Goal: Task Accomplishment & Management: Manage account settings

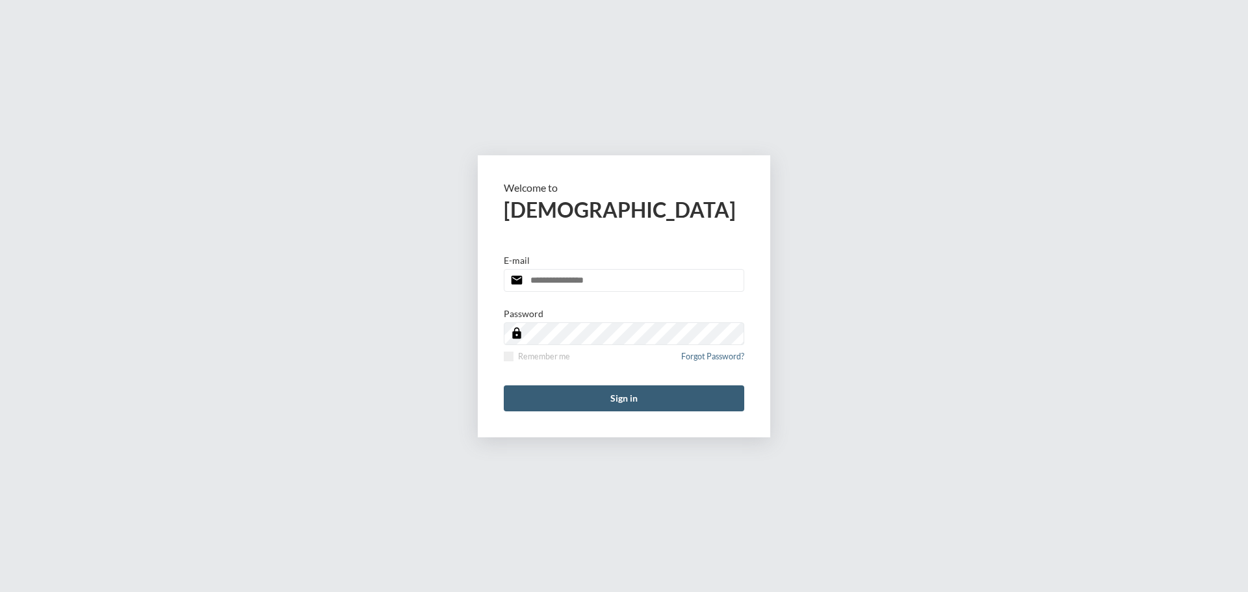
click at [621, 278] on input "email" at bounding box center [624, 280] width 240 height 23
type input "**********"
click at [510, 356] on span at bounding box center [509, 357] width 10 height 10
click at [565, 391] on button "Sign in" at bounding box center [624, 398] width 240 height 26
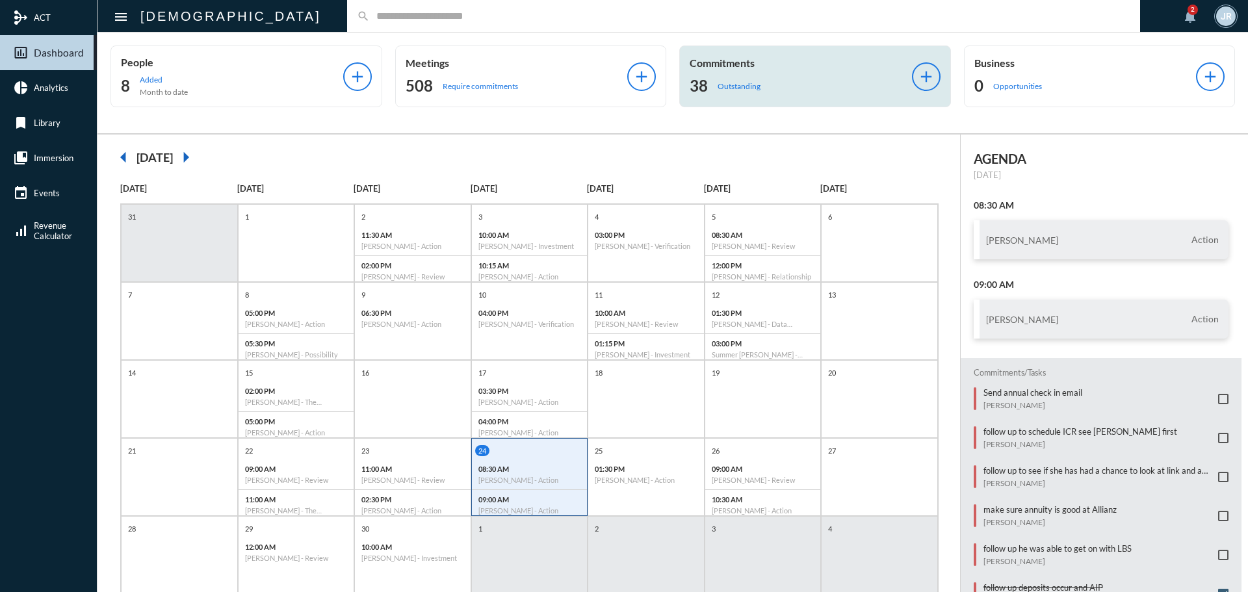
click at [738, 64] on p "Commitments" at bounding box center [800, 63] width 222 height 12
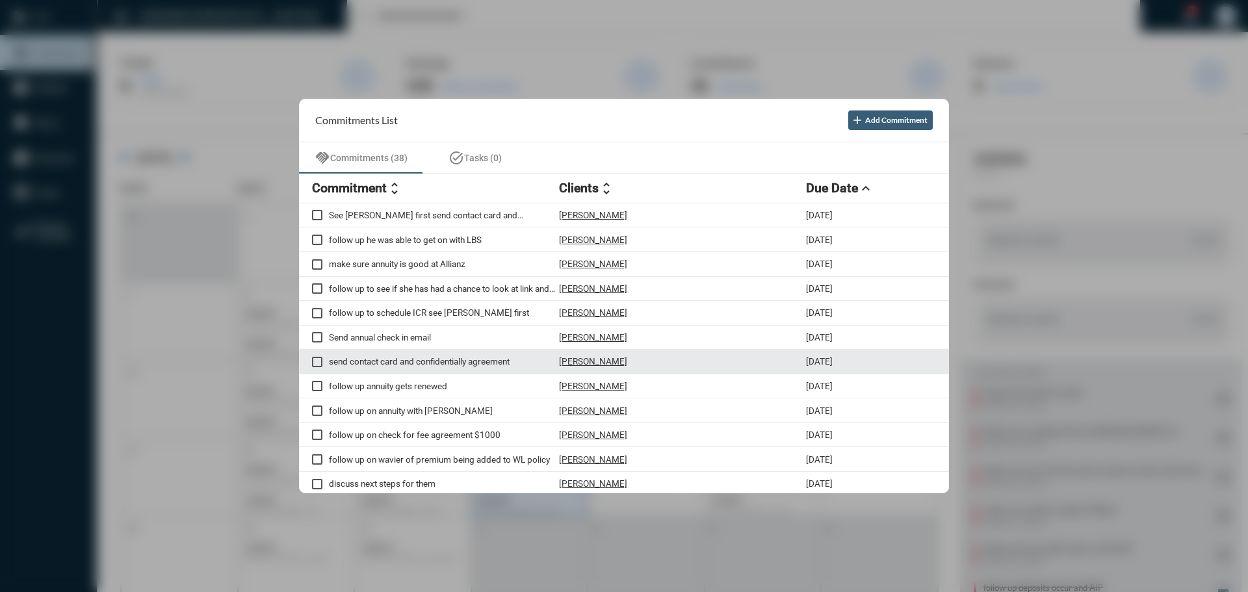
click at [591, 359] on p "[PERSON_NAME]" at bounding box center [593, 361] width 68 height 10
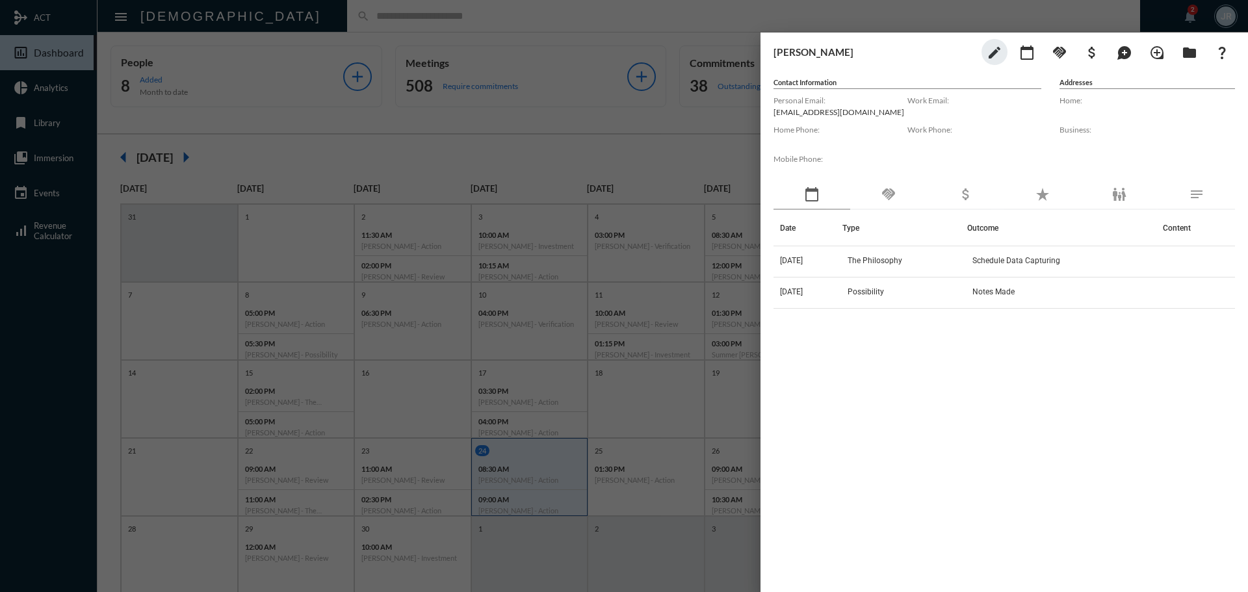
click at [890, 179] on div "Mobile Phone:" at bounding box center [840, 165] width 134 height 29
click at [890, 189] on mat-icon "handshake" at bounding box center [888, 194] width 16 height 16
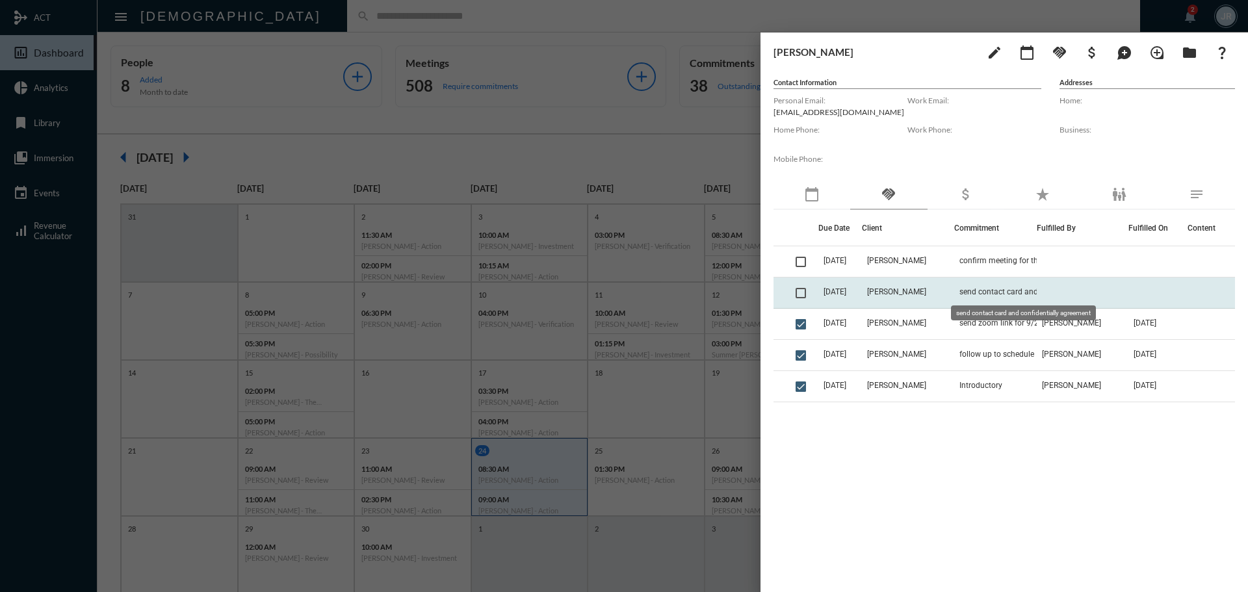
click at [960, 288] on span "send contact card and confidentially agreement" at bounding box center [1024, 291] width 130 height 9
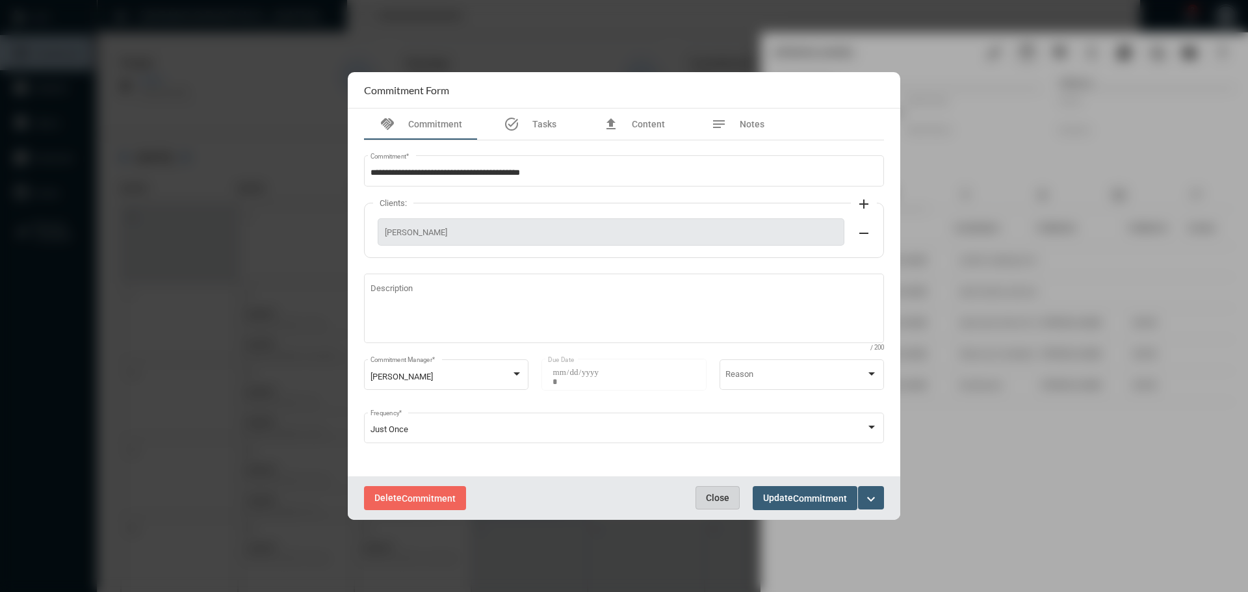
click at [717, 488] on button "Close" at bounding box center [717, 497] width 44 height 23
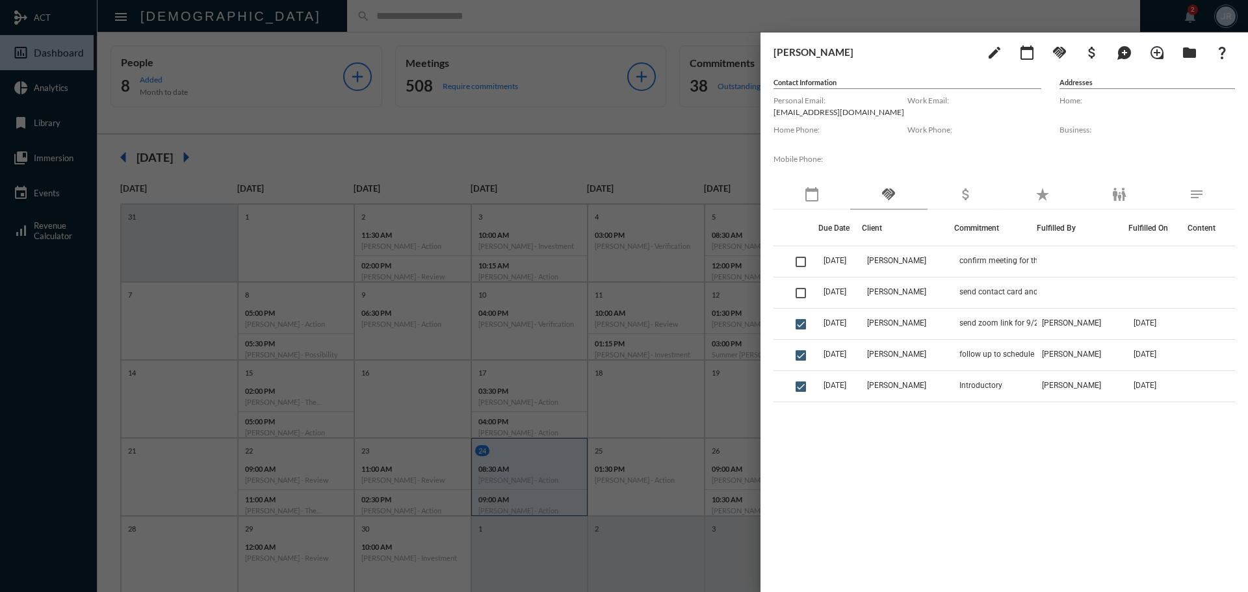
click at [548, 23] on div at bounding box center [624, 296] width 1248 height 592
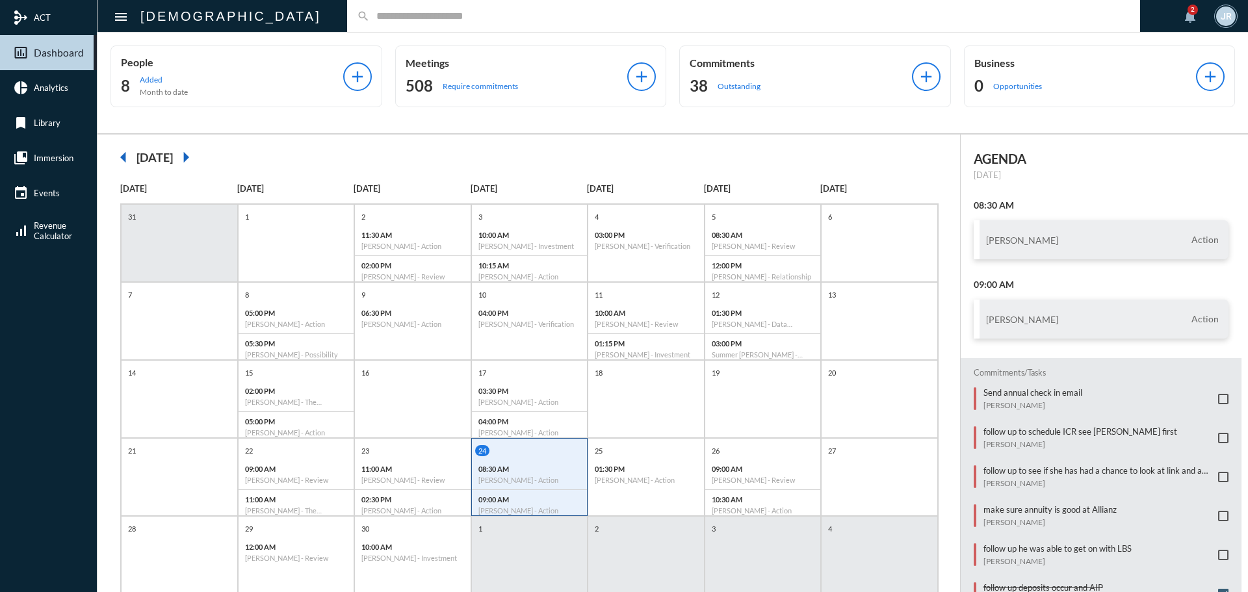
click at [370, 17] on input "text" at bounding box center [750, 15] width 760 height 11
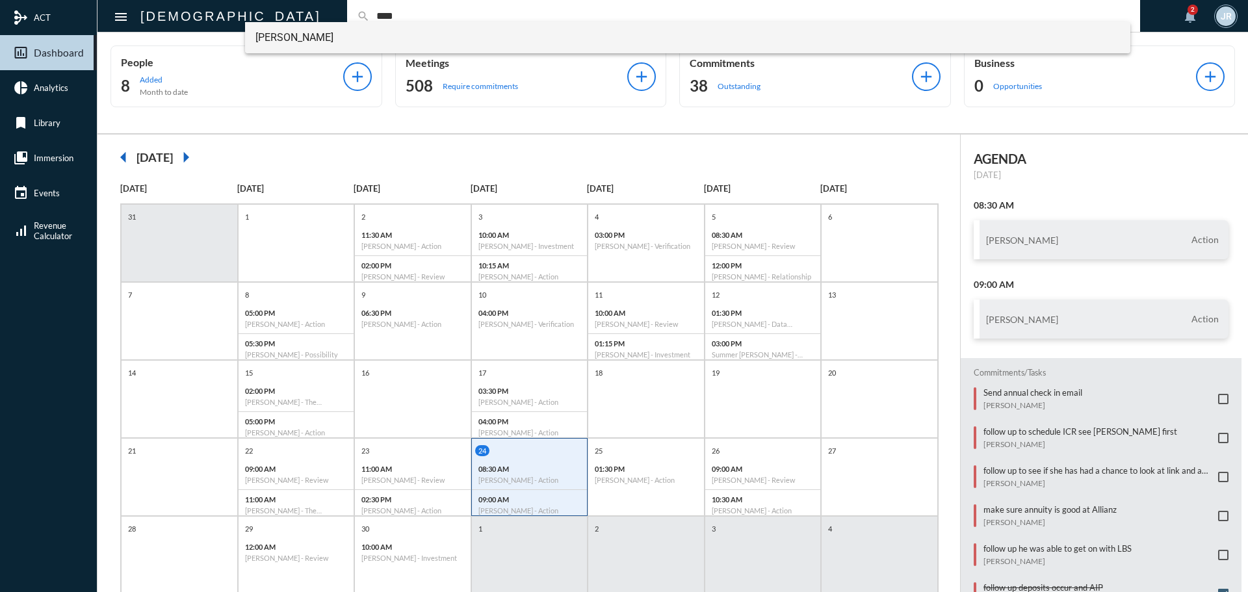
type input "****"
drag, startPoint x: 270, startPoint y: 36, endPoint x: 298, endPoint y: 49, distance: 30.8
click at [272, 36] on span "Noam Peleg" at bounding box center [687, 37] width 865 height 31
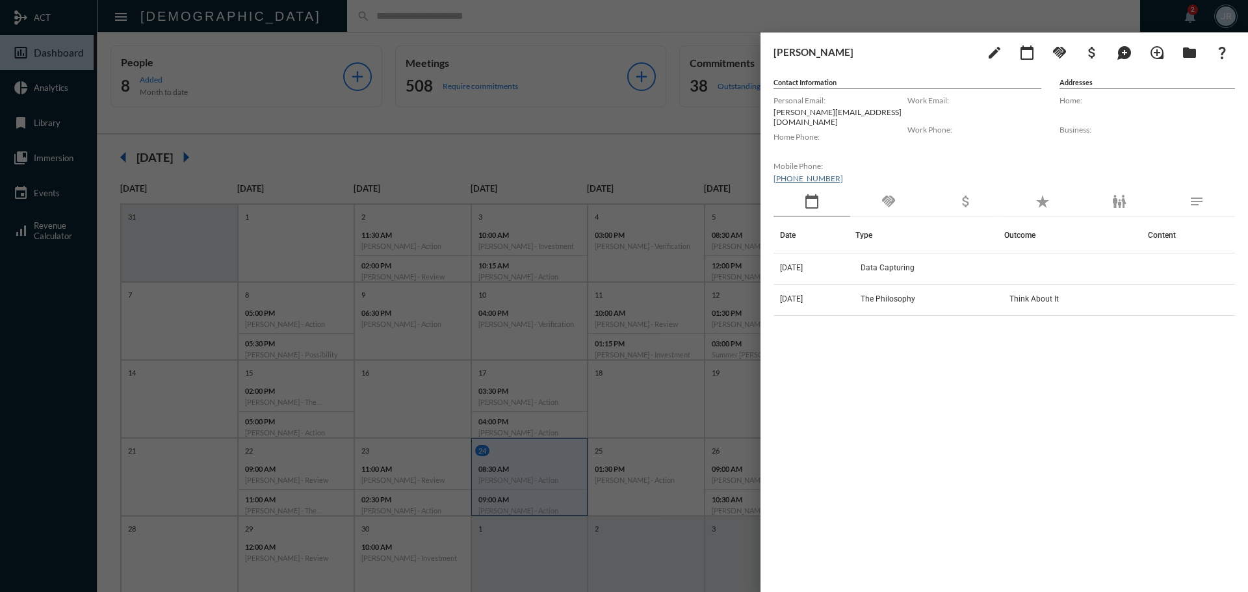
click at [887, 206] on div "handshake" at bounding box center [888, 202] width 77 height 30
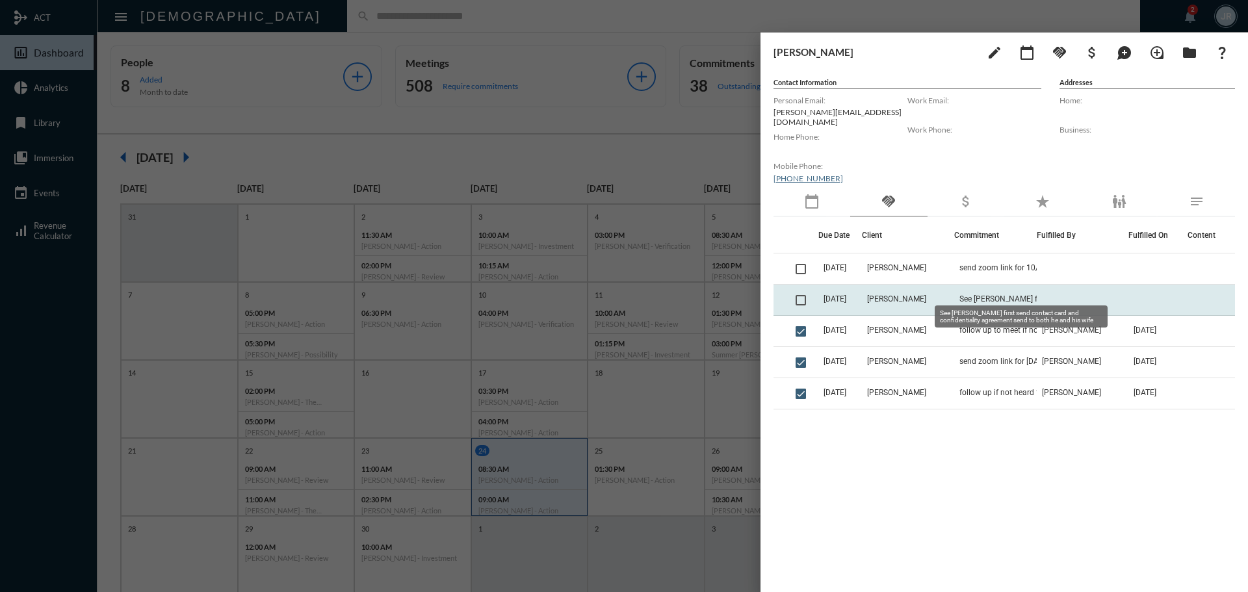
click at [980, 294] on span "See John first send contact card and confidentiality agreement send to both he …" at bounding box center [1024, 298] width 130 height 9
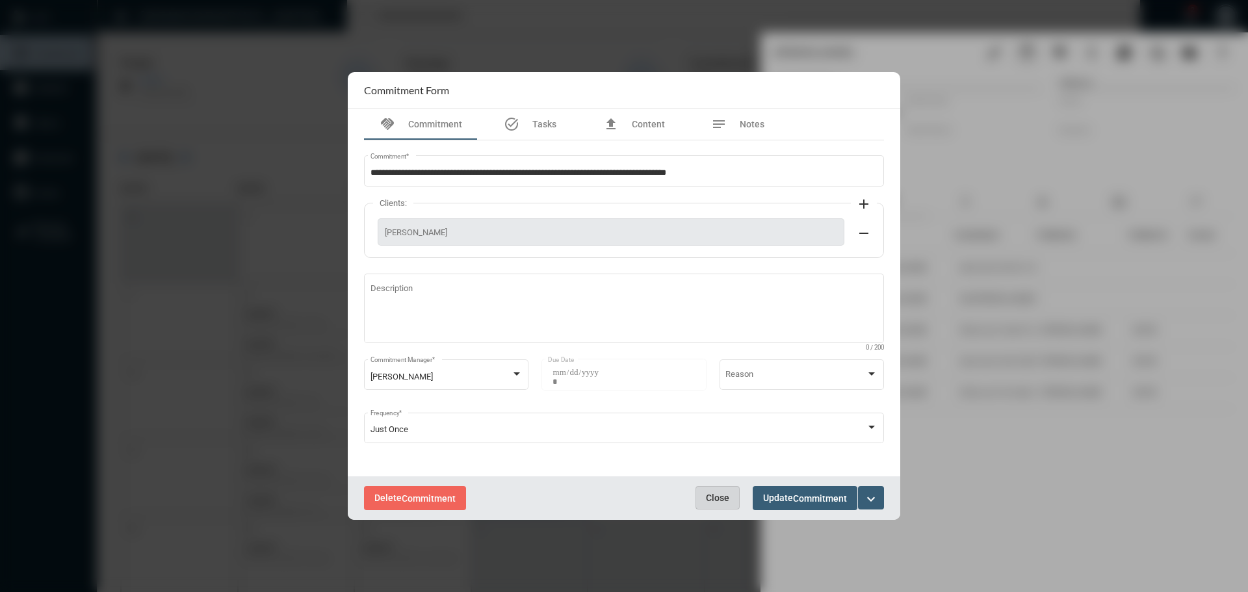
click at [717, 491] on button "Close" at bounding box center [717, 497] width 44 height 23
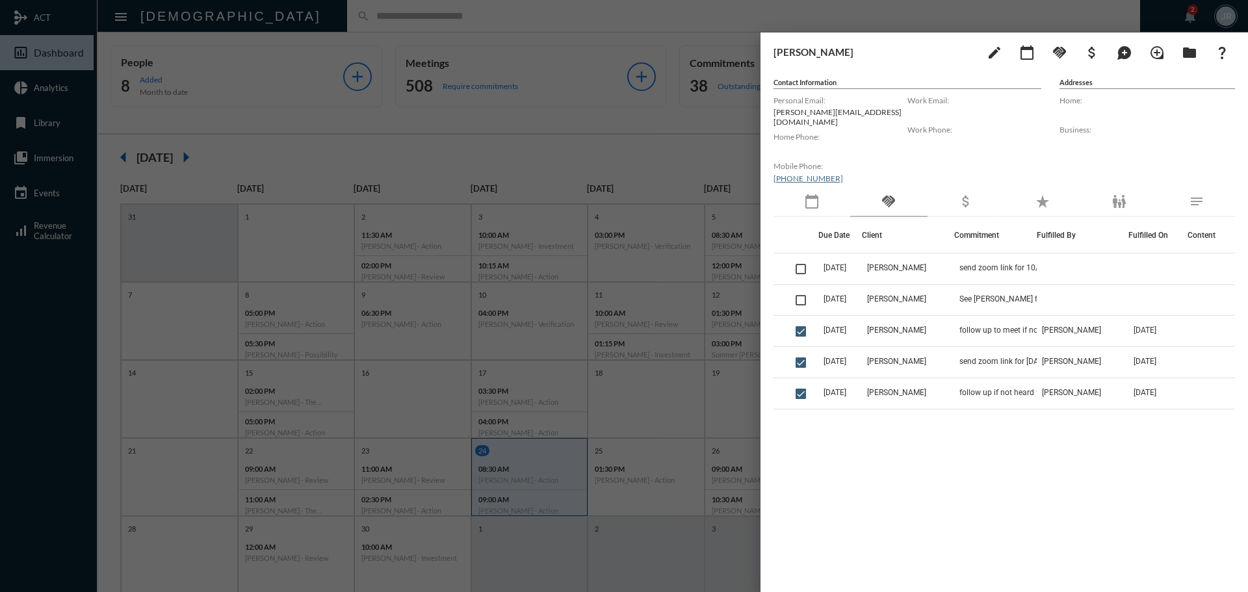
click at [793, 112] on p "p.peleg@gmail.com" at bounding box center [840, 116] width 134 height 19
click at [792, 112] on p "p.peleg@gmail.com" at bounding box center [840, 116] width 134 height 19
copy p "p.peleg@gmail.com"
click at [423, 8] on div at bounding box center [624, 296] width 1248 height 592
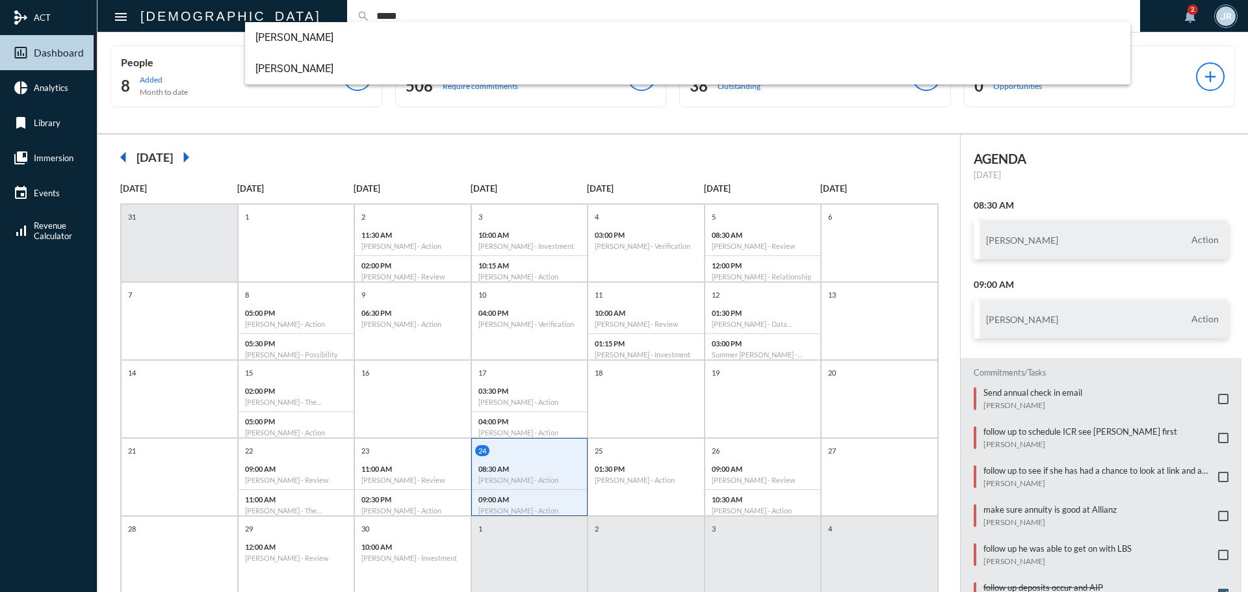
type input "*****"
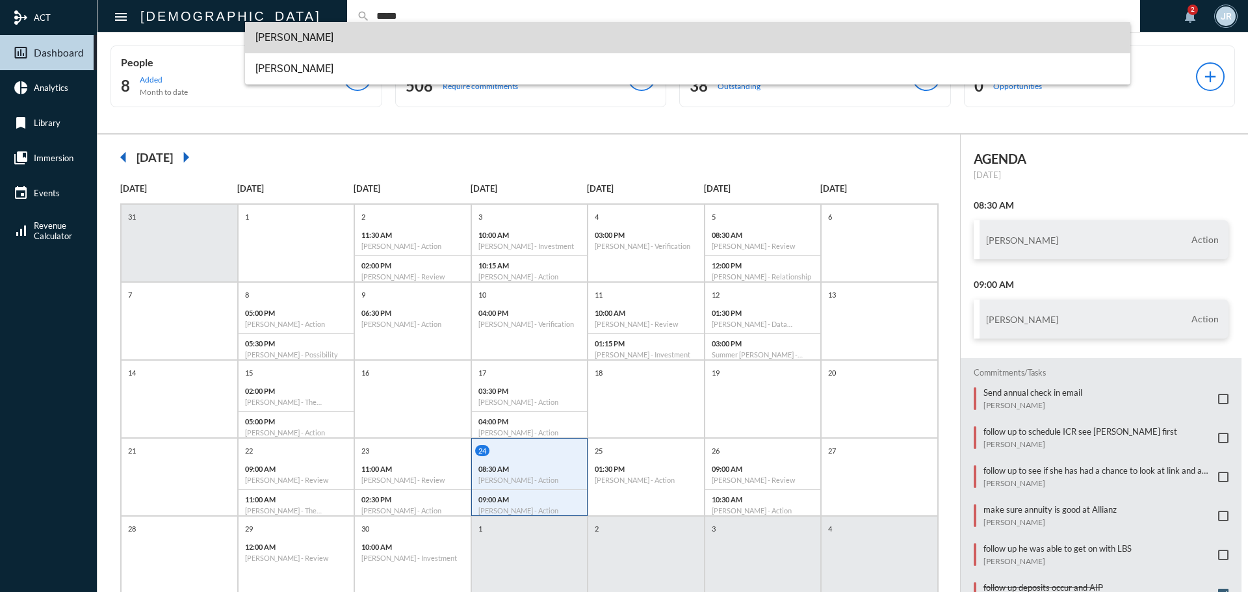
click at [285, 34] on span "Moran Peleg" at bounding box center [687, 37] width 865 height 31
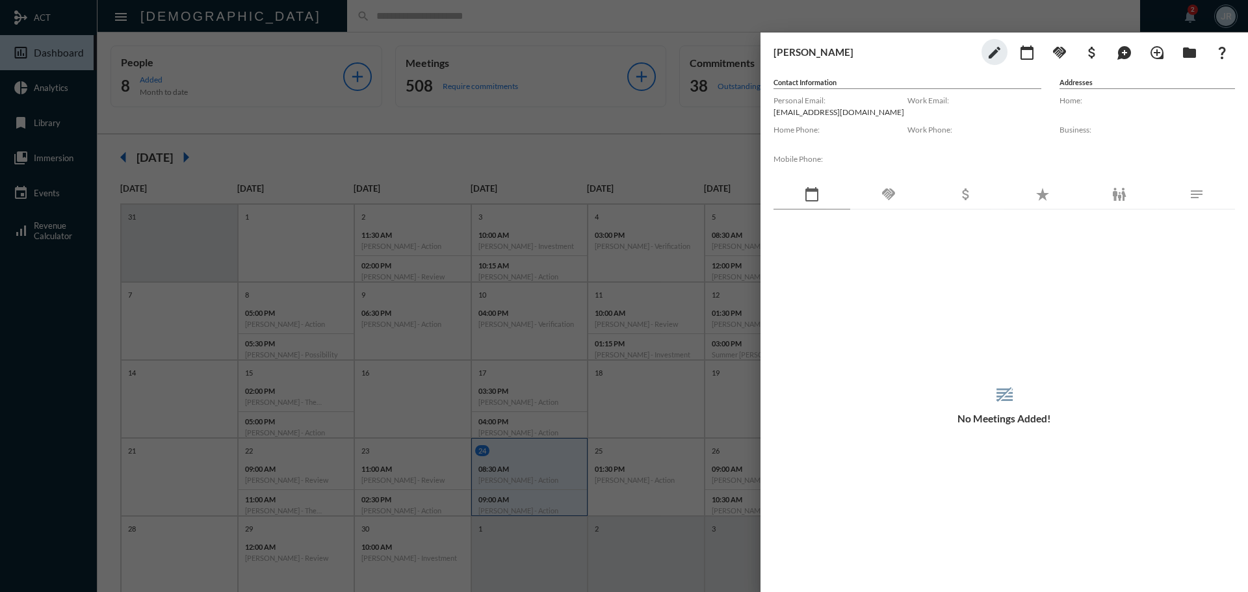
click at [799, 111] on p "moranypeleg@gmail.com" at bounding box center [840, 112] width 134 height 10
copy p "moranypeleg@gmail.com"
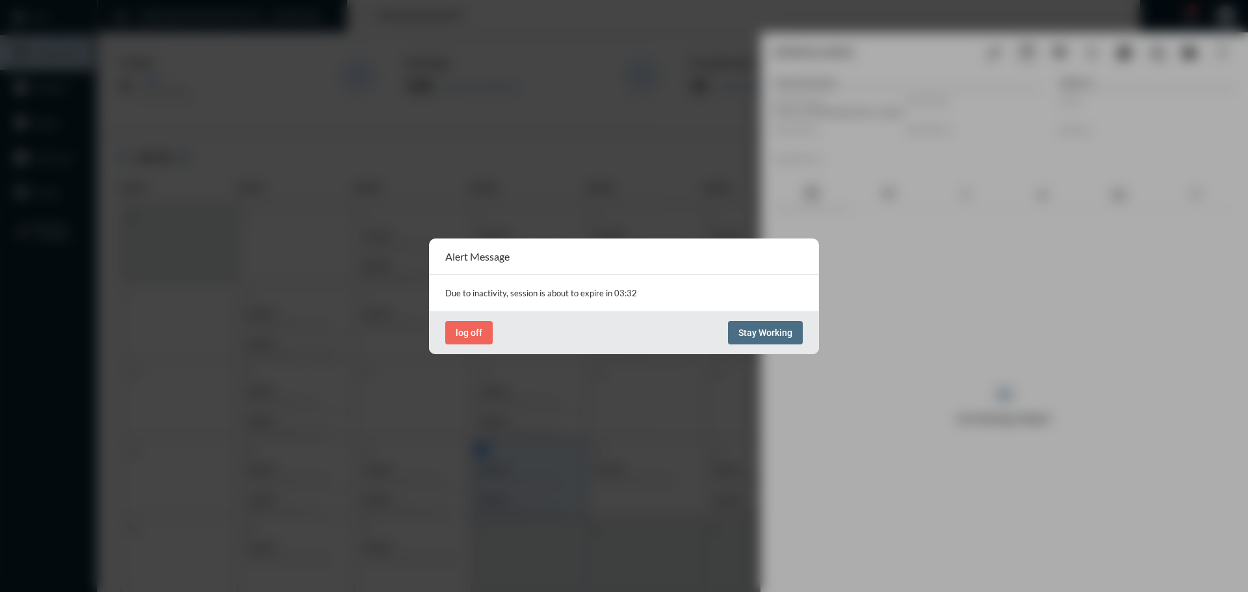
click at [745, 328] on span "Stay Working" at bounding box center [765, 333] width 54 height 10
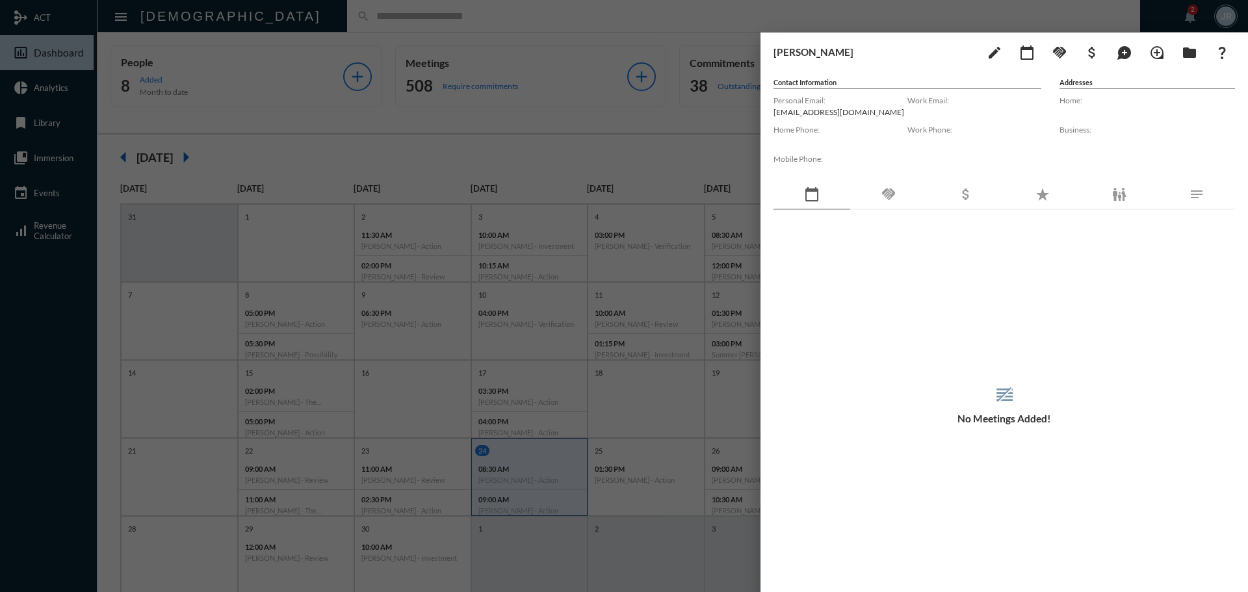
click at [531, 31] on div at bounding box center [624, 296] width 1248 height 592
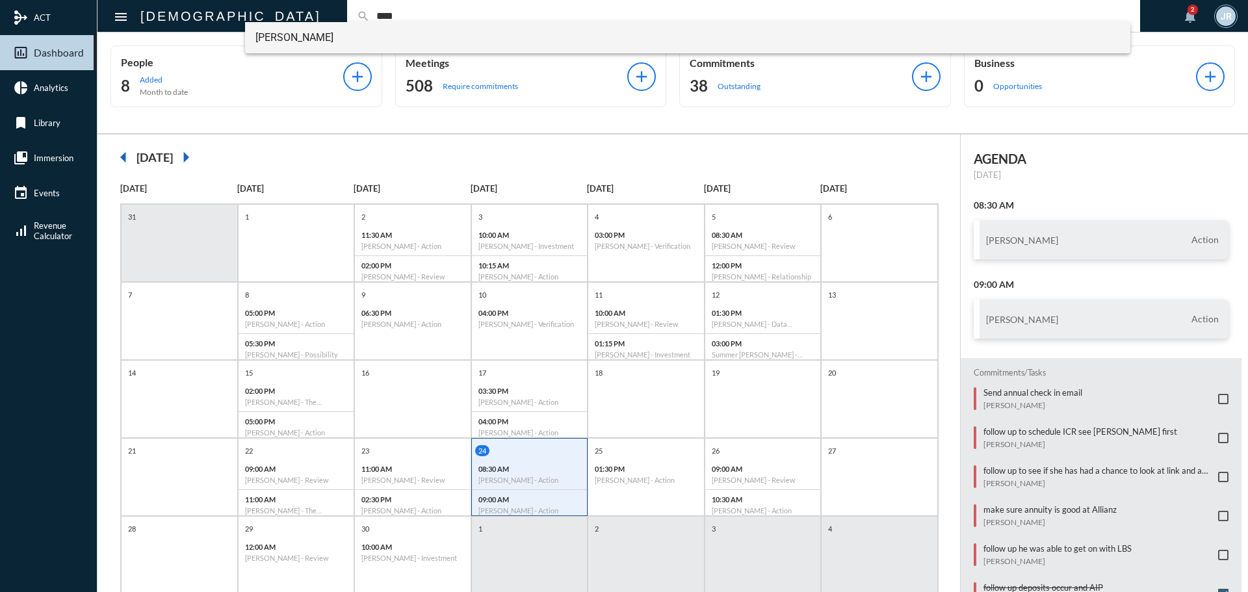
type input "****"
click at [296, 40] on span "Noam Peleg" at bounding box center [687, 37] width 865 height 31
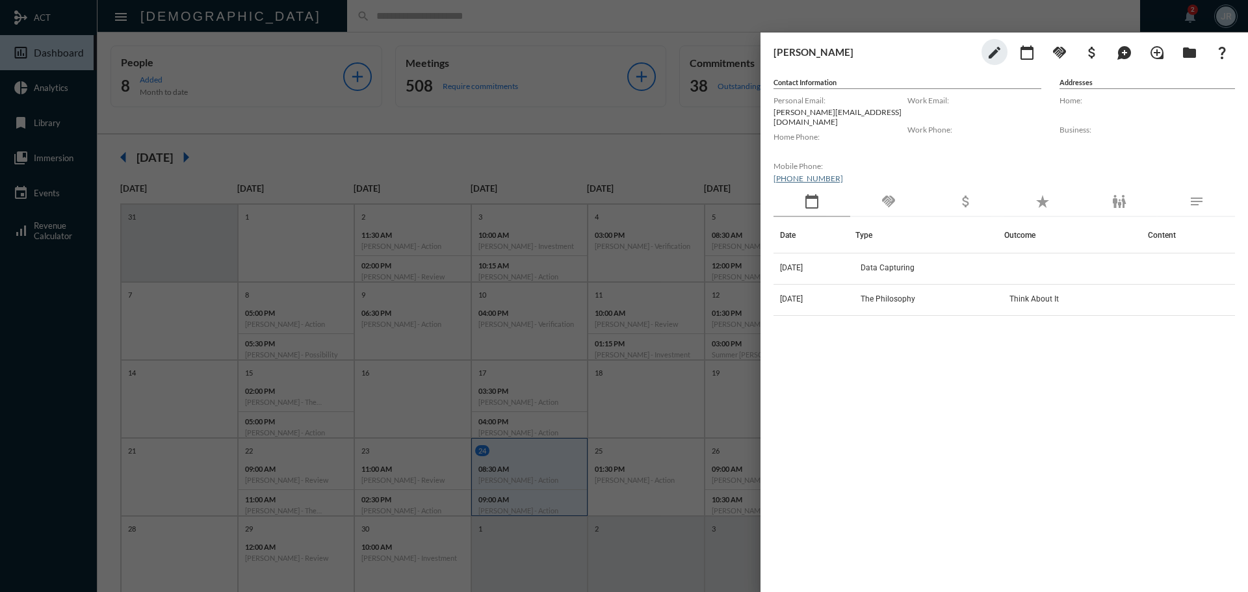
click at [890, 194] on mat-icon "handshake" at bounding box center [888, 202] width 16 height 16
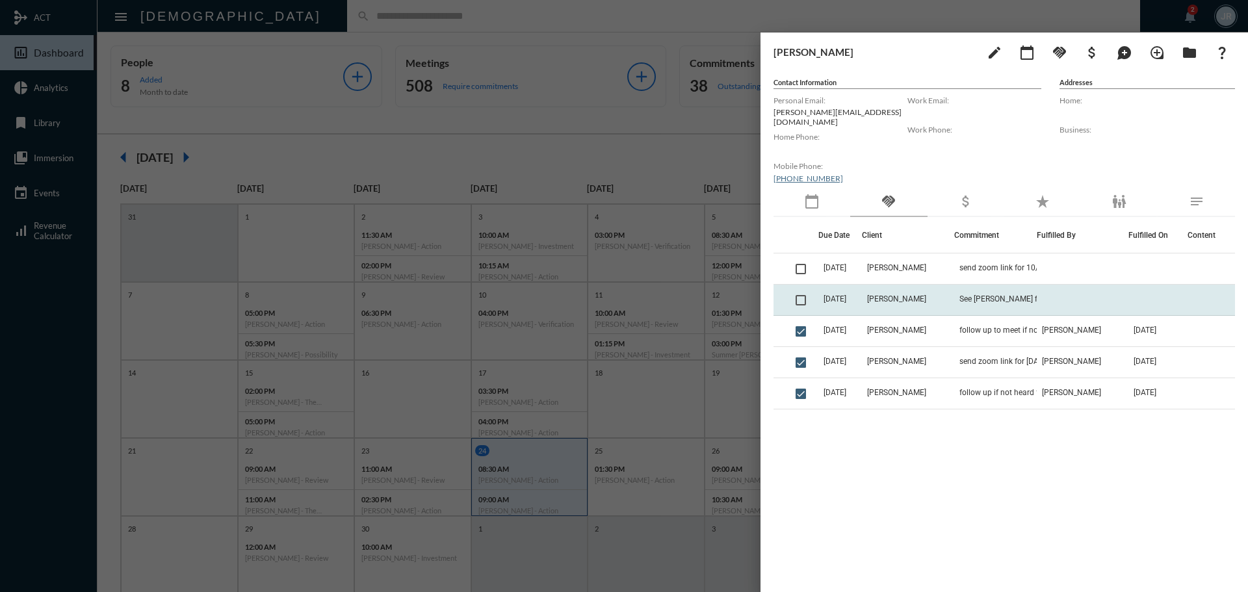
click at [803, 295] on span at bounding box center [800, 300] width 10 height 10
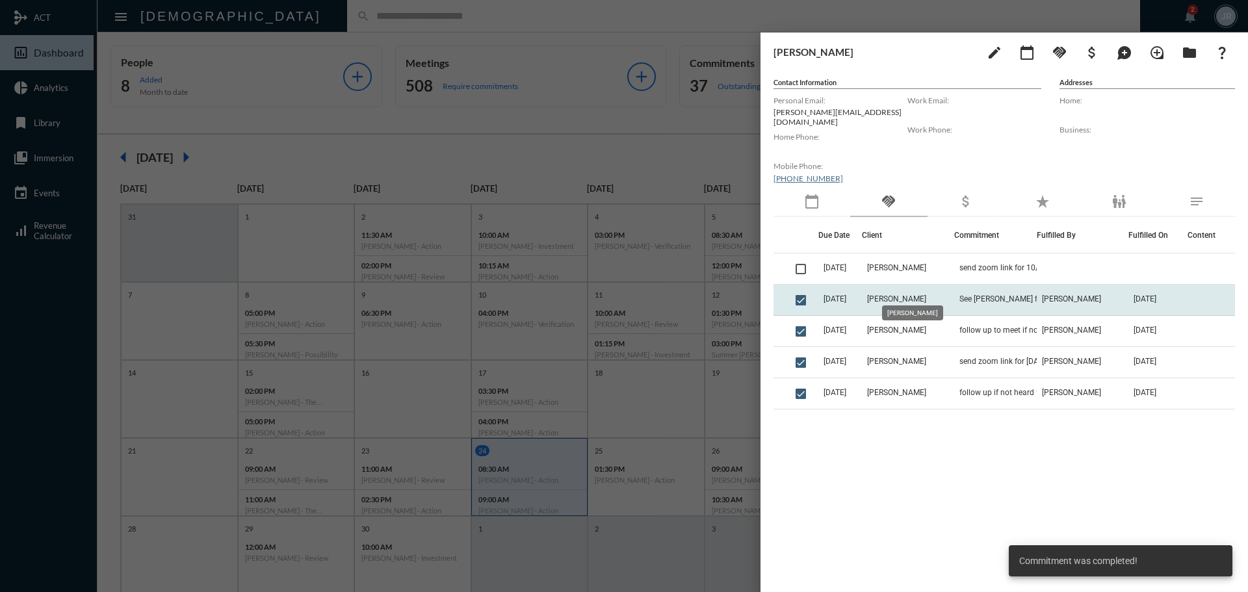
click at [906, 294] on span "Noam Peleg" at bounding box center [896, 298] width 59 height 9
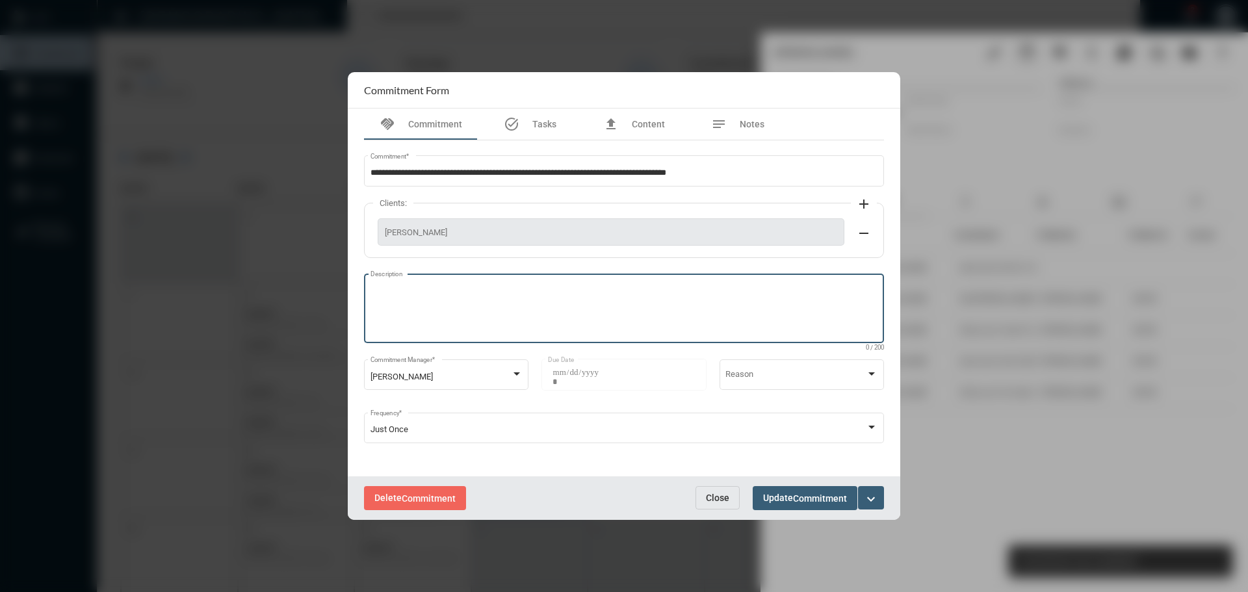
click at [565, 290] on textarea "Description" at bounding box center [624, 310] width 508 height 51
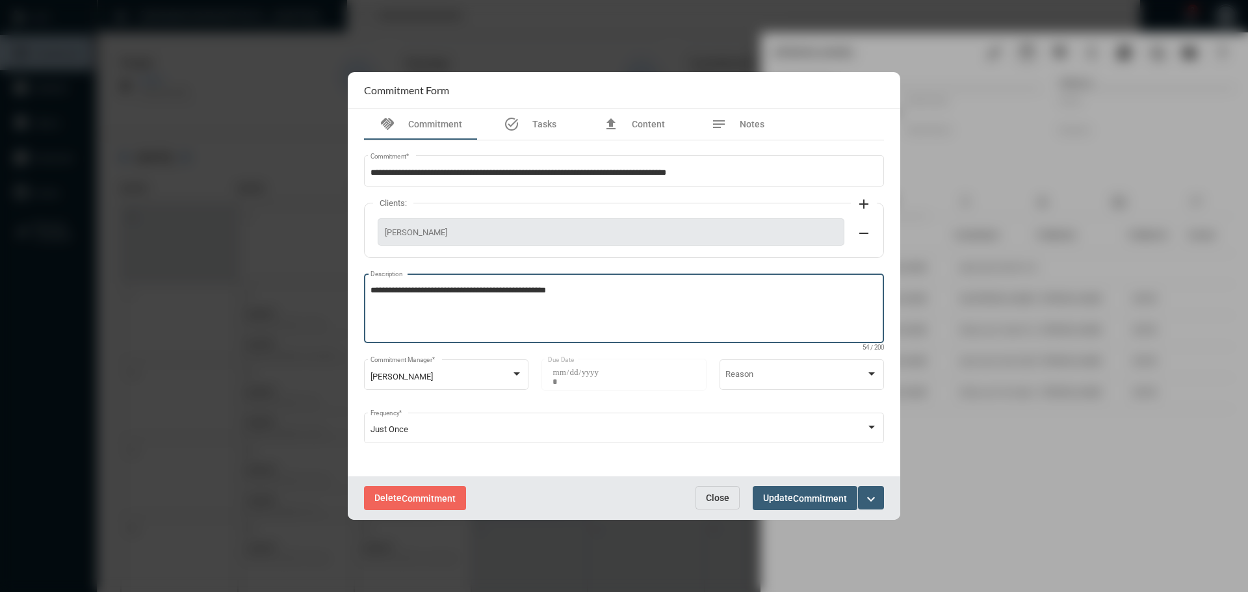
type textarea "**********"
click at [788, 490] on button "Update Commitment" at bounding box center [804, 498] width 105 height 24
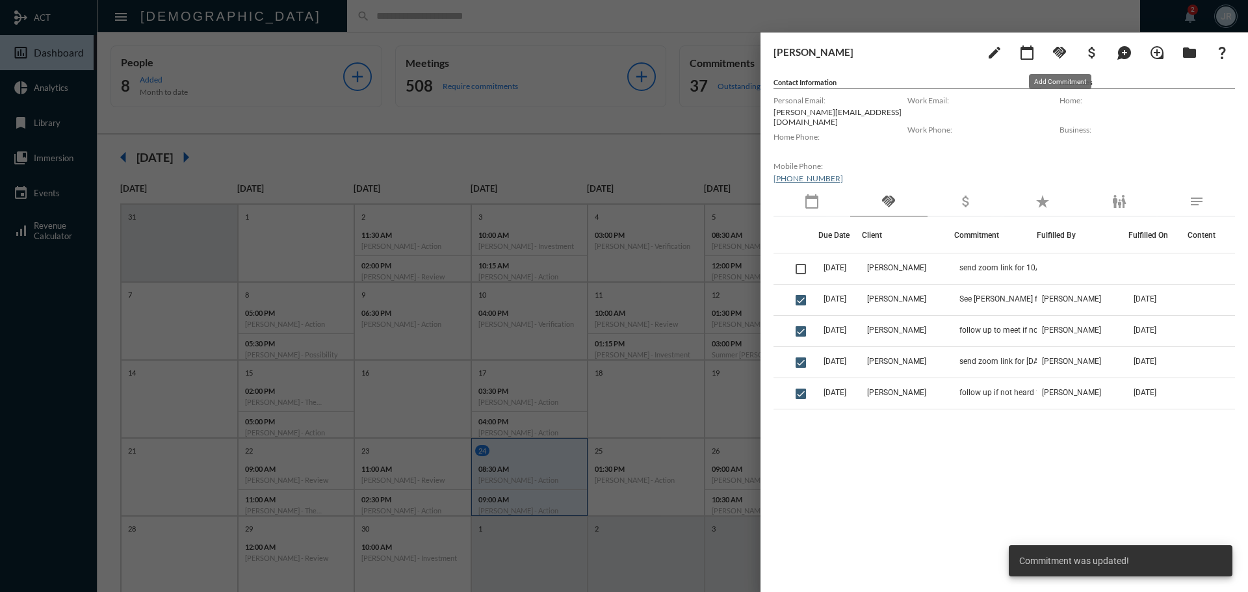
click at [1067, 48] on button "handshake" at bounding box center [1059, 52] width 26 height 26
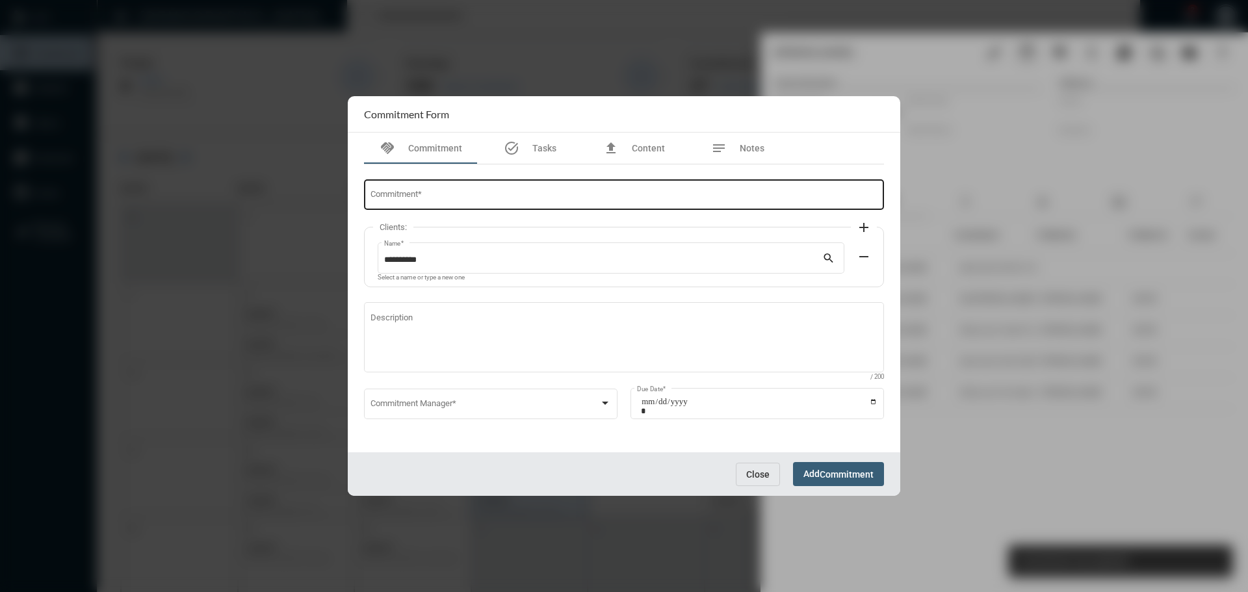
click at [569, 194] on input "Commitment *" at bounding box center [624, 197] width 508 height 10
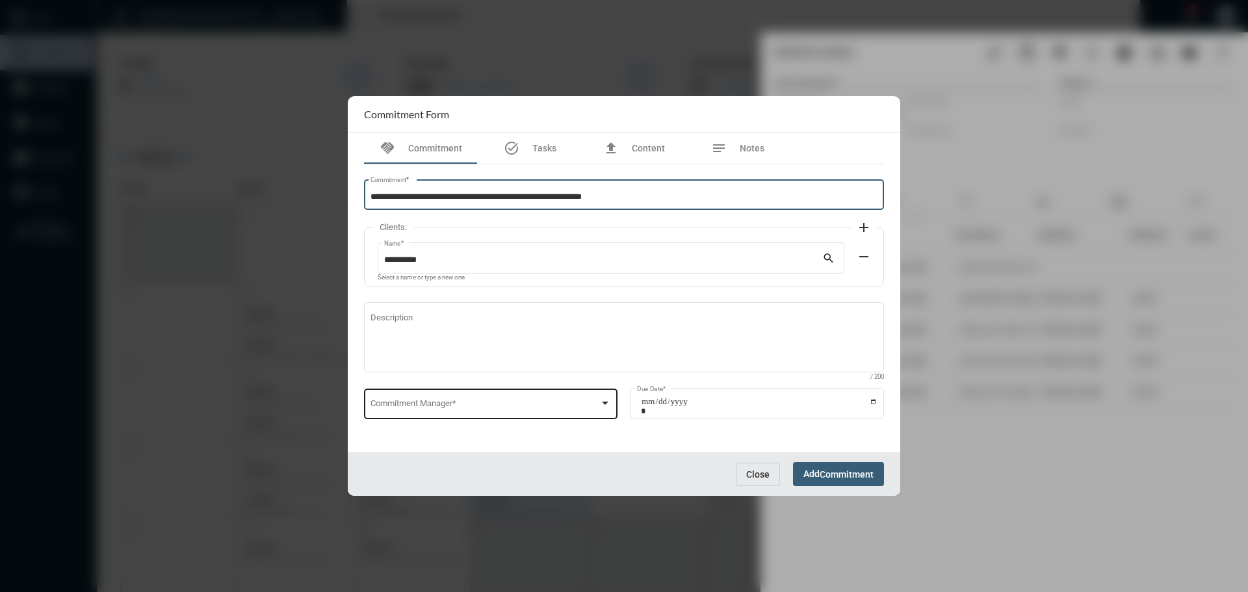
type input "**********"
click at [517, 405] on span at bounding box center [484, 406] width 229 height 10
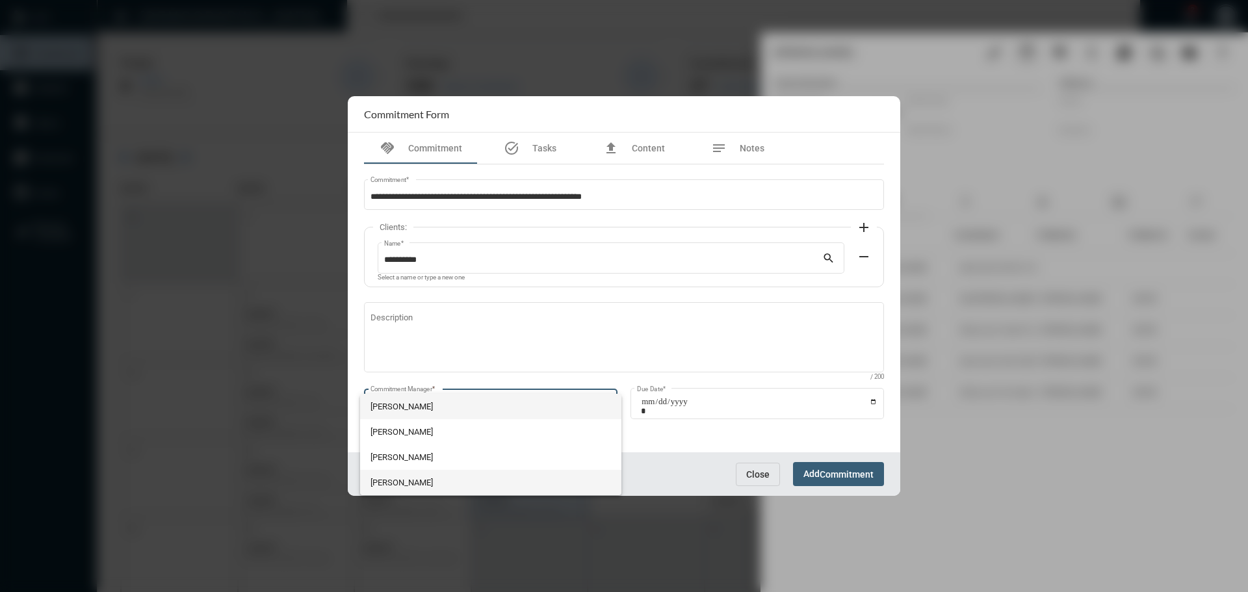
click at [417, 478] on span "Julie Redd" at bounding box center [490, 482] width 241 height 25
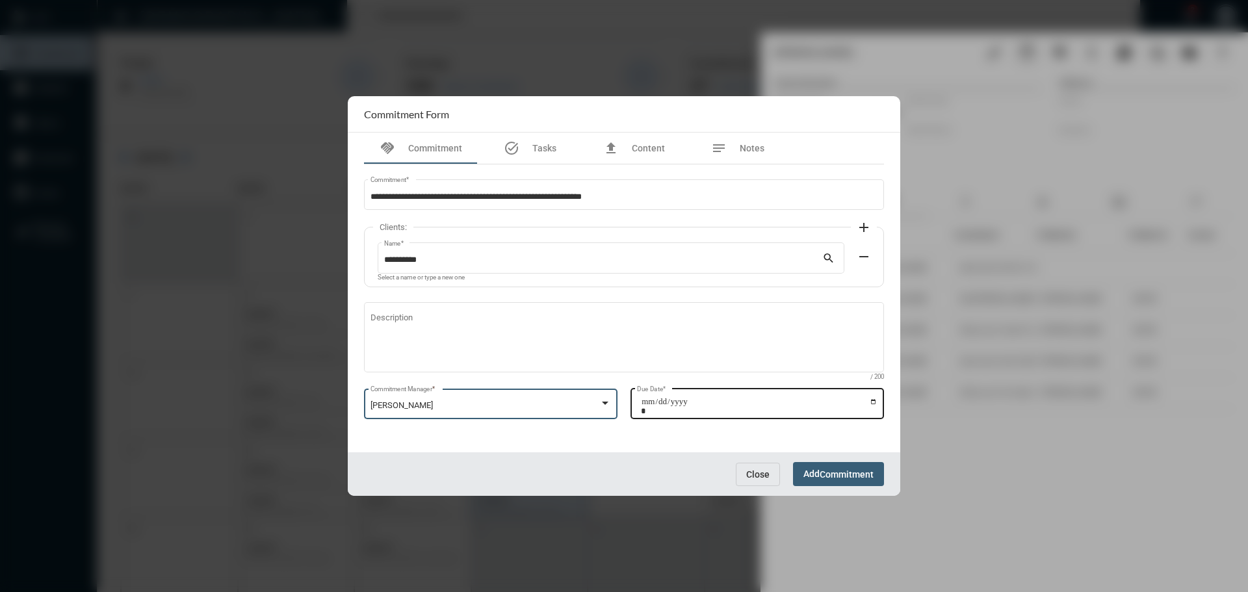
click at [873, 404] on input "Due Date *" at bounding box center [759, 406] width 237 height 18
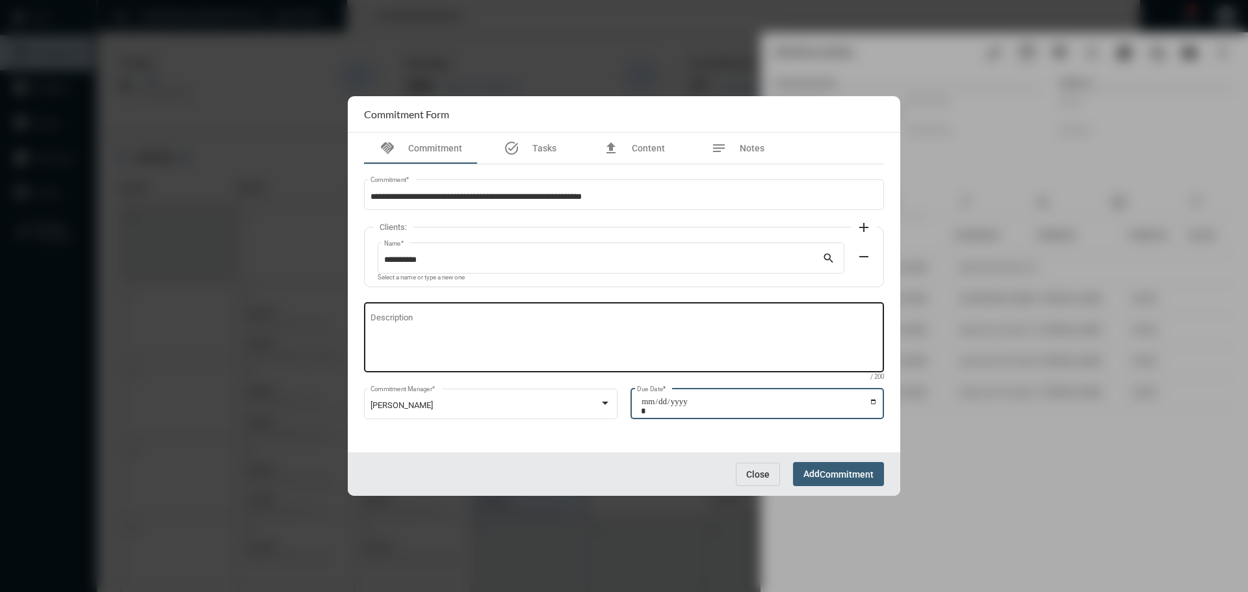
type input "**********"
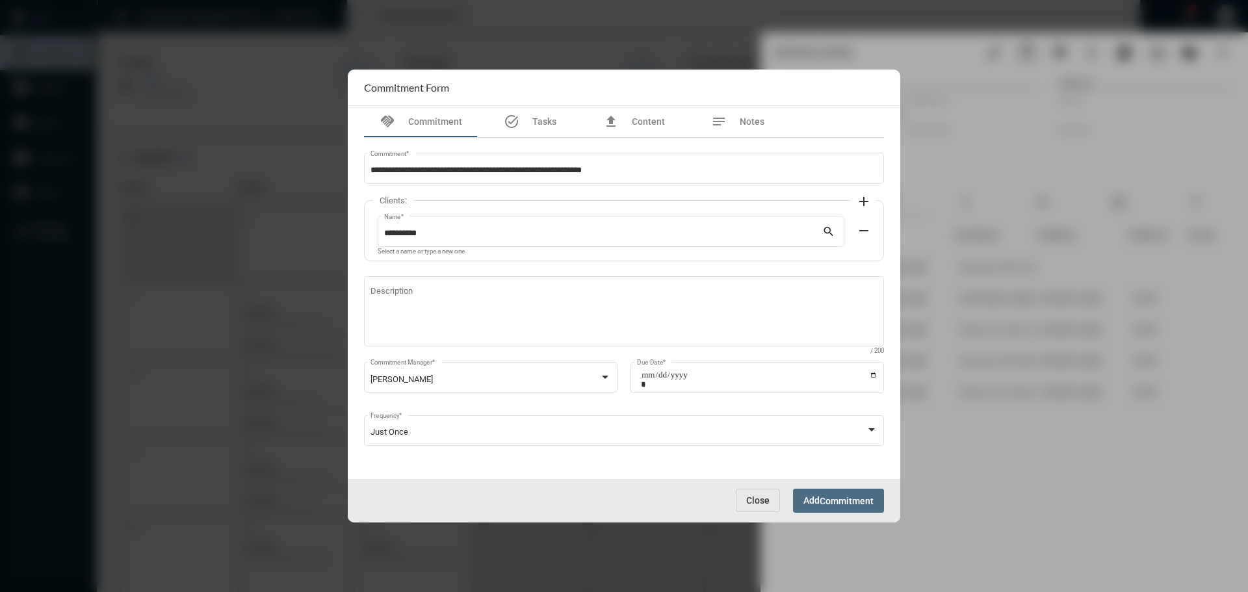
click at [825, 494] on button "Add Commitment" at bounding box center [838, 501] width 91 height 24
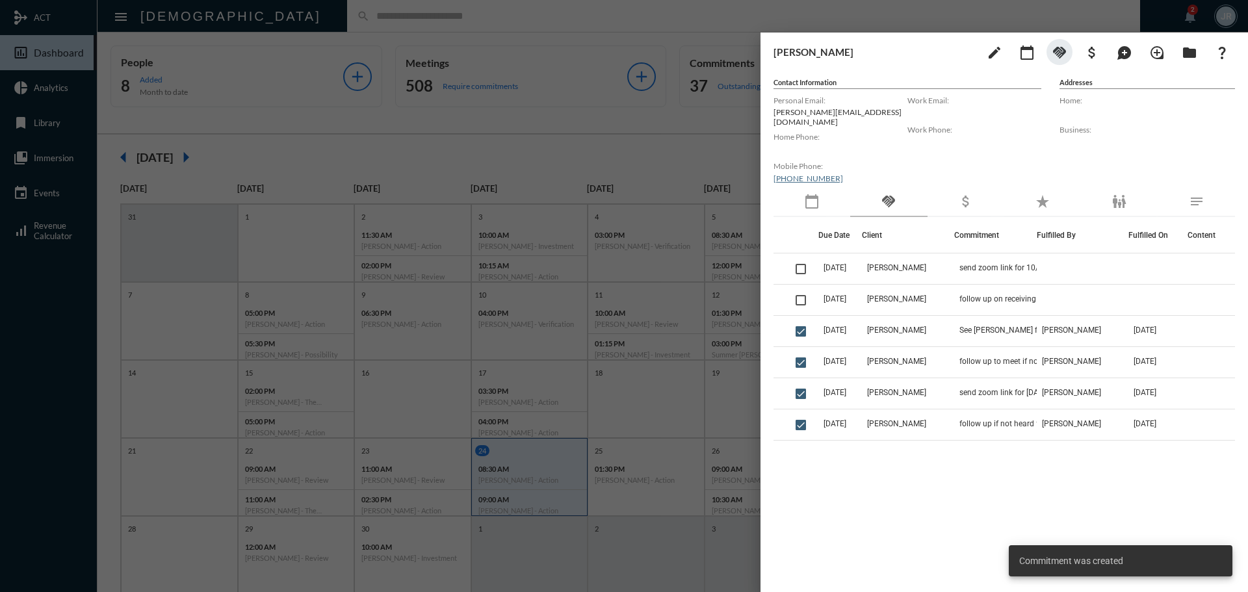
click at [595, 22] on div at bounding box center [624, 296] width 1248 height 592
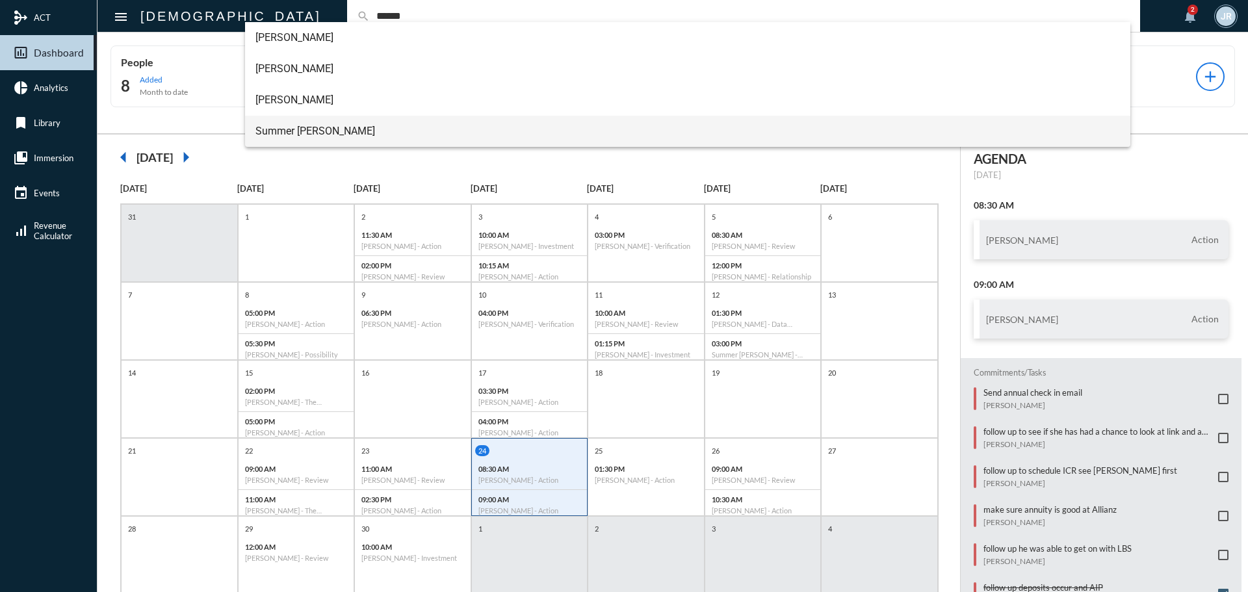
type input "******"
click at [292, 118] on span "Summer Franks" at bounding box center [687, 131] width 865 height 31
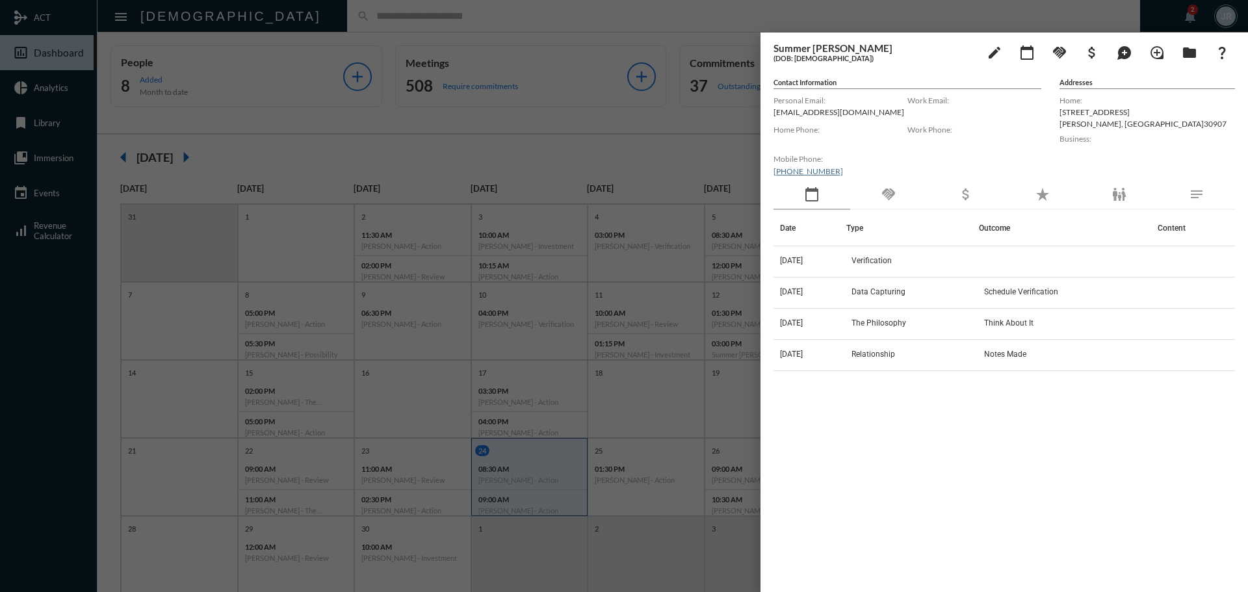
click at [875, 196] on div "handshake" at bounding box center [888, 195] width 77 height 30
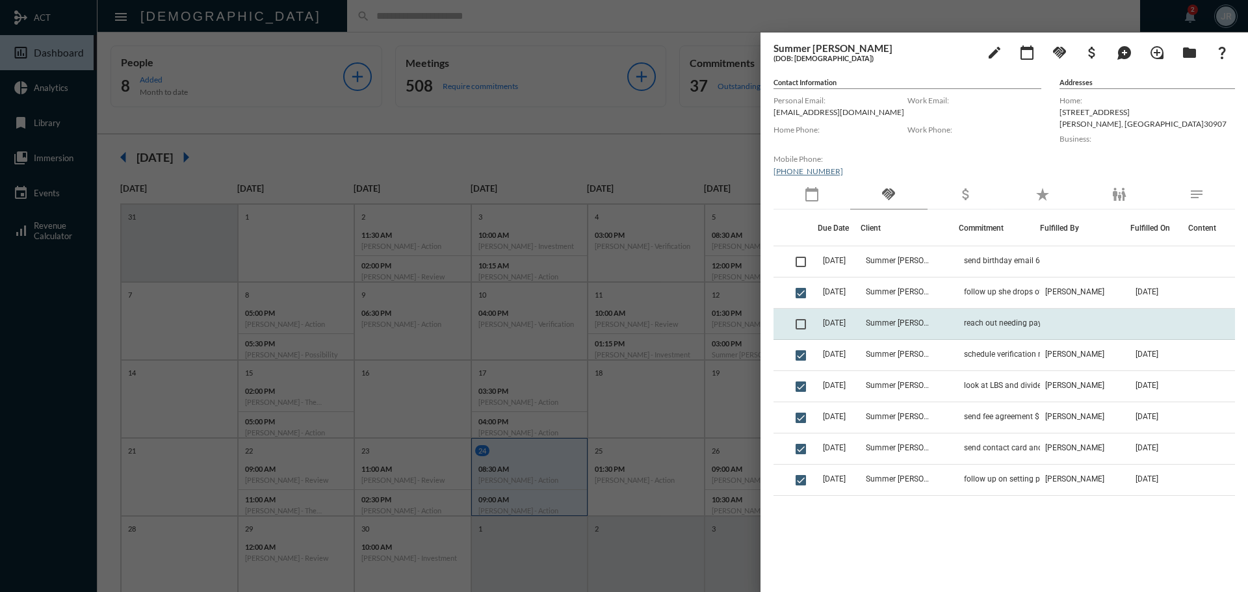
click at [916, 317] on td "Summer Franks" at bounding box center [909, 324] width 98 height 31
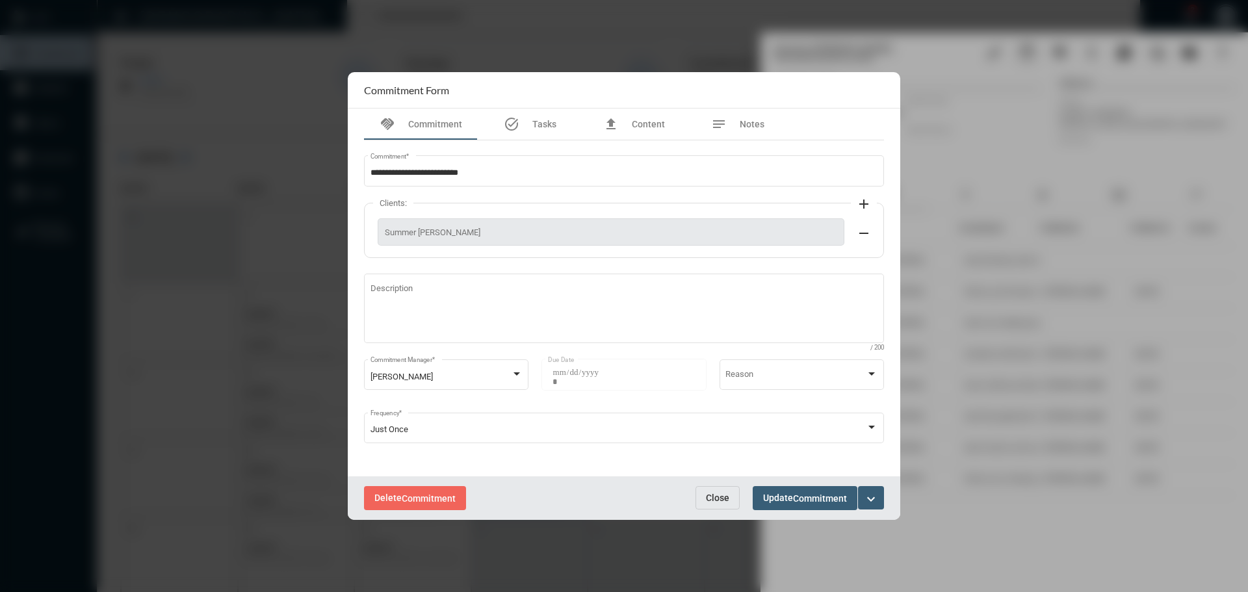
click at [721, 485] on div "Delete Commitment Close Update Commitment expand_more" at bounding box center [624, 498] width 552 height 44
click at [719, 500] on span "Close" at bounding box center [717, 498] width 23 height 10
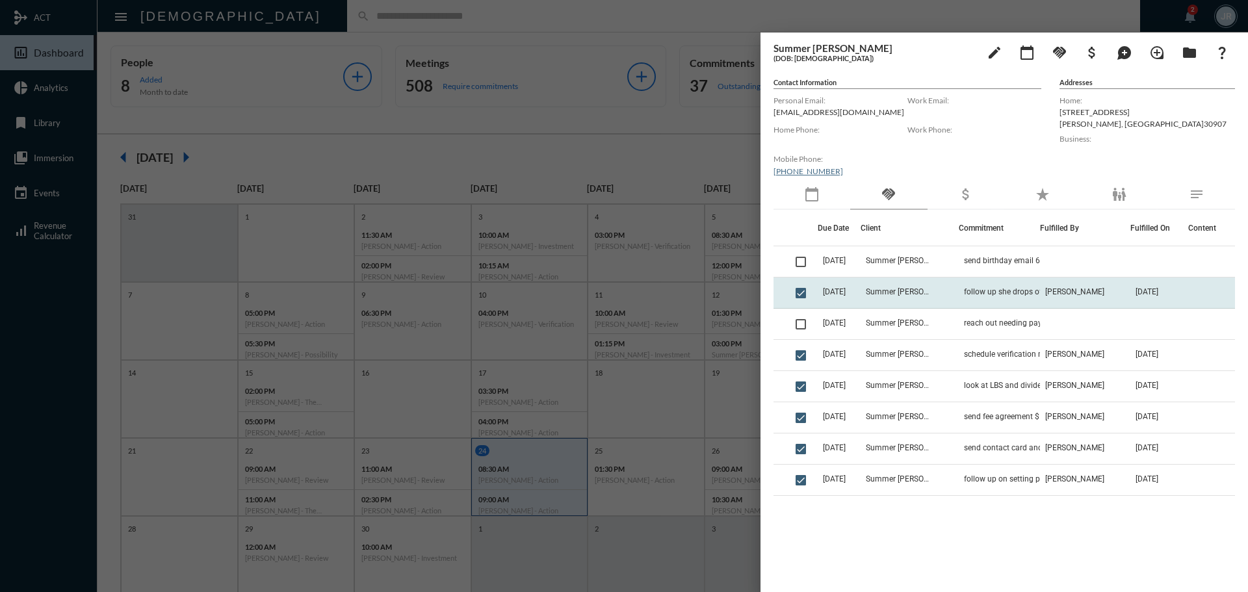
click at [959, 289] on td "follow up she drops off the agreement and check" at bounding box center [998, 292] width 81 height 31
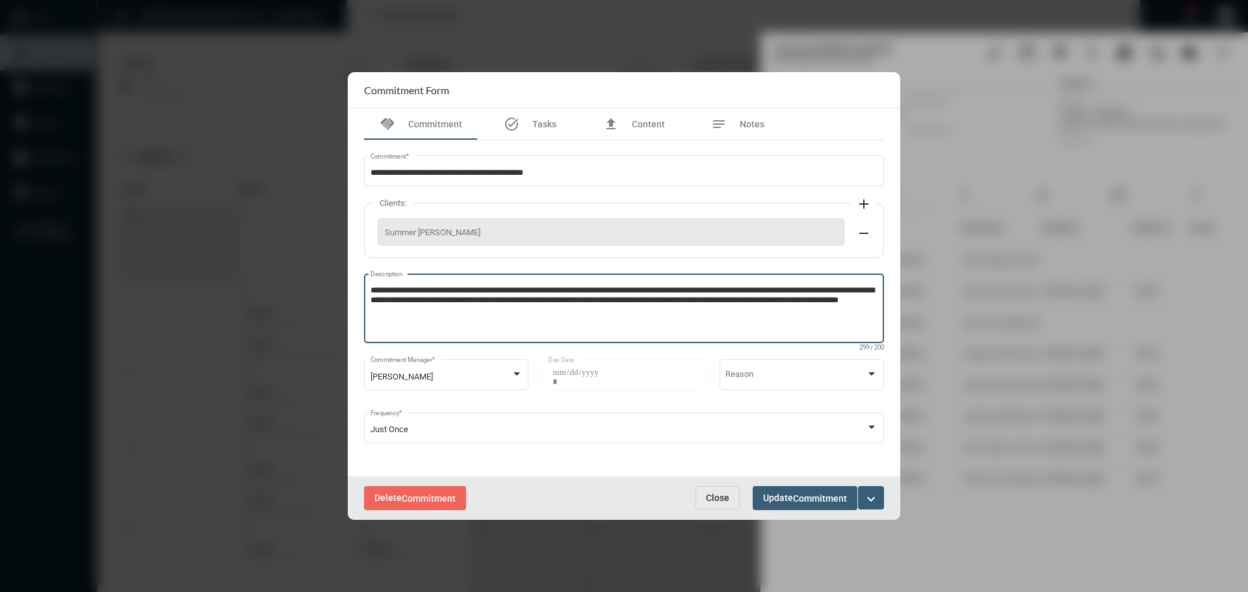
click at [508, 313] on textarea "**********" at bounding box center [624, 310] width 508 height 51
type textarea "**********"
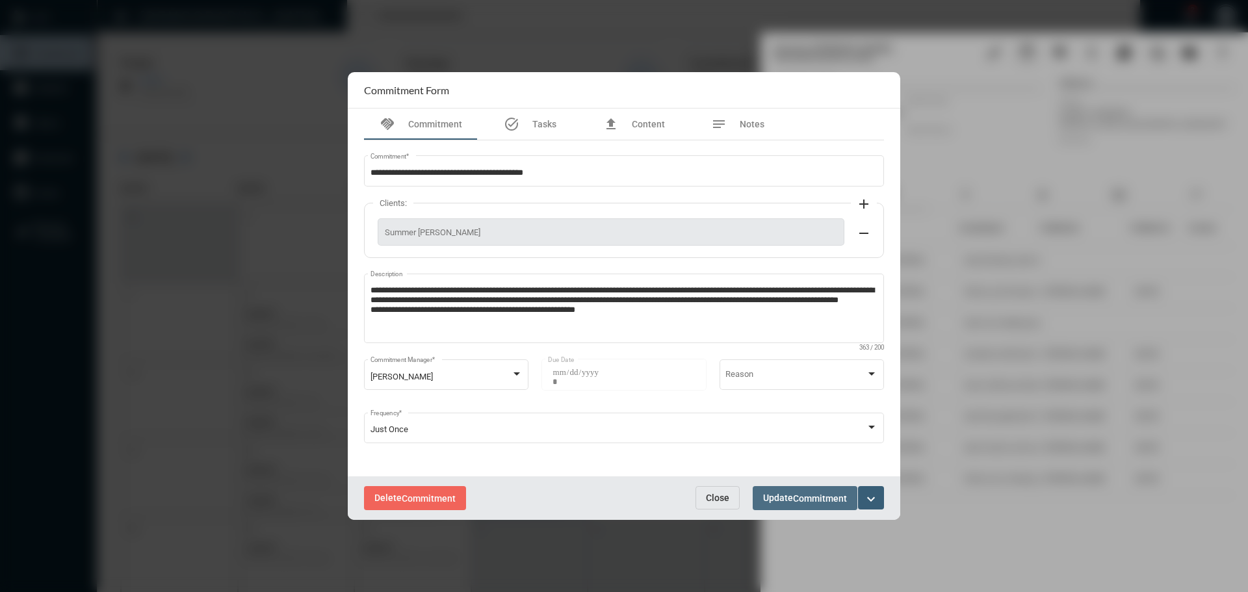
click at [789, 489] on button "Update Commitment" at bounding box center [804, 498] width 105 height 24
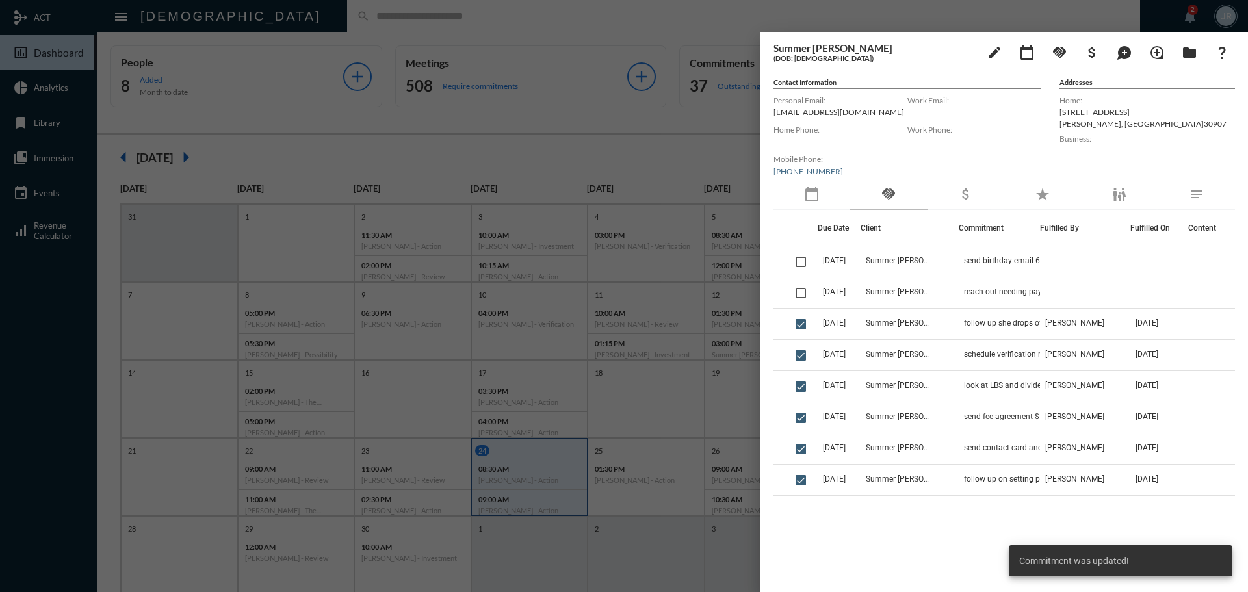
click at [533, 27] on div at bounding box center [624, 296] width 1248 height 592
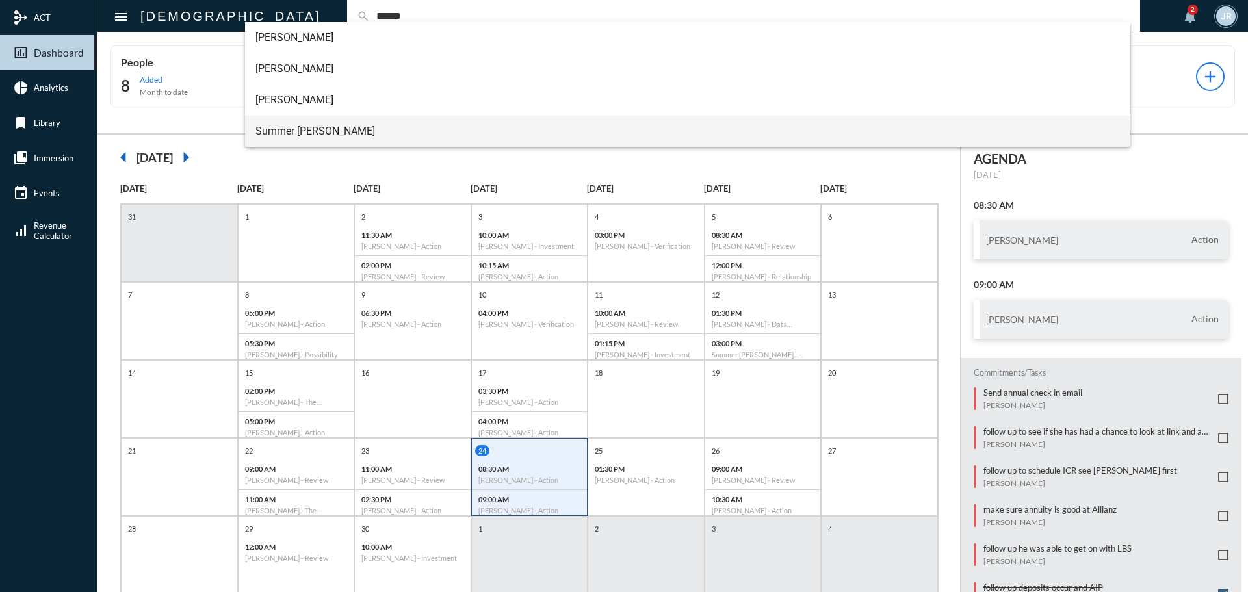
type input "******"
click at [284, 131] on span "Summer Franks" at bounding box center [687, 131] width 865 height 31
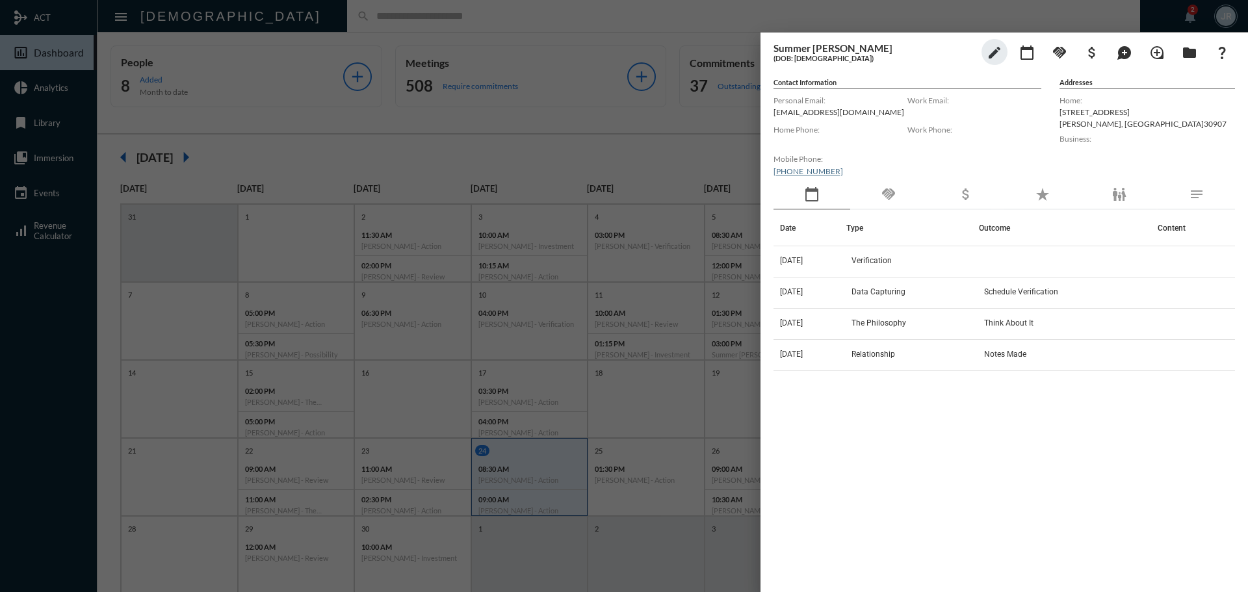
click at [788, 112] on p "summermoon1622@gmail.com" at bounding box center [840, 112] width 134 height 10
copy p "summermoon1622@gmail.com"
click at [724, 27] on div at bounding box center [624, 296] width 1248 height 592
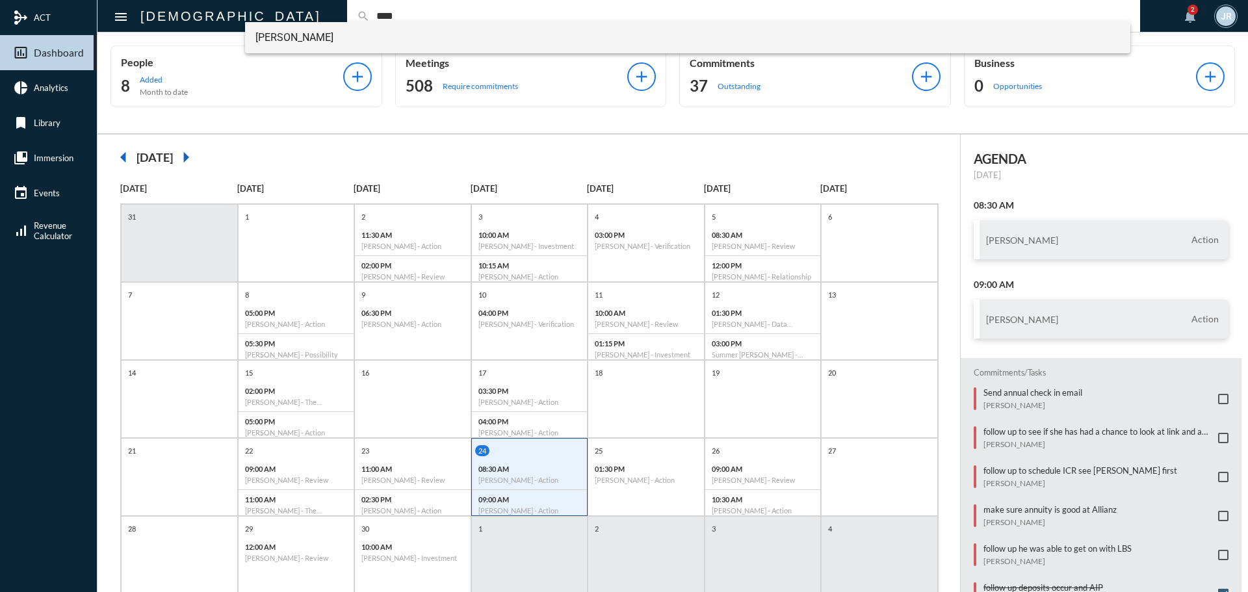
type input "****"
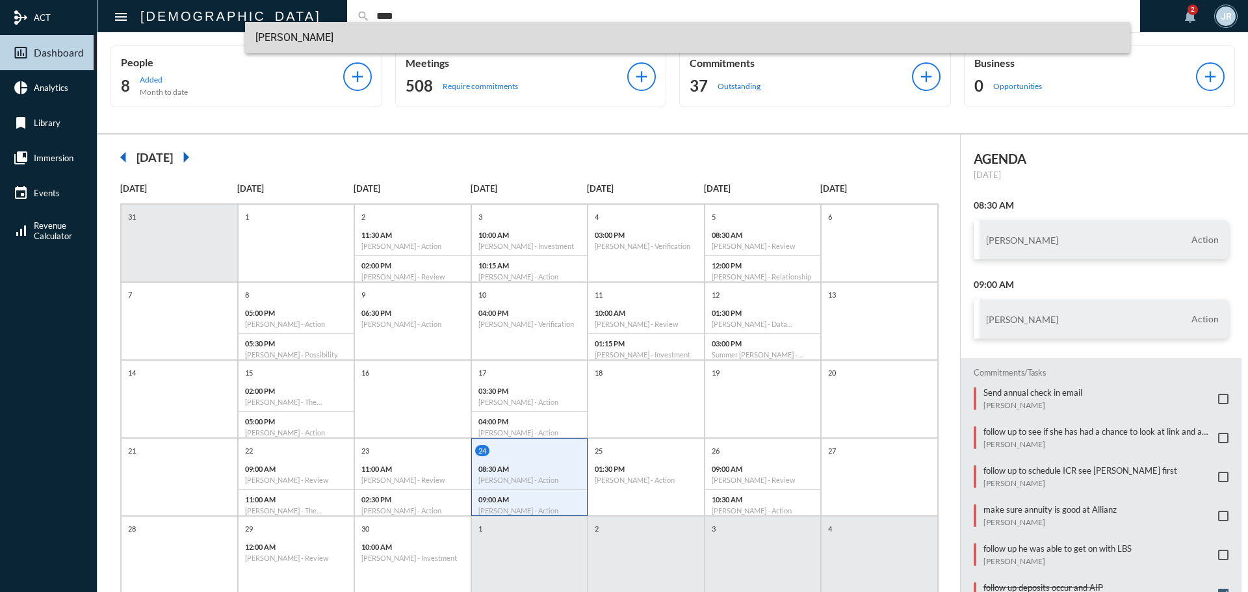
click at [287, 32] on span "Julie Redd" at bounding box center [687, 37] width 865 height 31
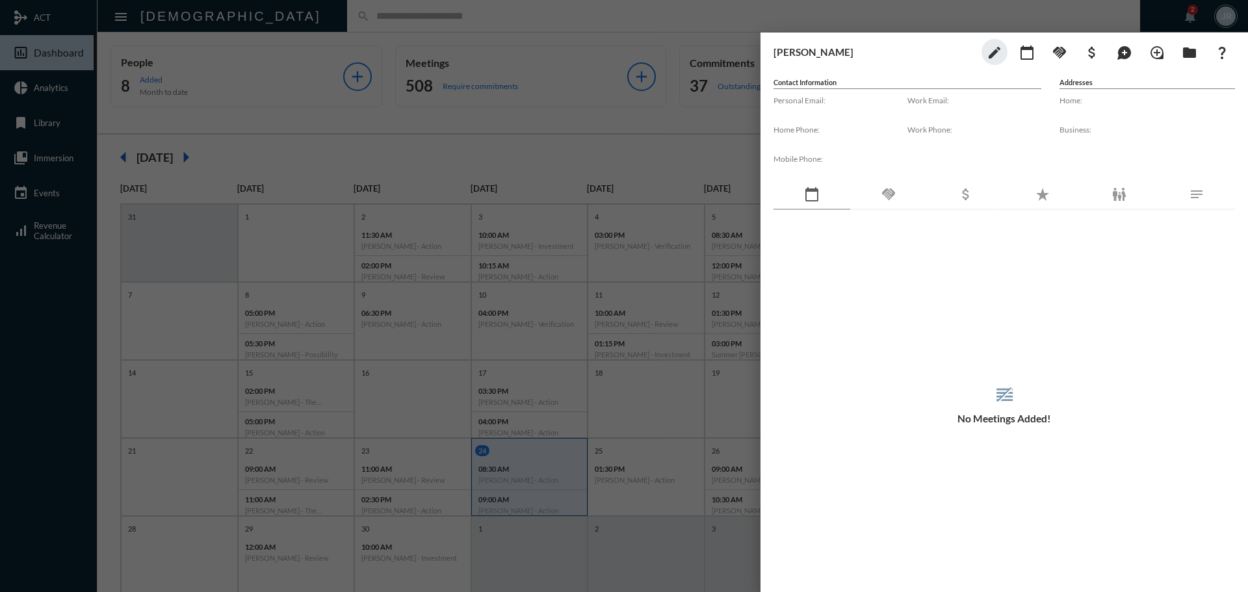
click at [882, 196] on mat-icon "handshake" at bounding box center [888, 194] width 16 height 16
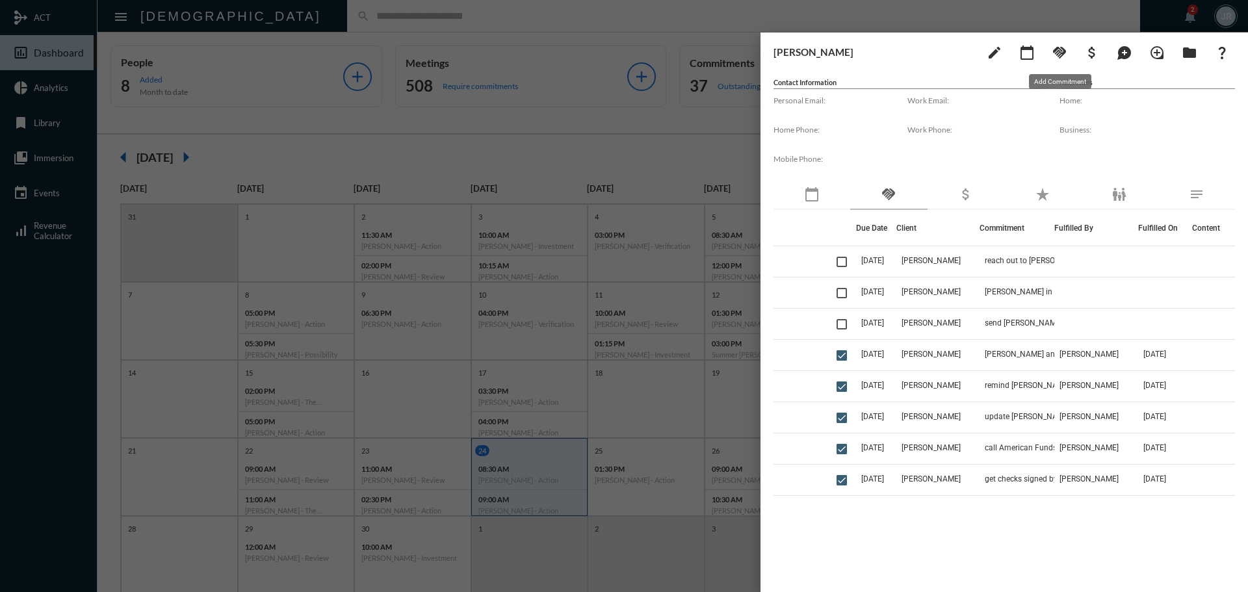
click at [1062, 54] on mat-icon "handshake" at bounding box center [1059, 53] width 16 height 16
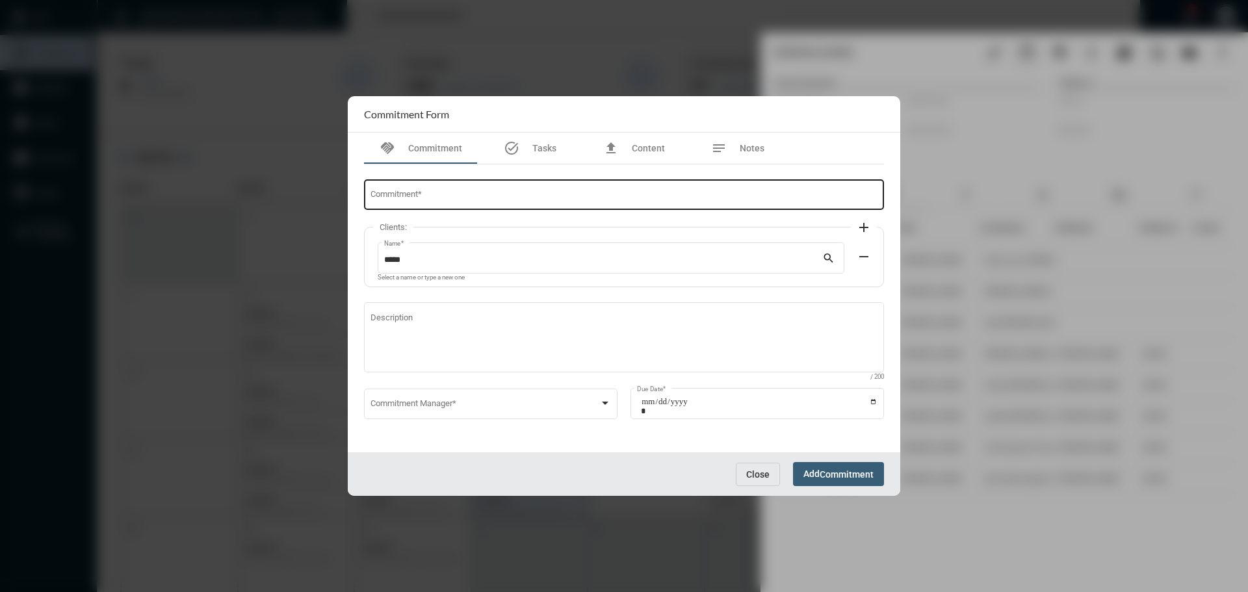
click at [538, 196] on input "Commitment *" at bounding box center [624, 197] width 508 height 10
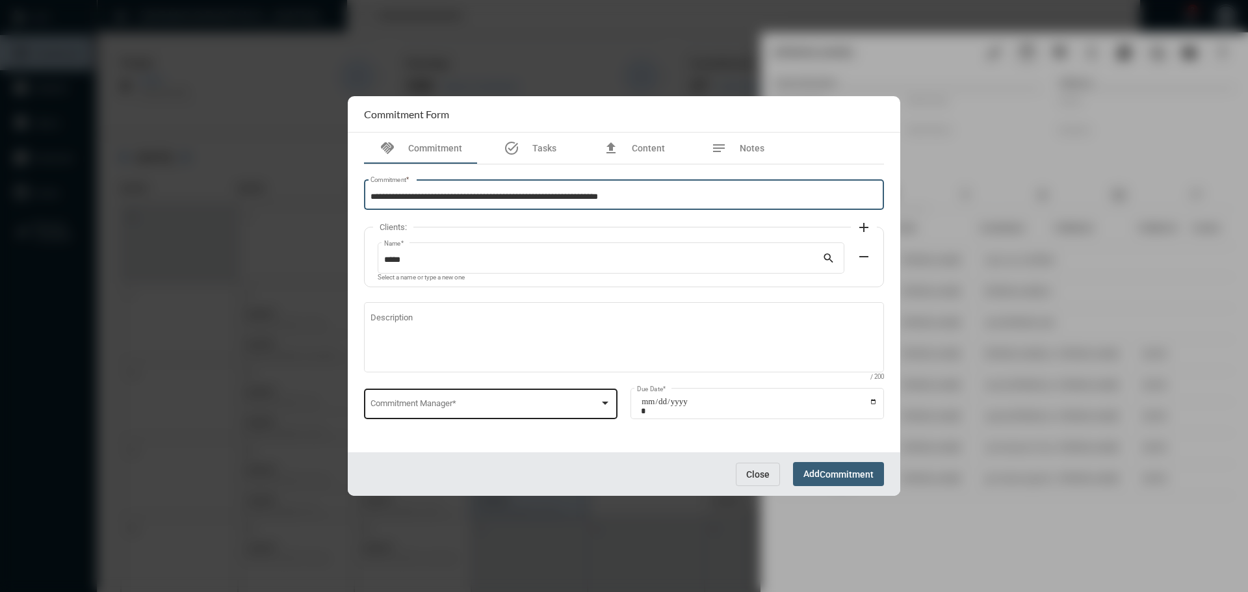
type input "**********"
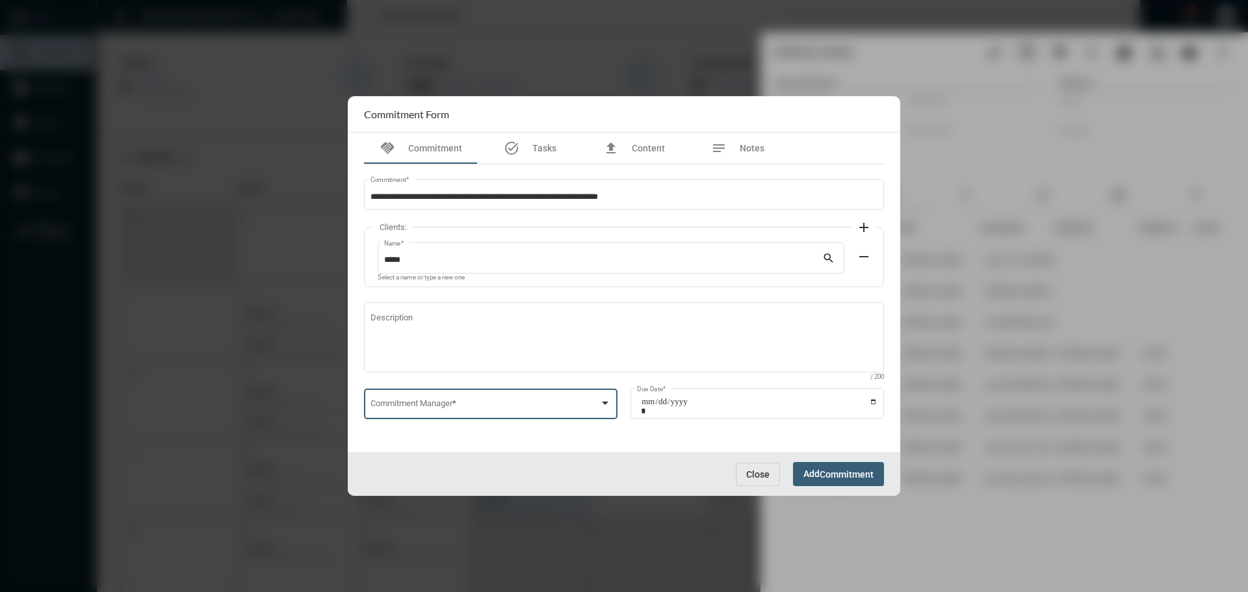
click at [476, 404] on span at bounding box center [484, 406] width 229 height 10
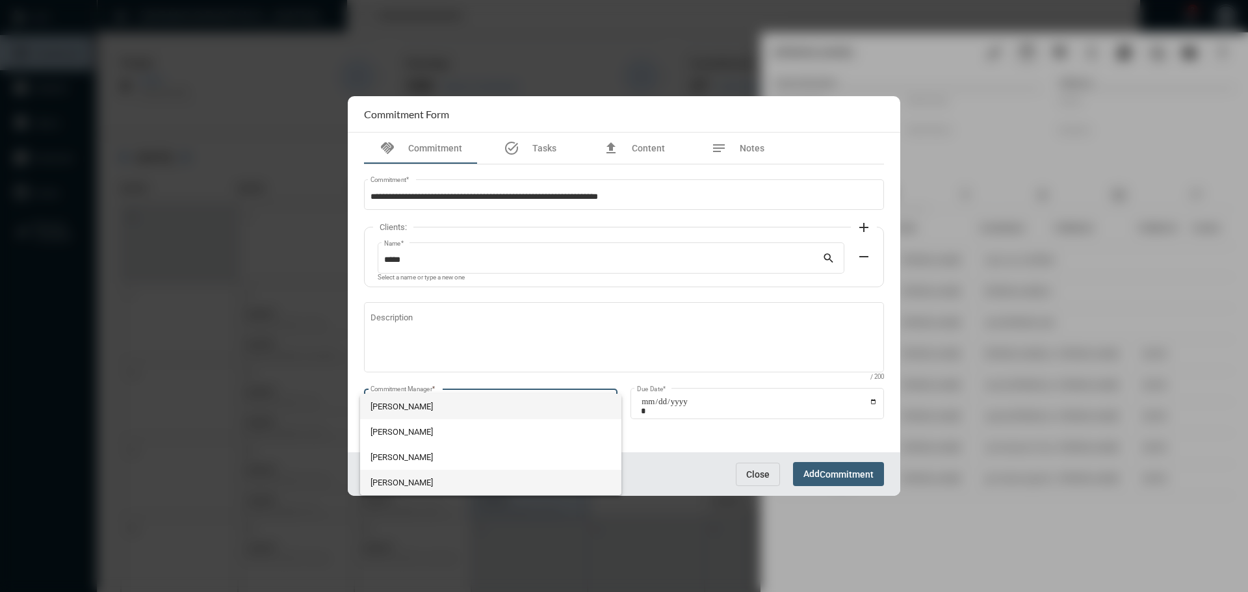
click at [412, 481] on span "Julie Redd" at bounding box center [490, 482] width 241 height 25
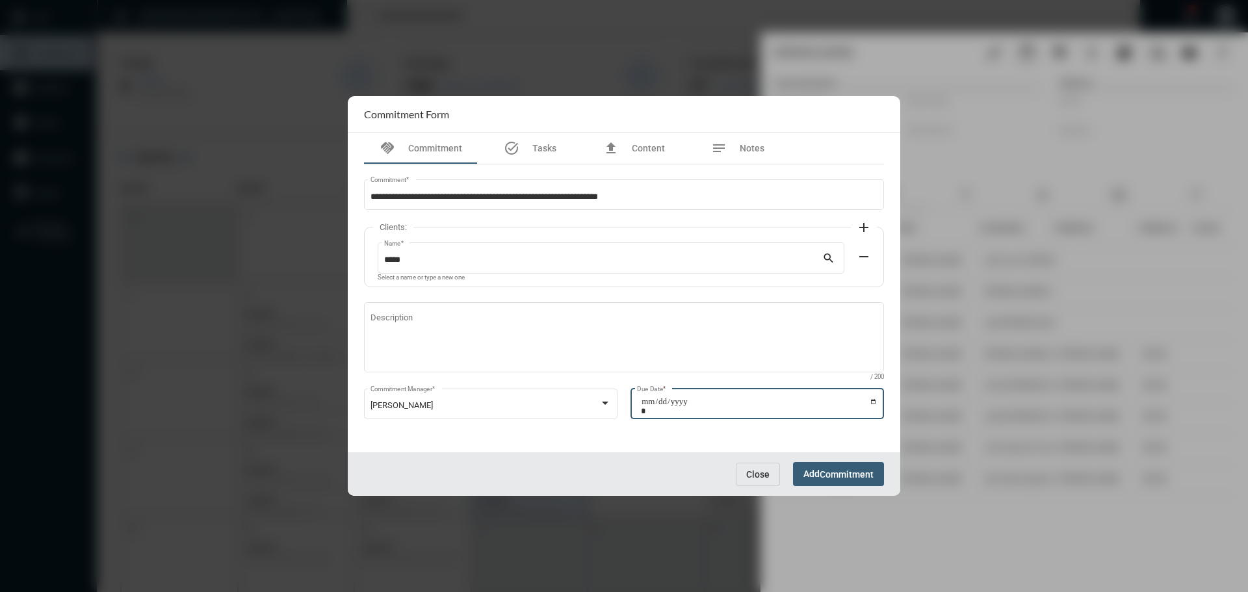
click at [873, 401] on input "Due Date *" at bounding box center [759, 406] width 237 height 18
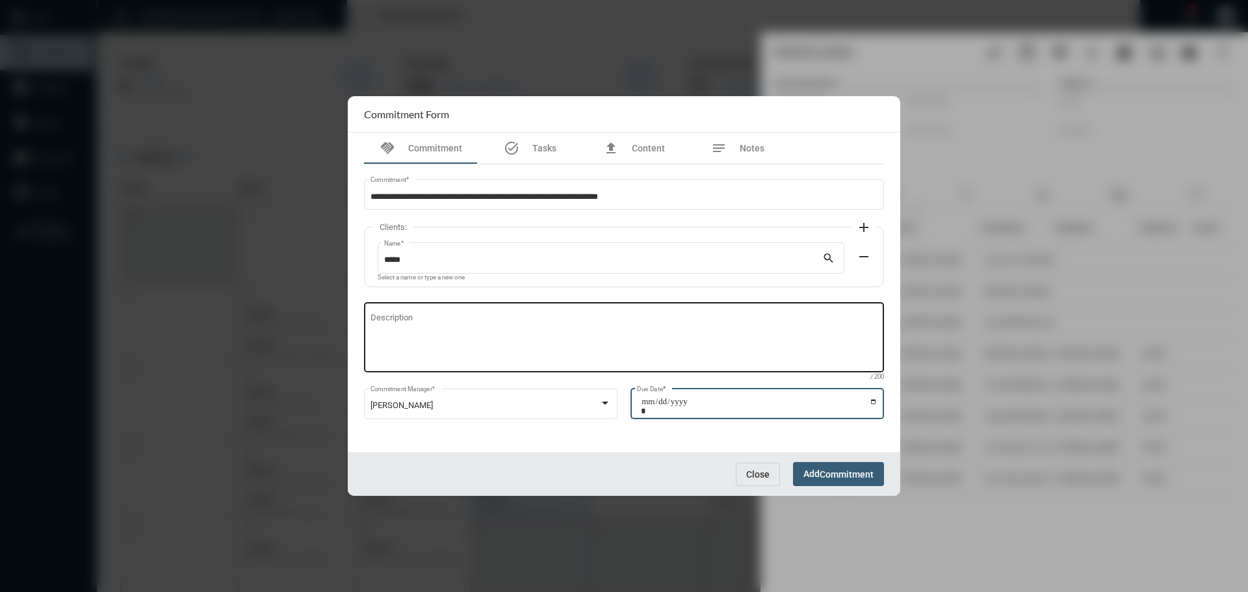
type input "**********"
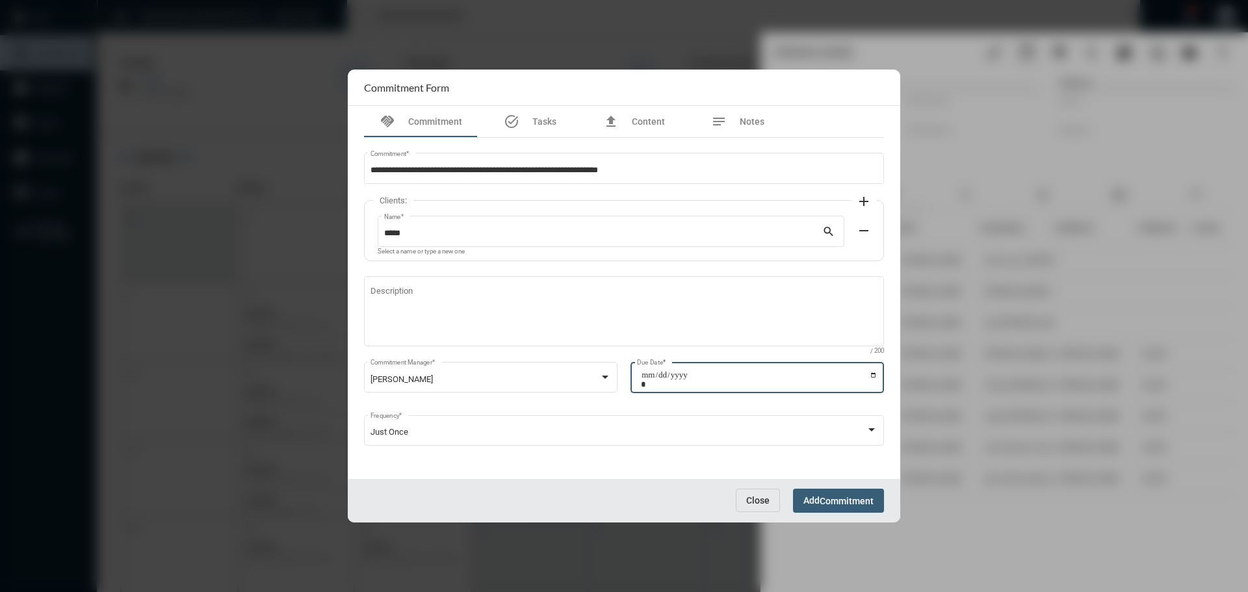
click at [844, 487] on div "Close Add Commitment" at bounding box center [624, 501] width 552 height 44
click at [845, 498] on span "Commitment" at bounding box center [846, 501] width 54 height 10
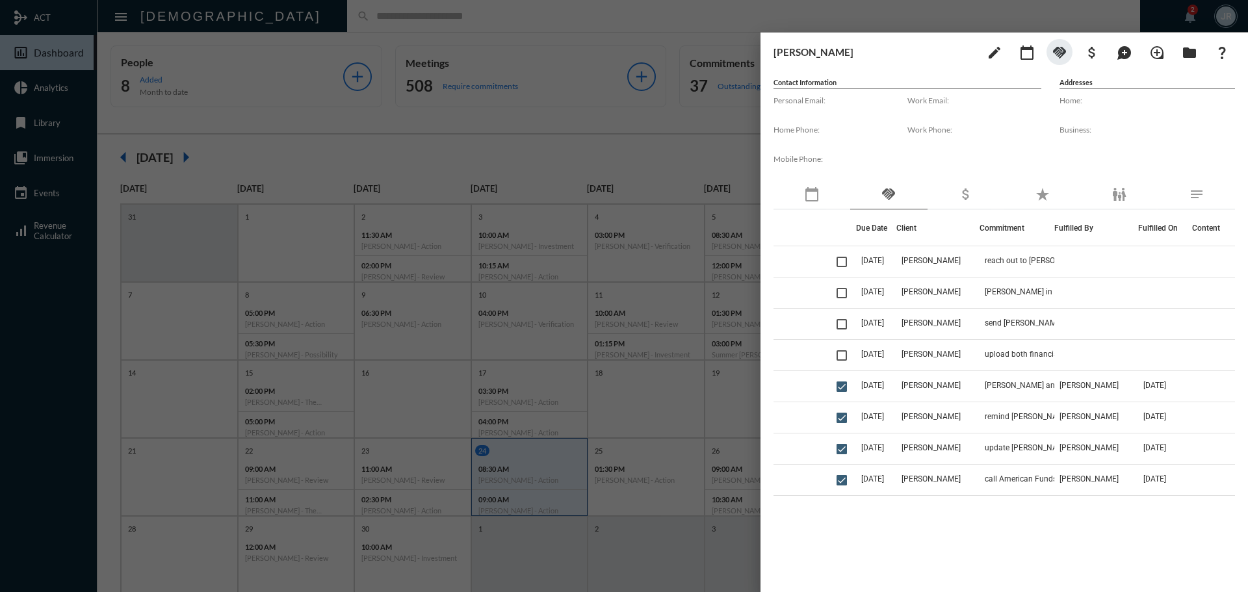
click at [721, 21] on div at bounding box center [624, 296] width 1248 height 592
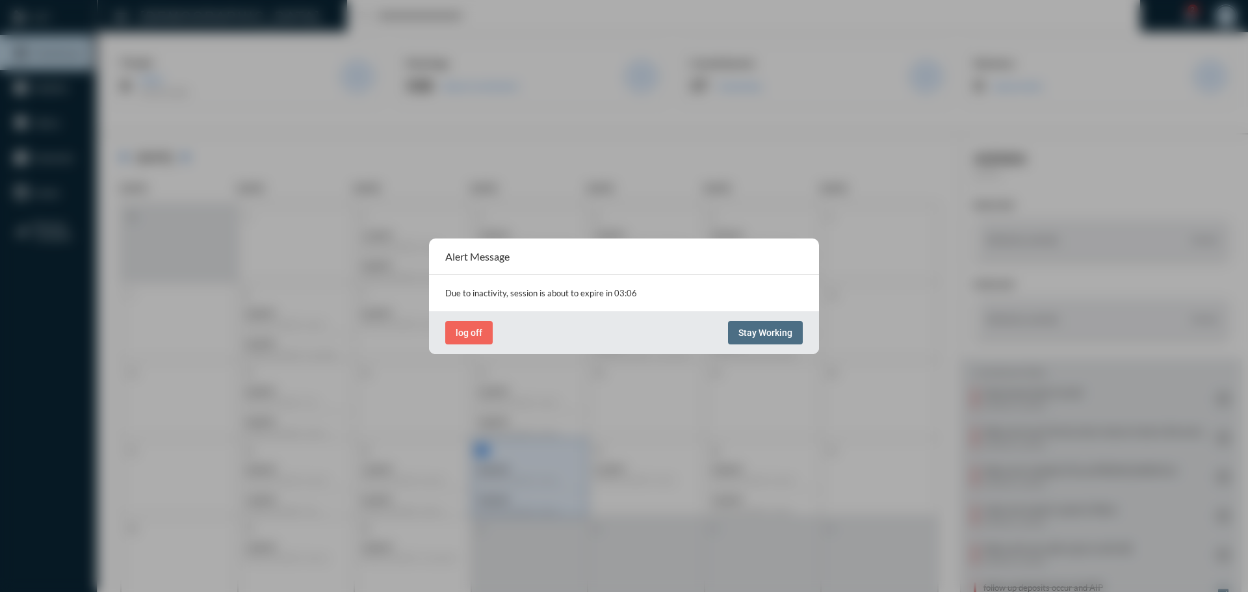
click at [747, 335] on span "Stay Working" at bounding box center [765, 333] width 54 height 10
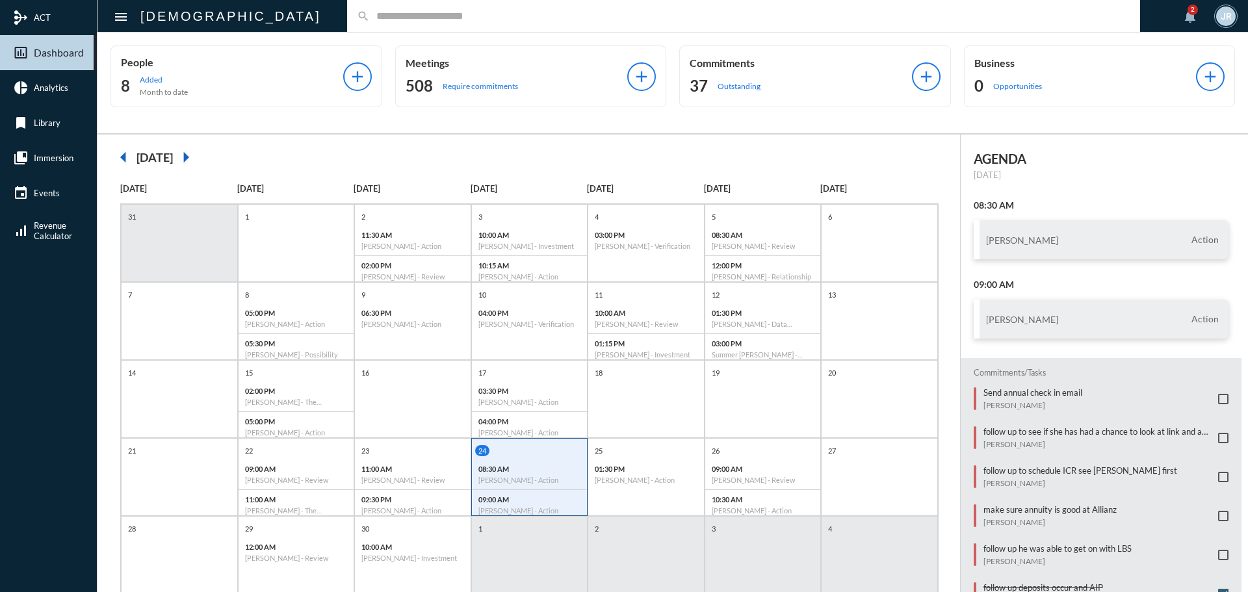
click at [370, 21] on input "text" at bounding box center [750, 15] width 760 height 11
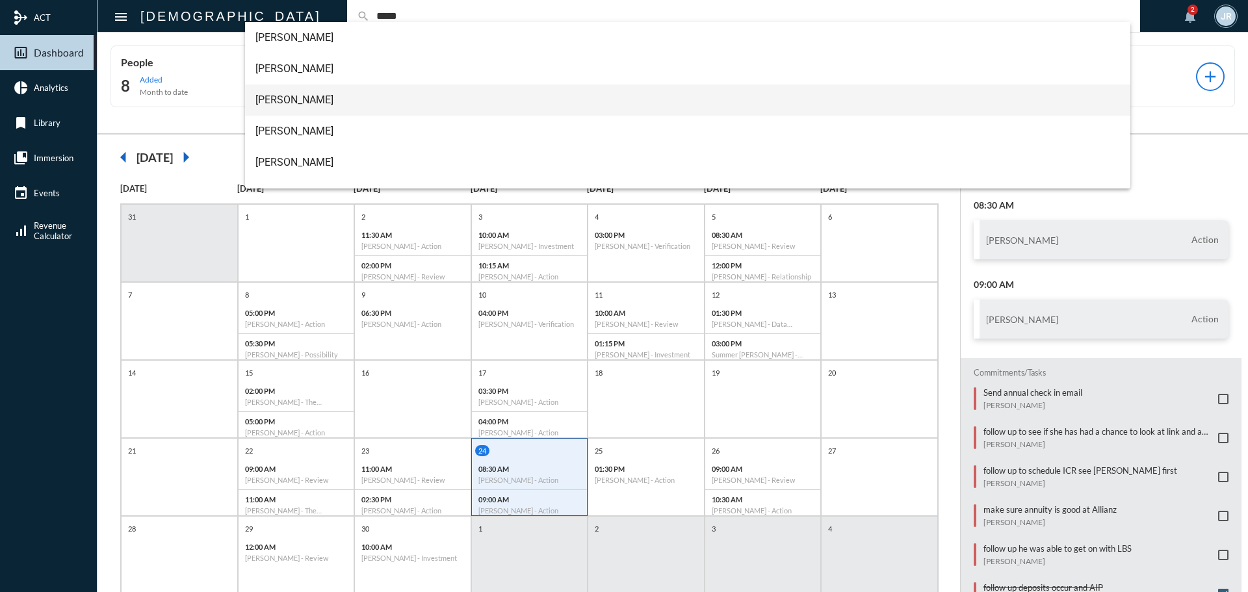
type input "*****"
click at [273, 97] on span "Bill Jones" at bounding box center [687, 99] width 865 height 31
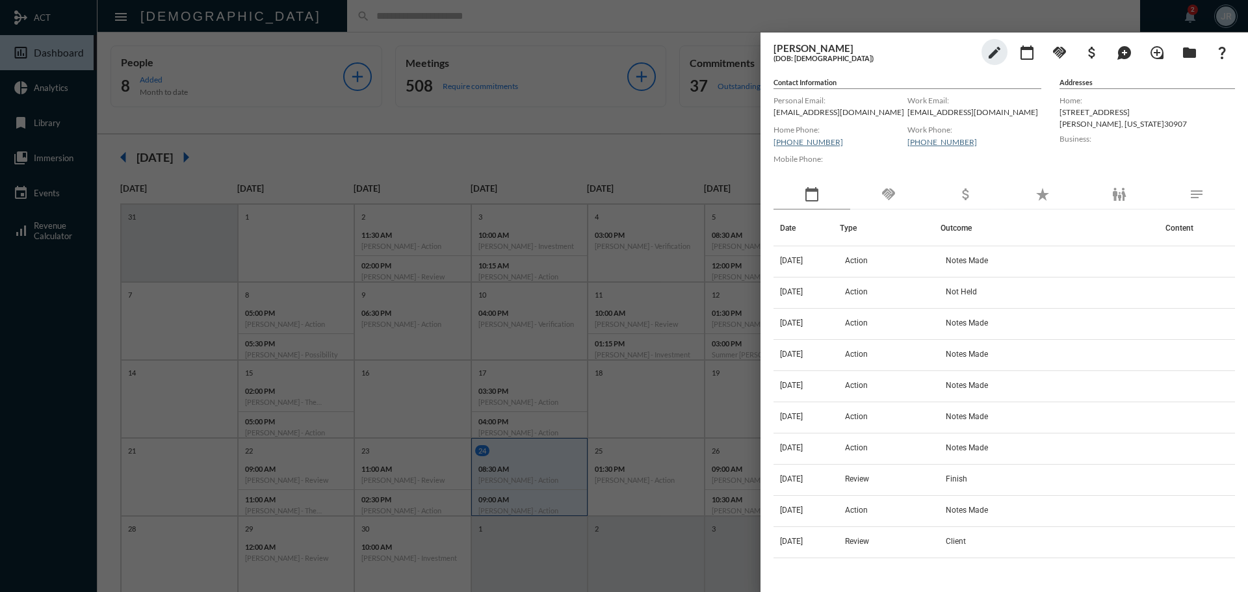
click at [899, 194] on div "handshake" at bounding box center [888, 195] width 77 height 30
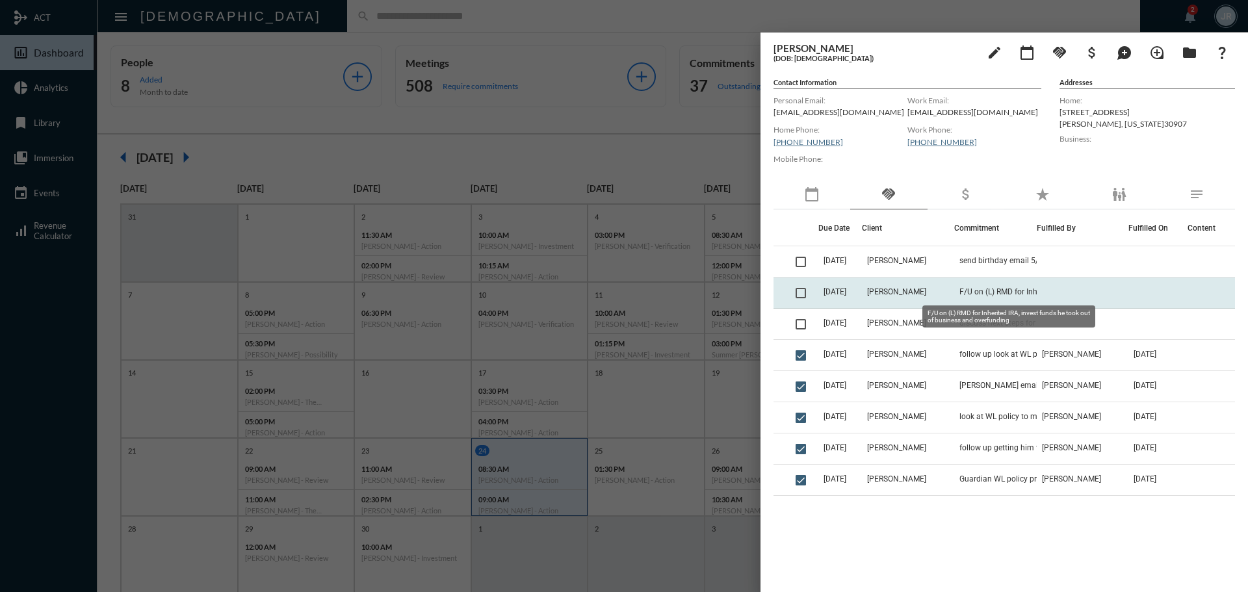
click at [997, 288] on span "F/U on (L) RMD for Inherited IRA, invest funds he took out of business and over…" at bounding box center [1024, 291] width 130 height 9
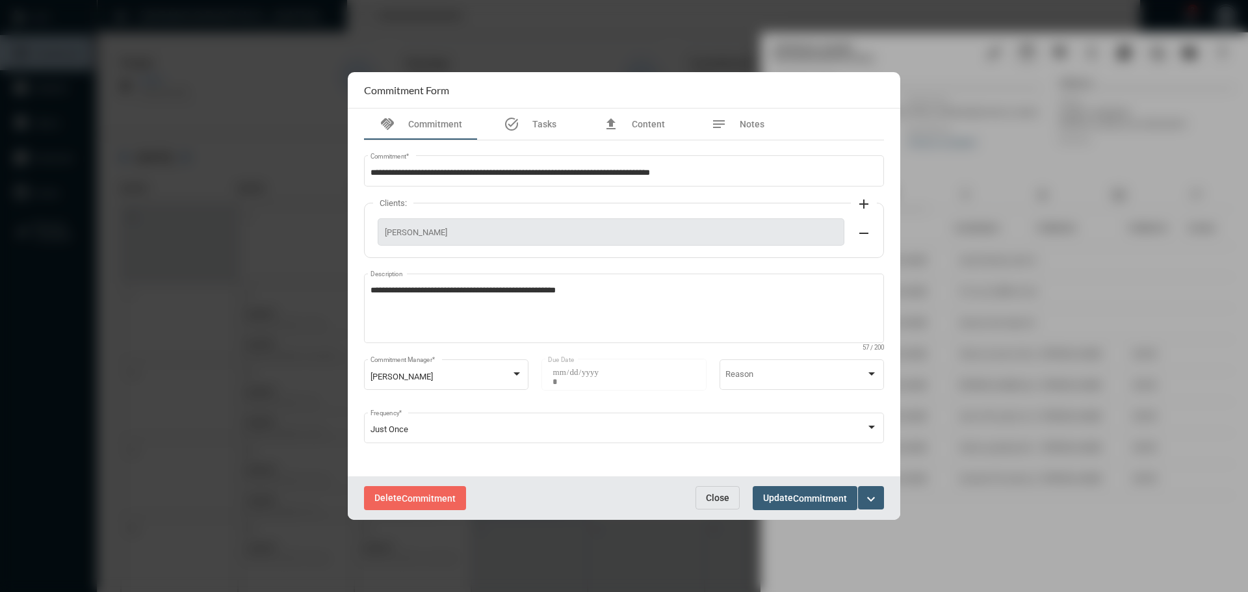
click at [718, 498] on span "Close" at bounding box center [717, 498] width 23 height 10
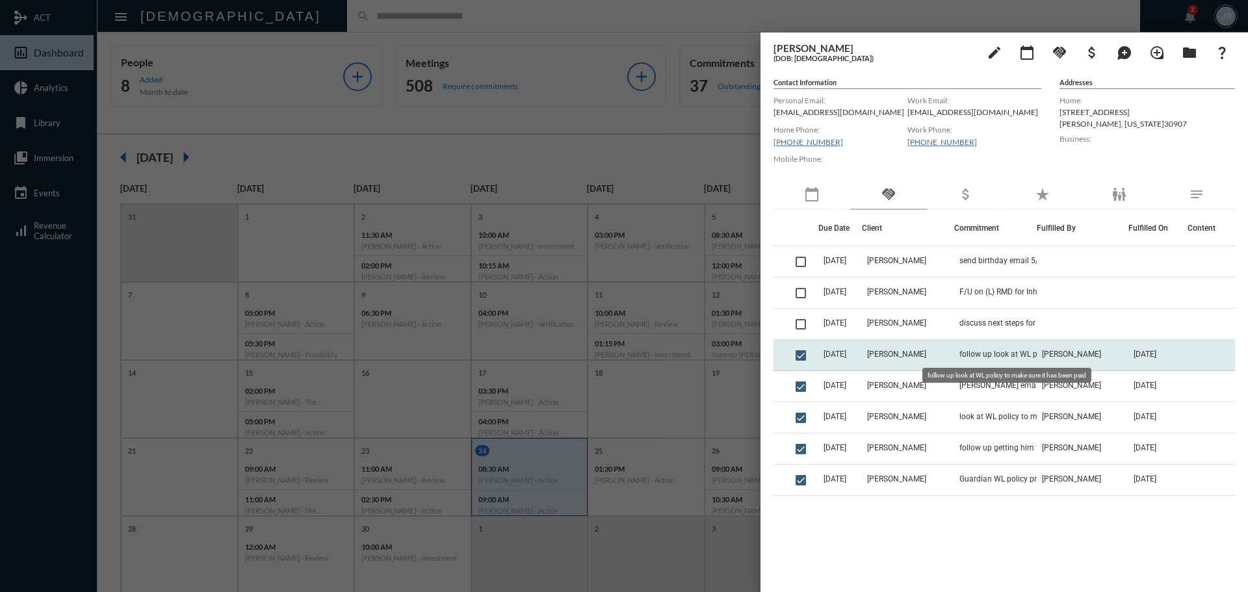
click at [965, 353] on span "follow up look at WL policy to make sure it has been paid" at bounding box center [1024, 354] width 130 height 9
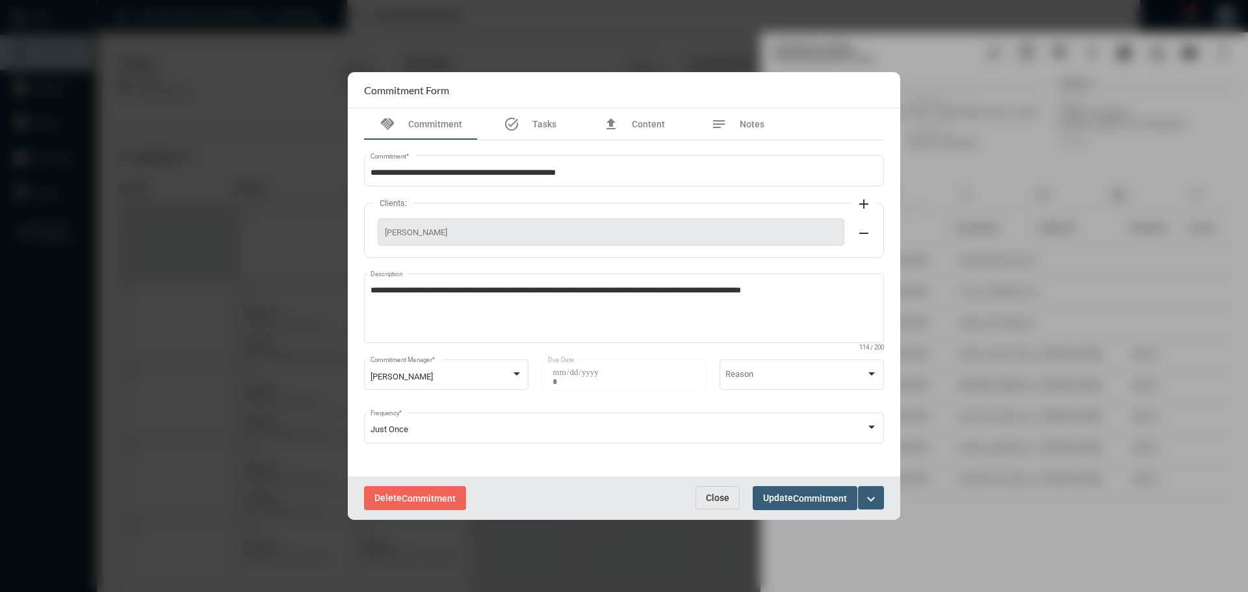
click at [712, 493] on span "Close" at bounding box center [717, 498] width 23 height 10
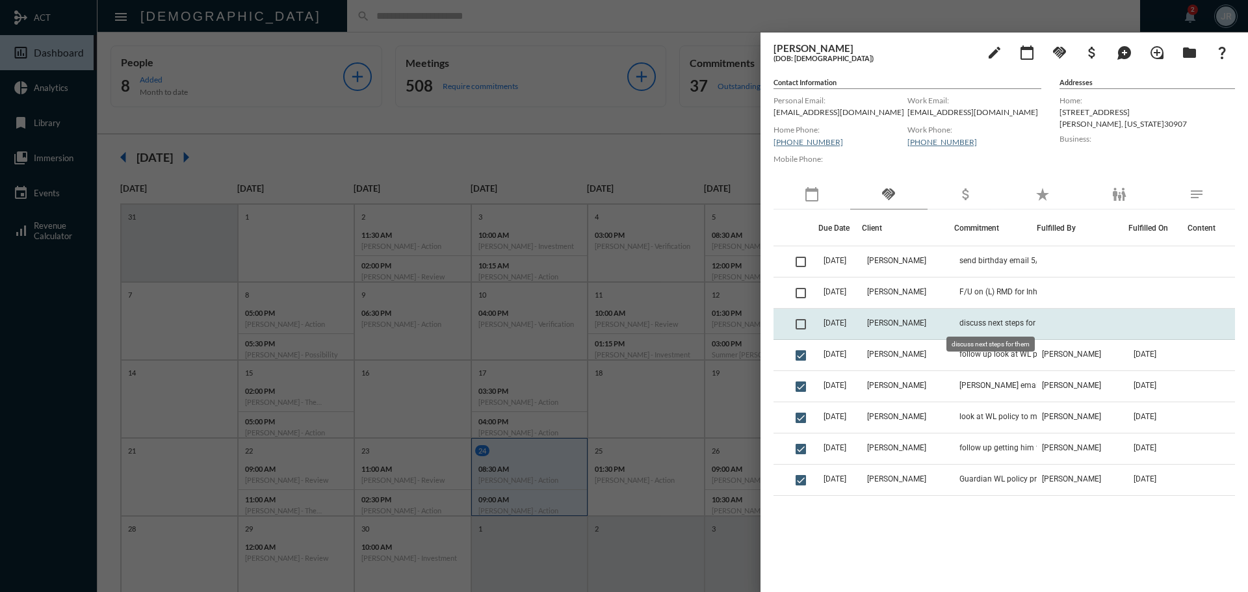
click at [962, 326] on span "discuss next steps for them" at bounding box center [1007, 322] width 96 height 9
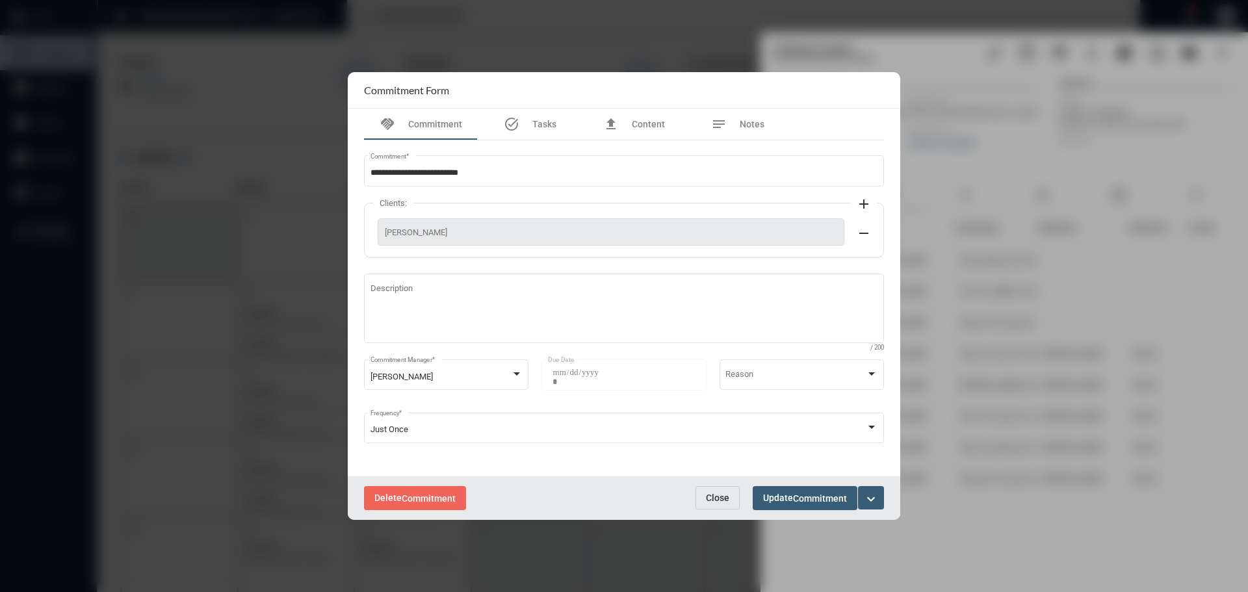
click at [715, 493] on span "Close" at bounding box center [717, 498] width 23 height 10
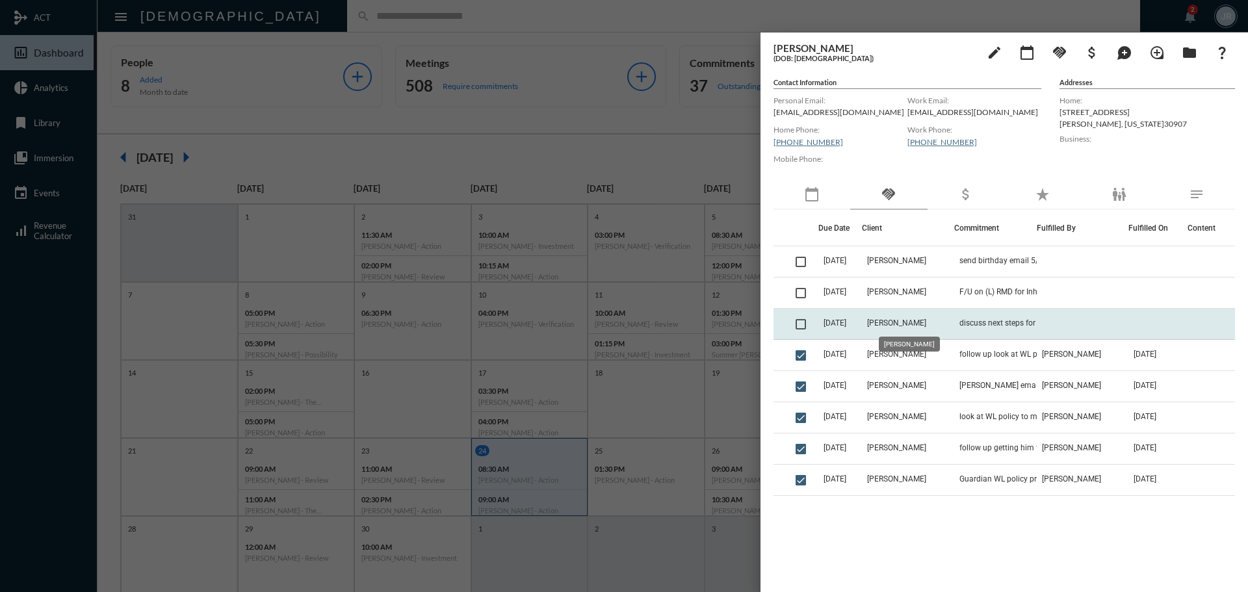
click at [890, 320] on span "Bill Jones" at bounding box center [896, 322] width 59 height 9
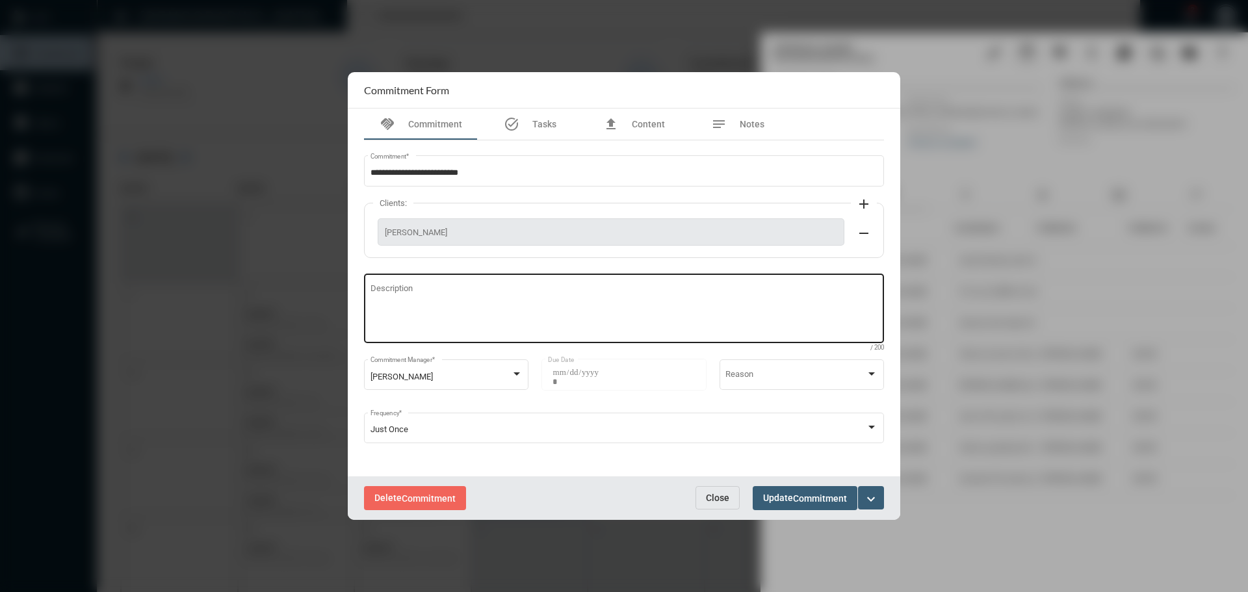
click at [505, 299] on textarea "Description" at bounding box center [624, 310] width 508 height 51
type textarea "**********"
click at [830, 489] on button "Update Commitment" at bounding box center [804, 498] width 105 height 24
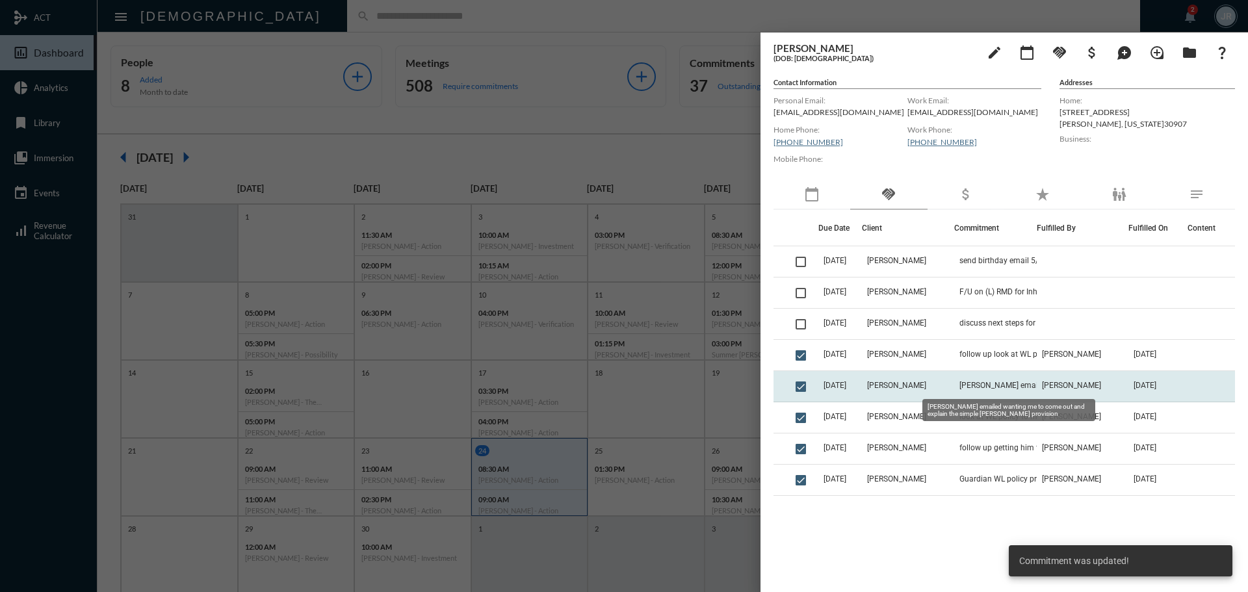
click at [973, 384] on span "Mary Gray emailed wanting me to come out and explain the simple Roth provision" at bounding box center [1024, 385] width 130 height 9
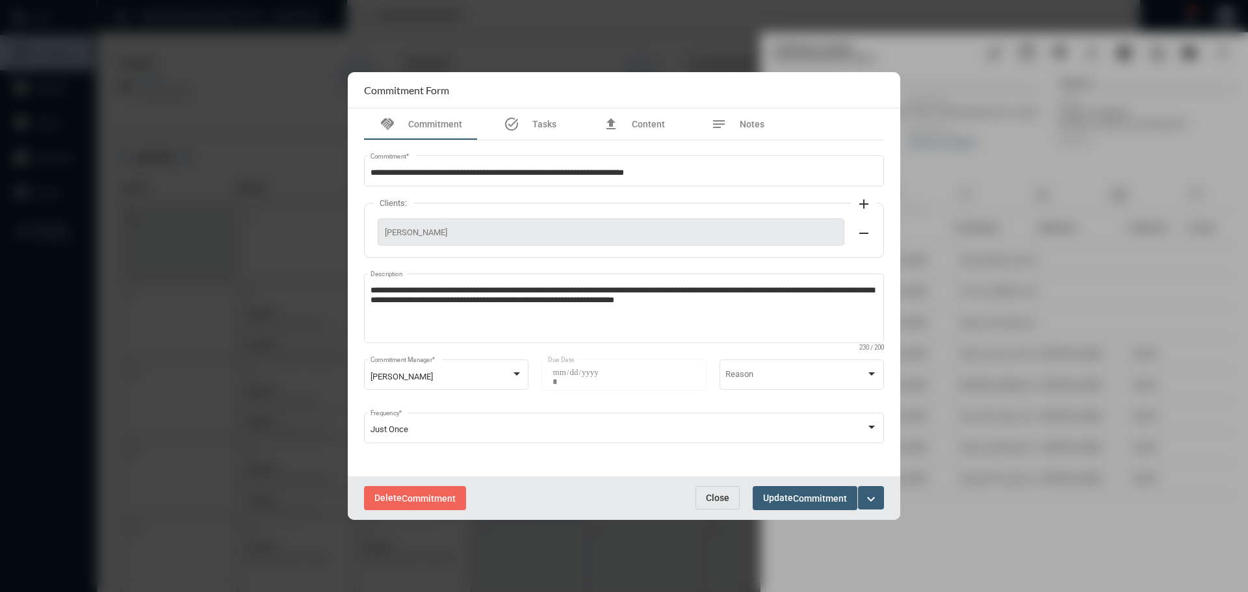
click at [704, 494] on button "Close" at bounding box center [717, 497] width 44 height 23
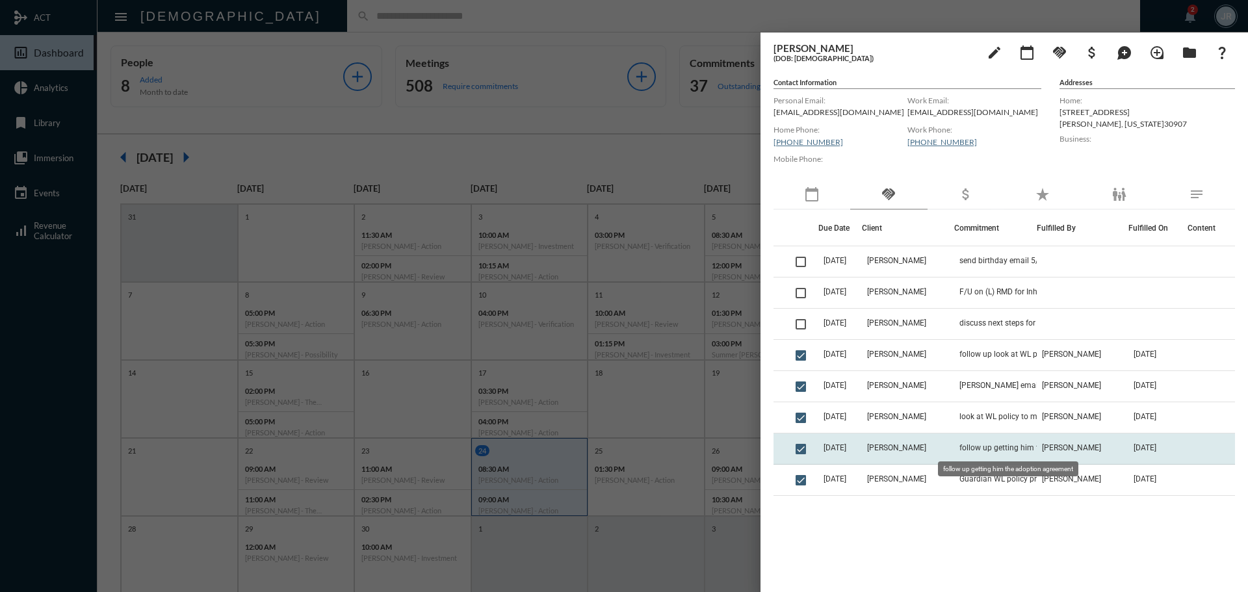
click at [992, 449] on span "follow up getting him the adoption agreement" at bounding box center [1024, 447] width 130 height 9
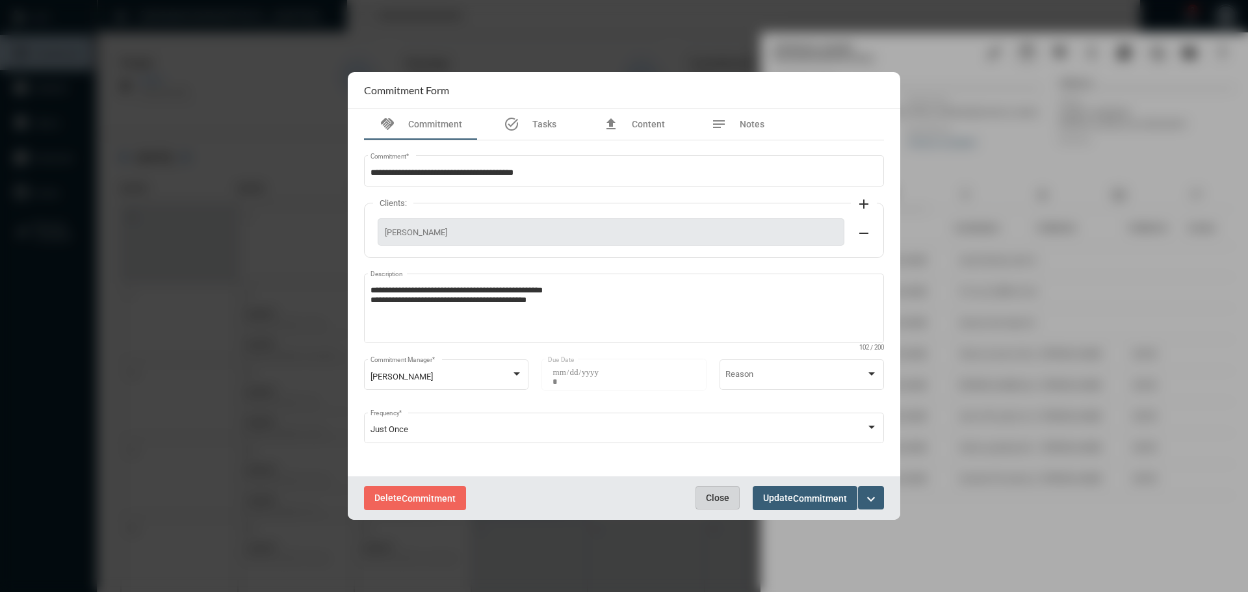
click at [720, 498] on span "Close" at bounding box center [717, 498] width 23 height 10
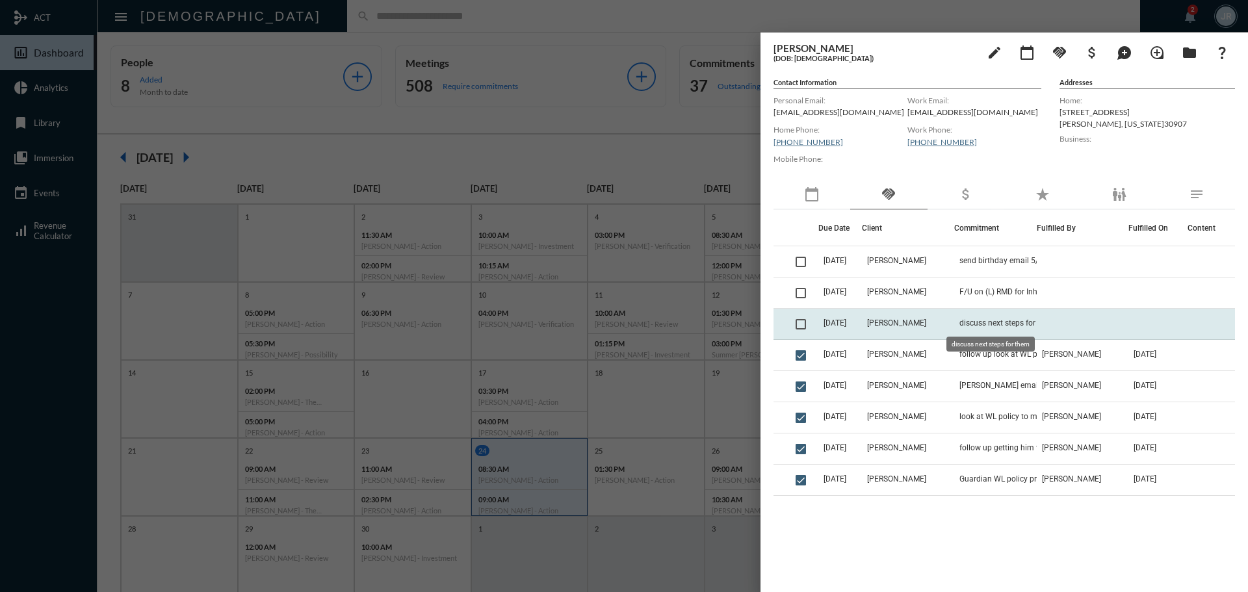
click at [982, 324] on span "discuss next steps for them" at bounding box center [1007, 322] width 96 height 9
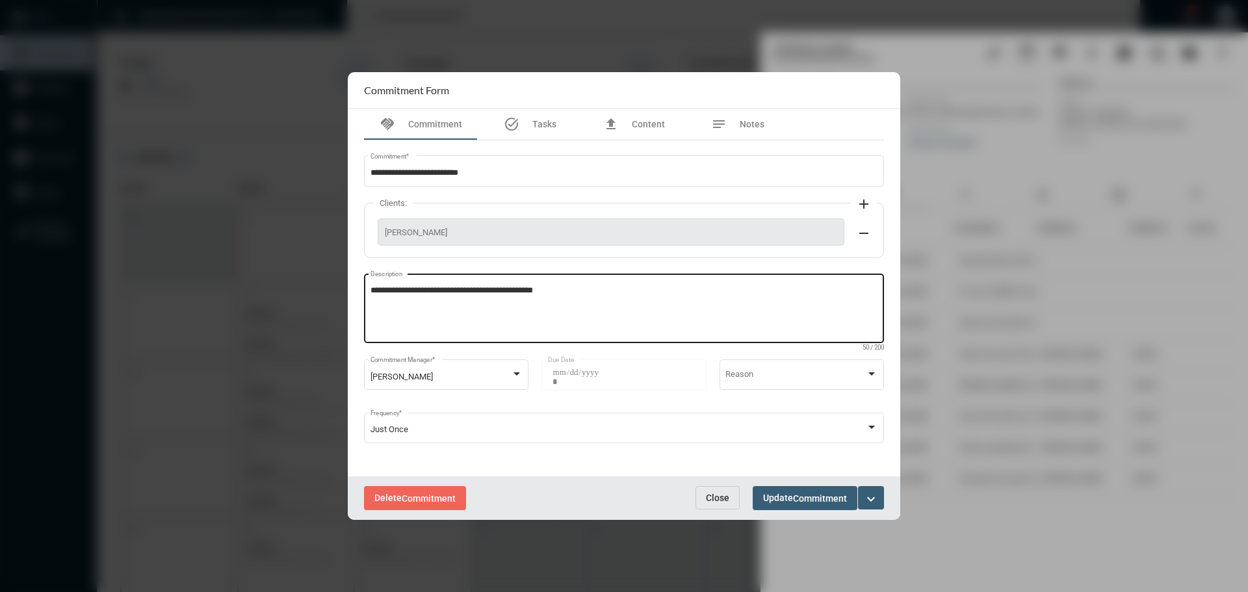
click at [590, 296] on textarea "**********" at bounding box center [624, 310] width 508 height 51
type textarea "**********"
click at [795, 483] on div "Delete Commitment Close Update Commitment expand_more" at bounding box center [624, 498] width 552 height 44
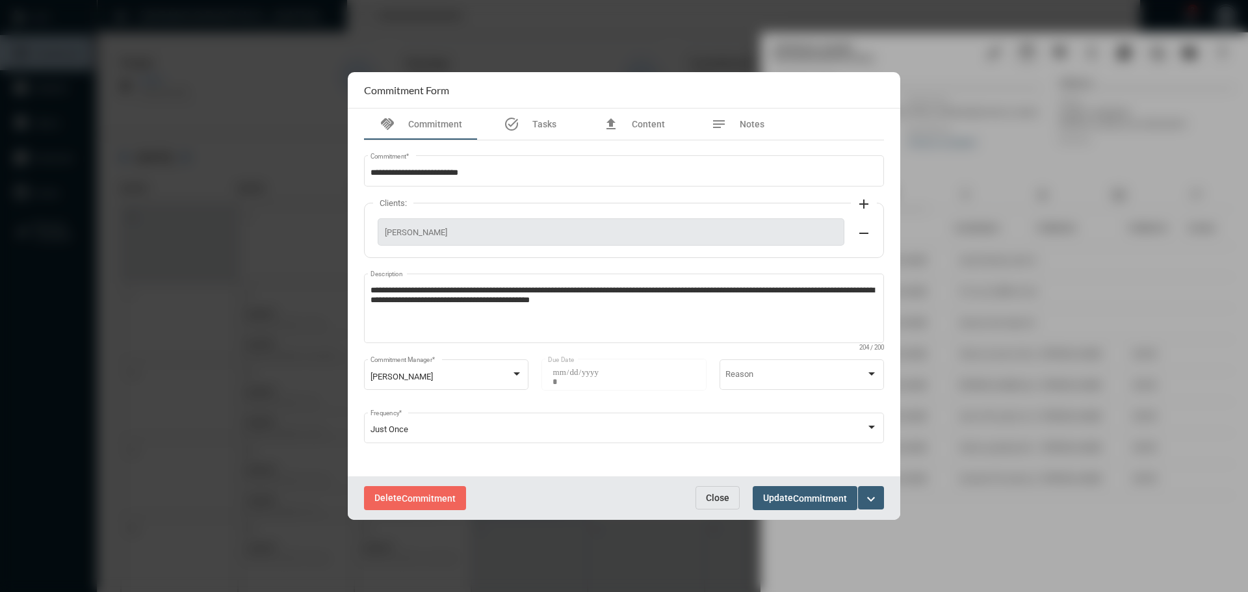
click at [804, 493] on span "Commitment" at bounding box center [820, 498] width 54 height 10
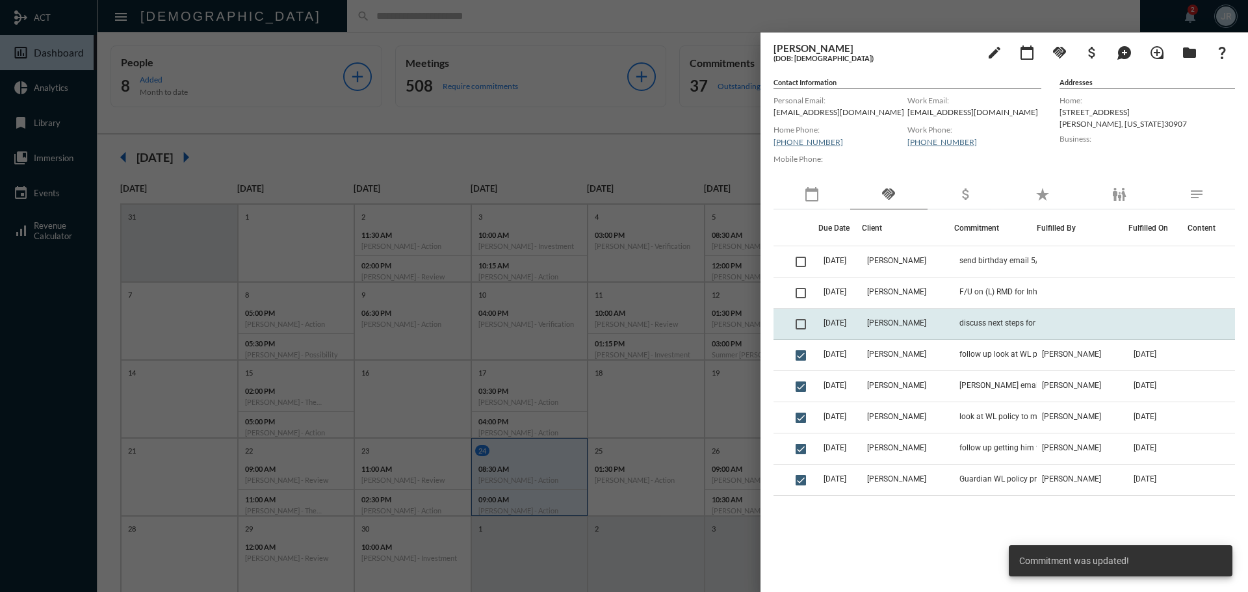
click at [803, 326] on span at bounding box center [800, 324] width 10 height 10
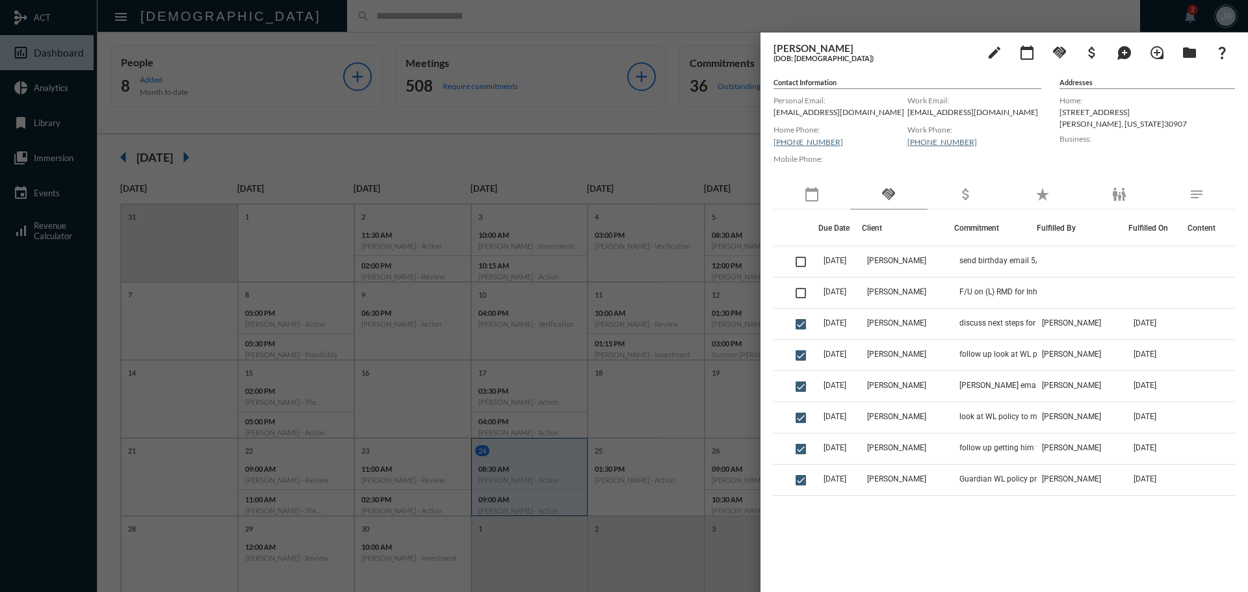
click at [270, 16] on div at bounding box center [624, 296] width 1248 height 592
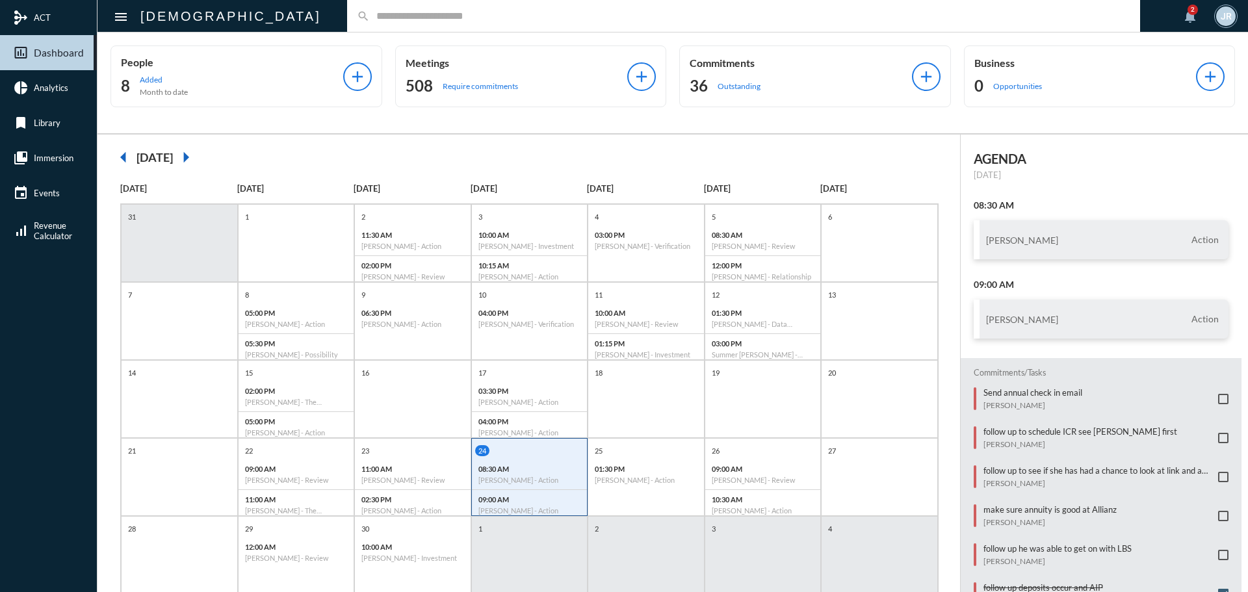
click at [370, 18] on input "text" at bounding box center [750, 15] width 760 height 11
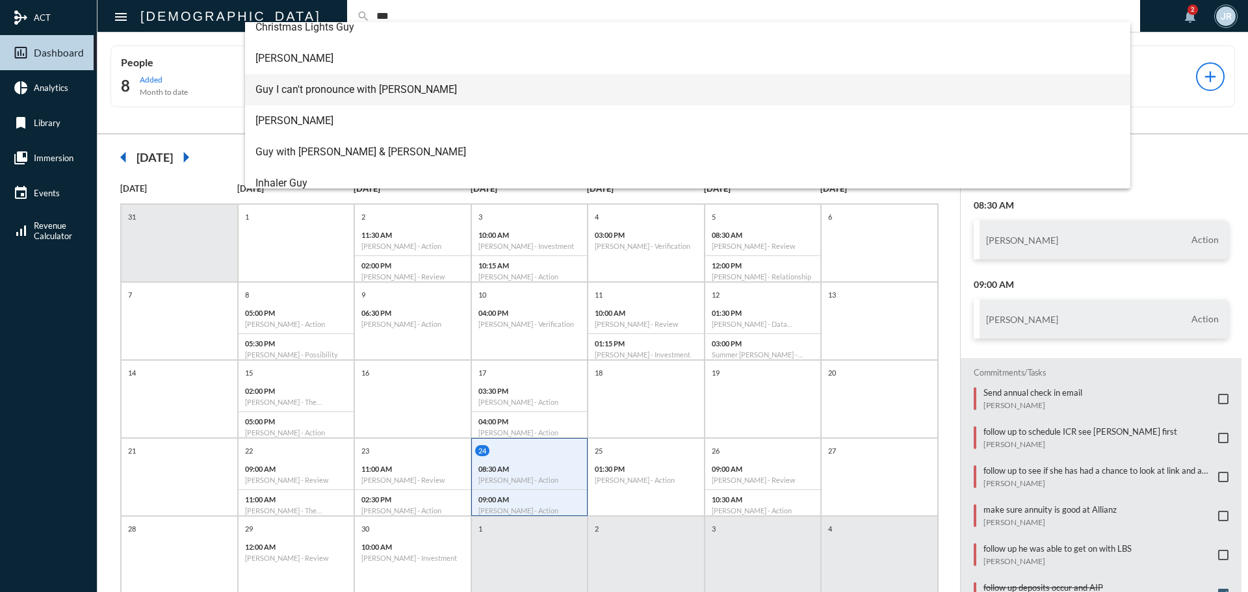
scroll to position [81, 0]
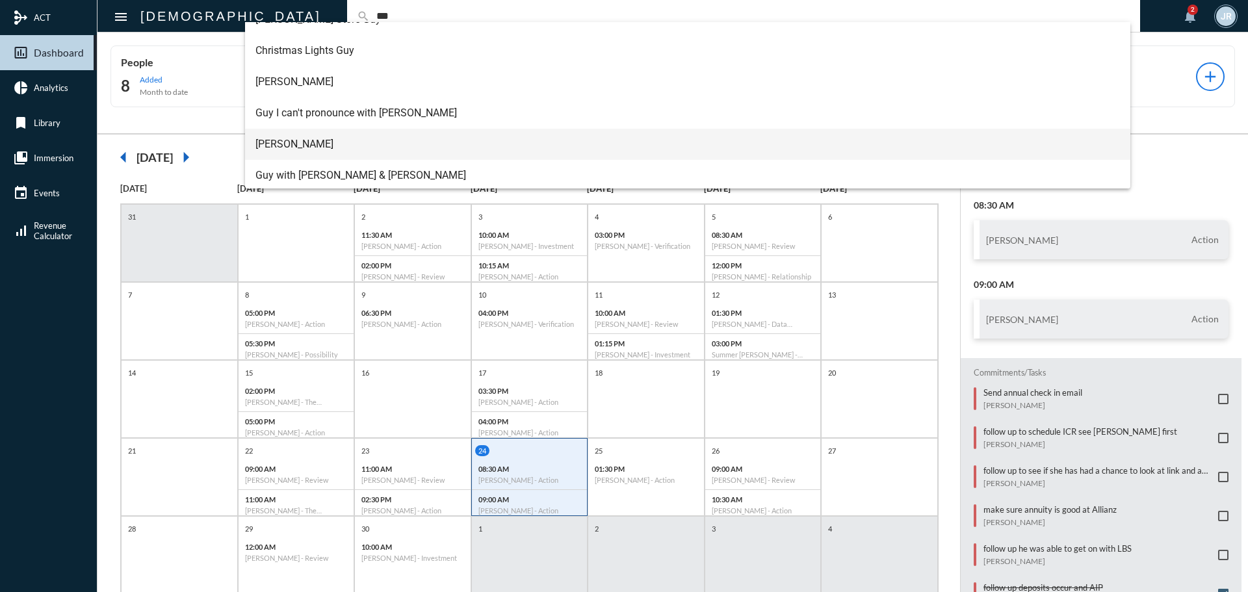
type input "***"
click at [315, 137] on span "Guy Verhovsky" at bounding box center [687, 144] width 865 height 31
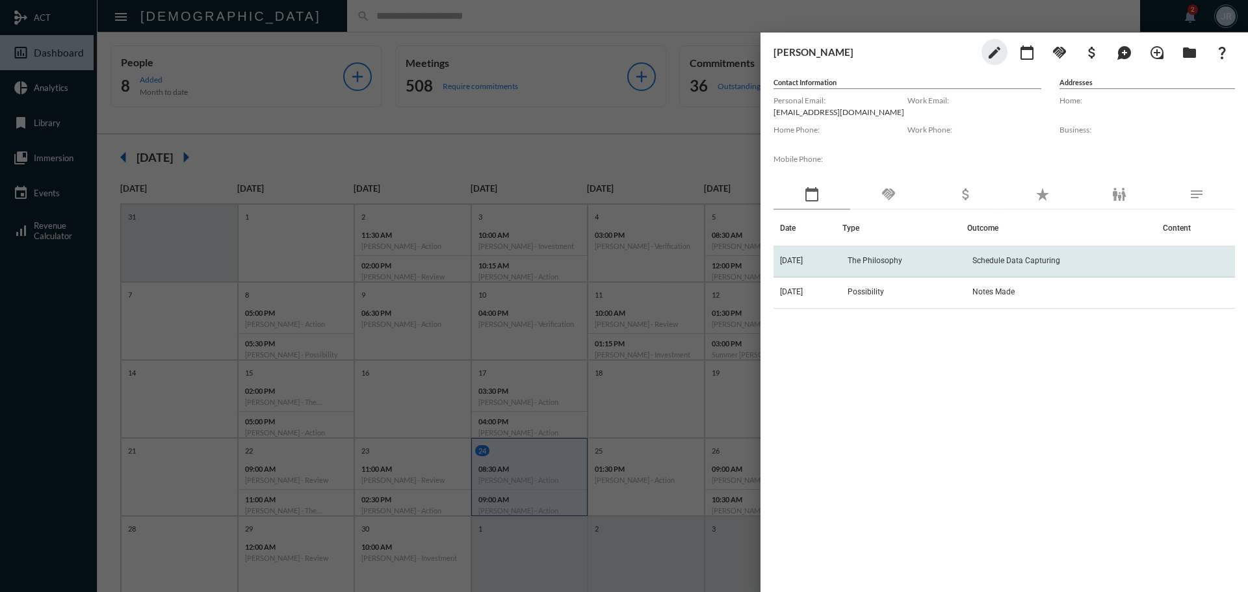
click at [853, 256] on td "The Philosophy" at bounding box center [904, 261] width 125 height 31
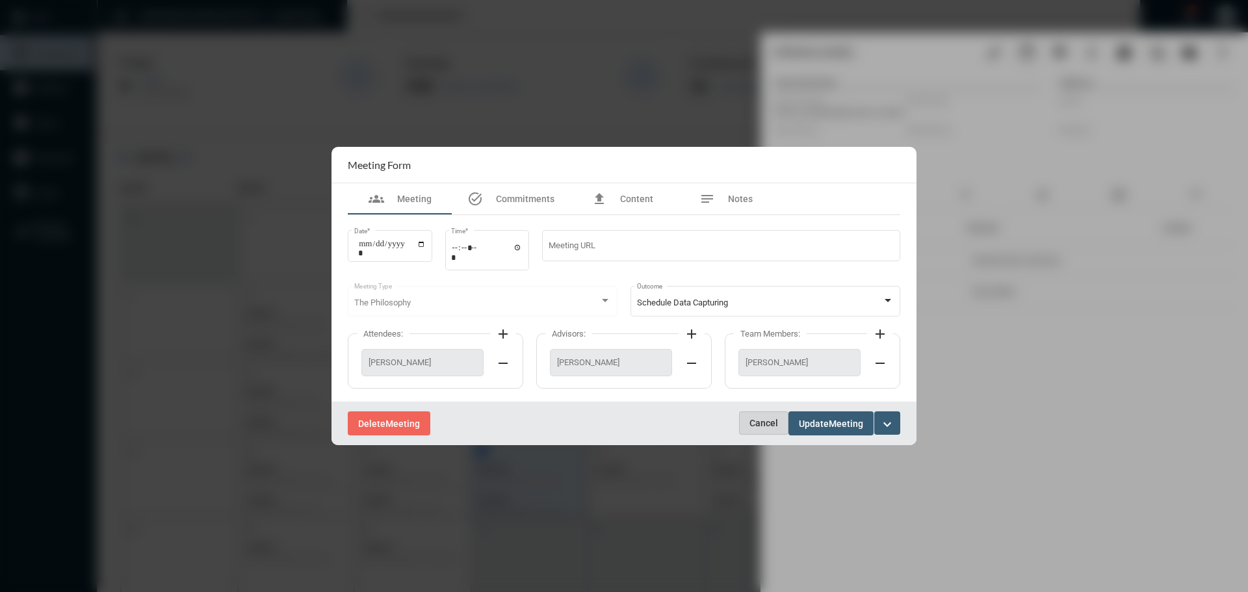
click at [755, 423] on span "Cancel" at bounding box center [763, 423] width 29 height 10
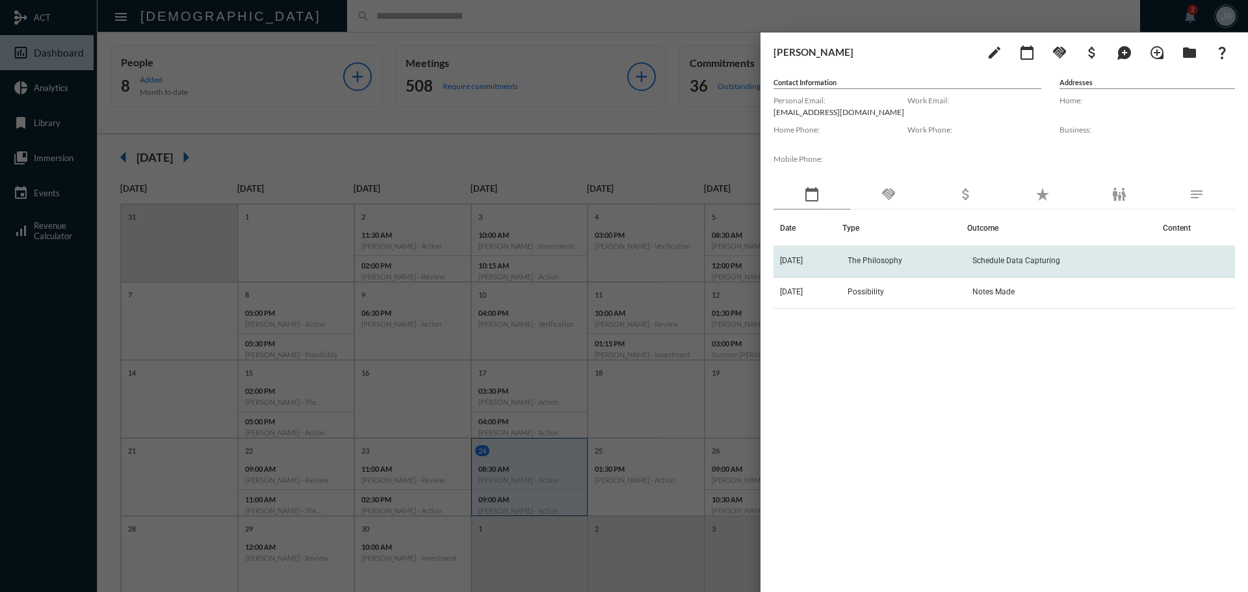
click at [880, 250] on td "The Philosophy" at bounding box center [904, 261] width 125 height 31
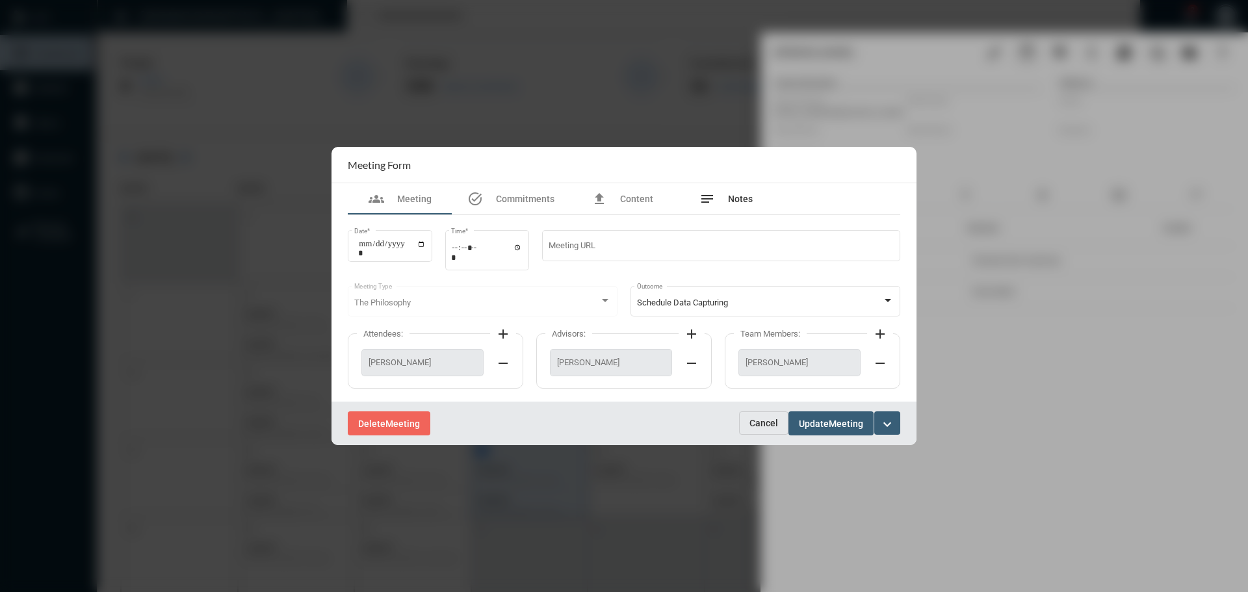
click at [746, 191] on div "notes Notes" at bounding box center [725, 199] width 53 height 16
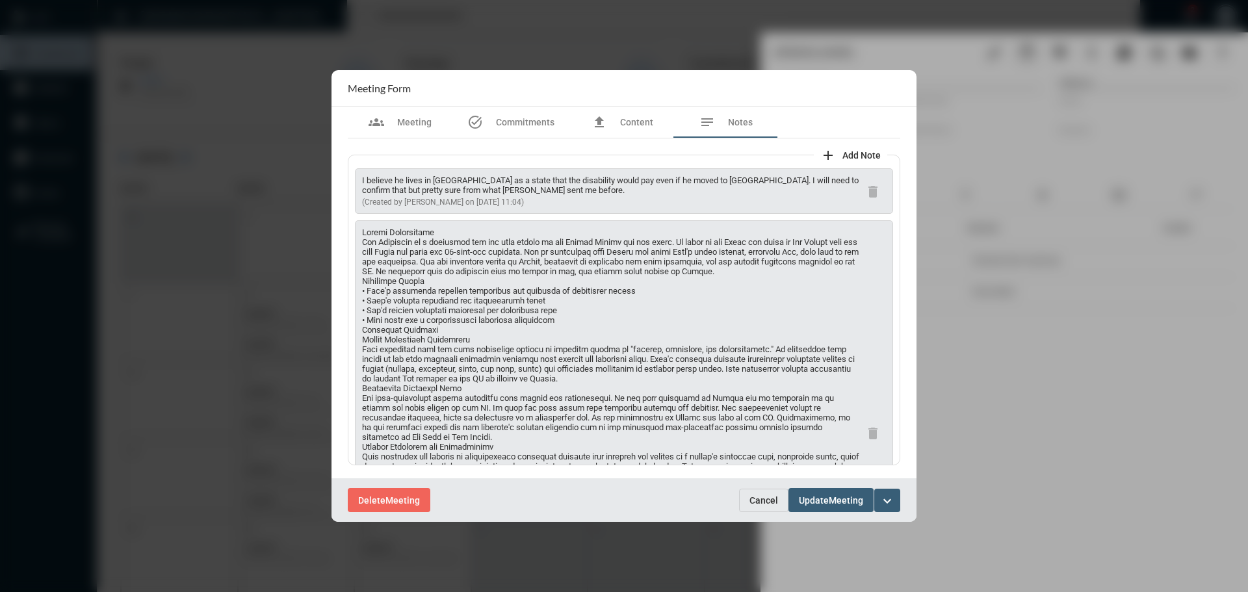
click at [764, 496] on span "Cancel" at bounding box center [763, 500] width 29 height 10
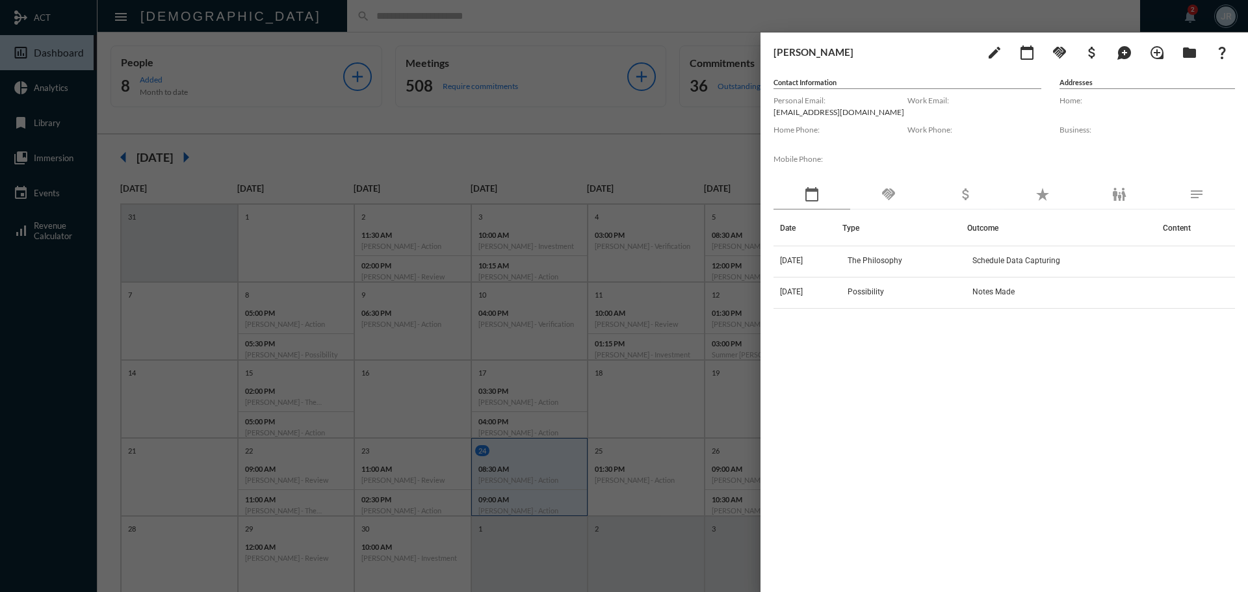
click at [268, 19] on div at bounding box center [624, 296] width 1248 height 592
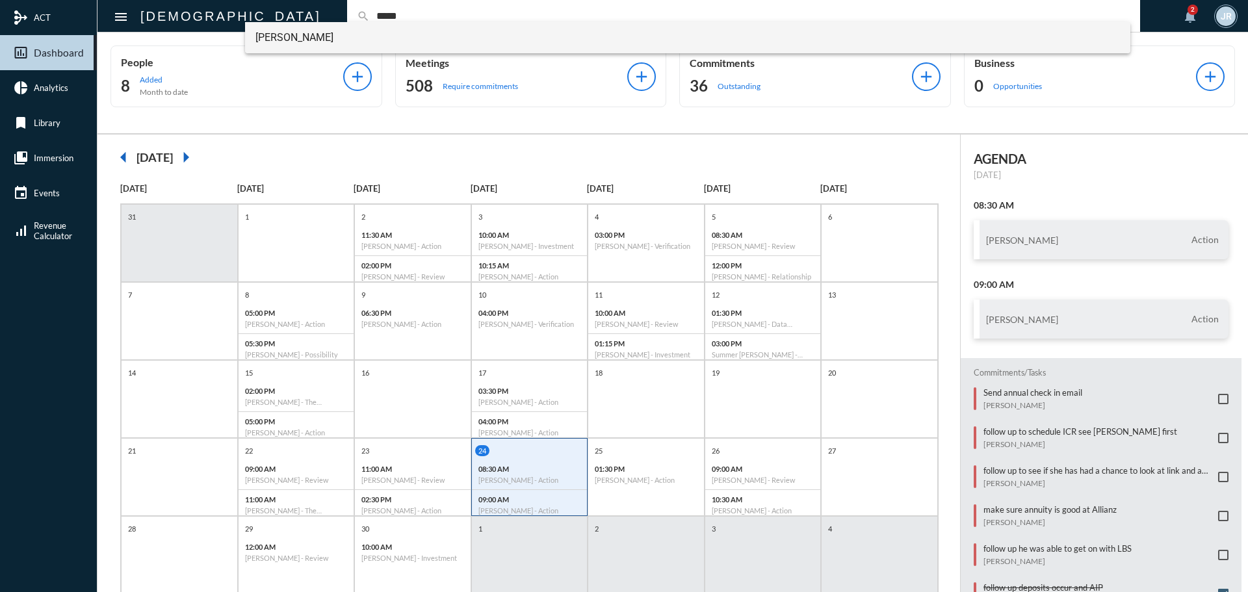
type input "*****"
click at [287, 34] on span "Chris Doyle" at bounding box center [687, 37] width 865 height 31
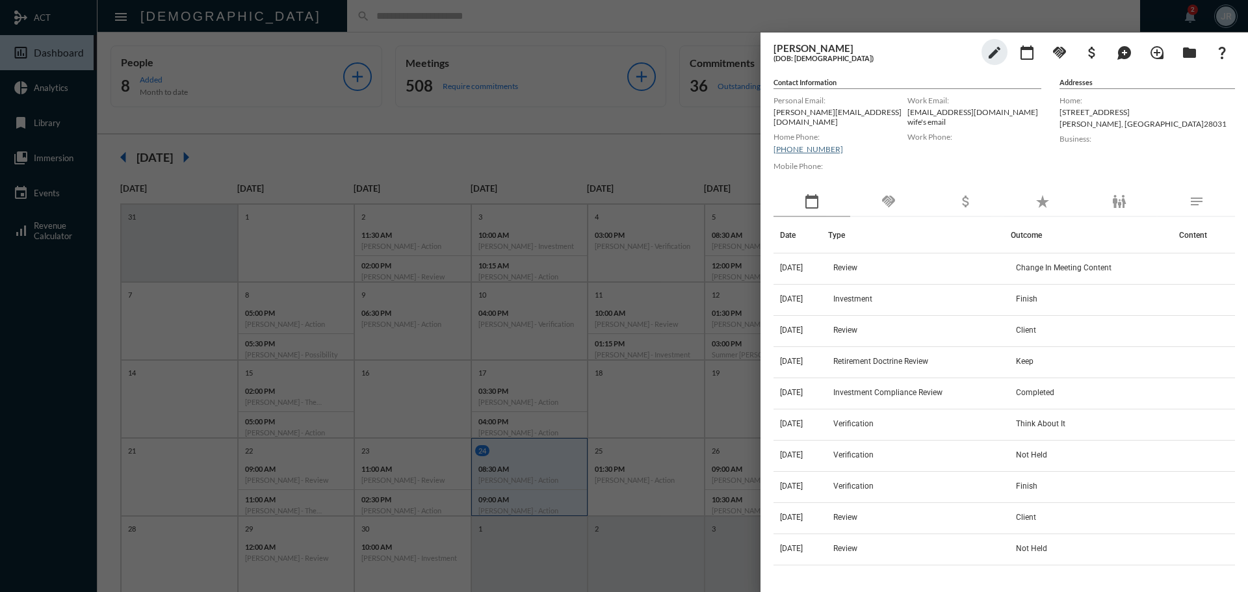
click at [872, 198] on div "handshake" at bounding box center [888, 202] width 77 height 30
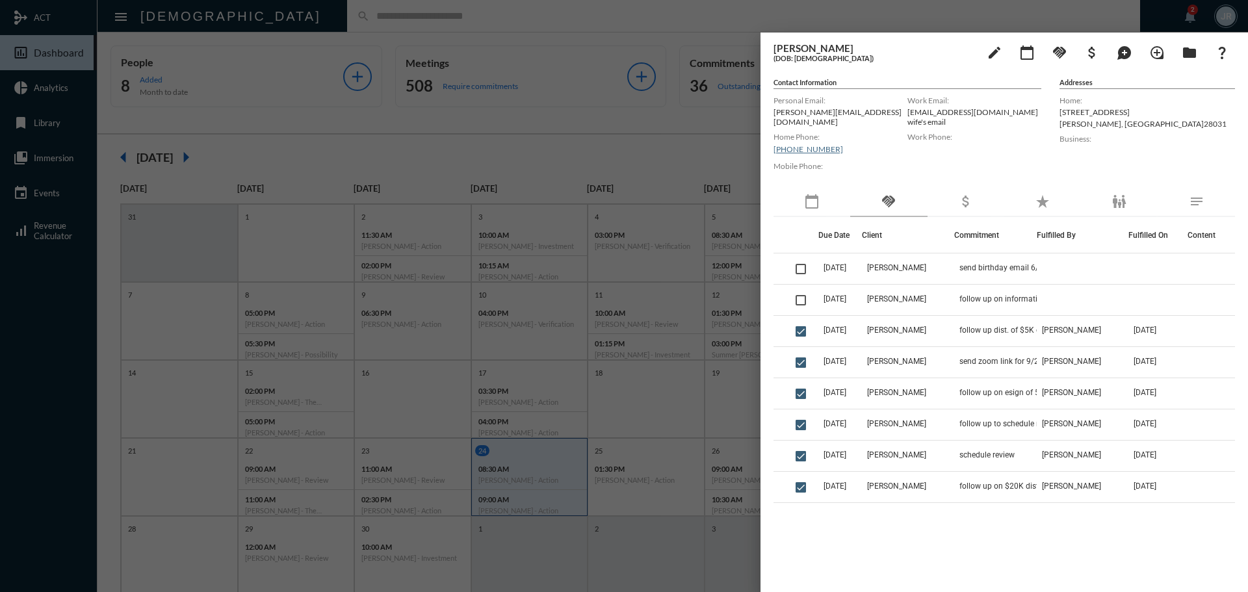
click at [825, 198] on div "calendar_today" at bounding box center [811, 202] width 77 height 30
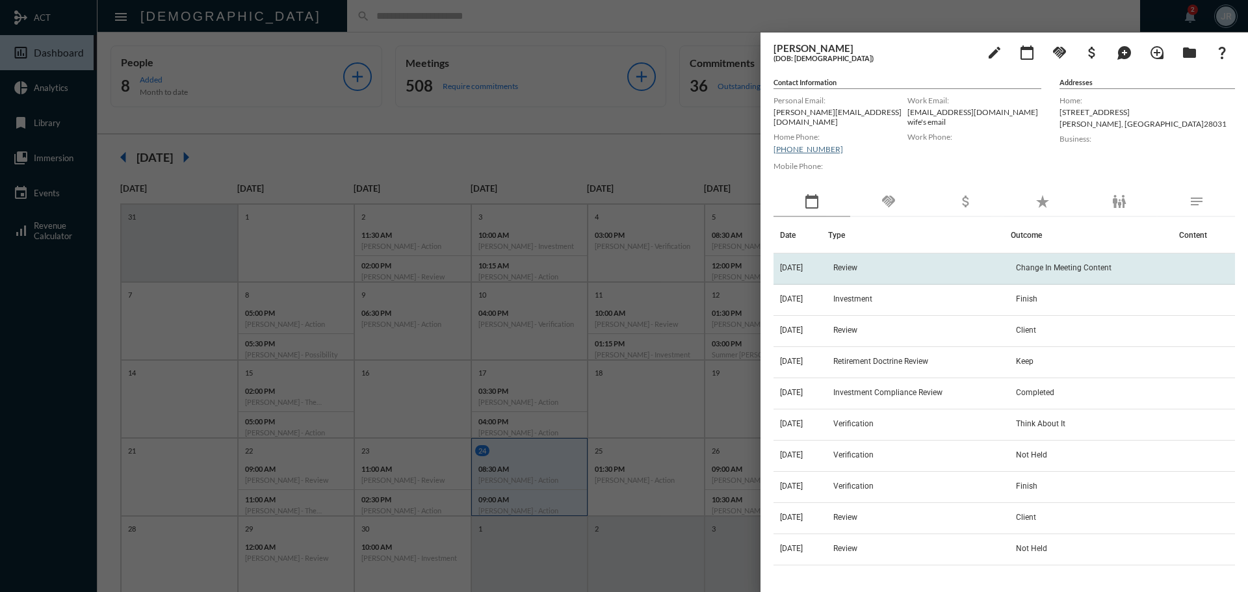
click at [823, 253] on td "9/23/25" at bounding box center [800, 268] width 55 height 31
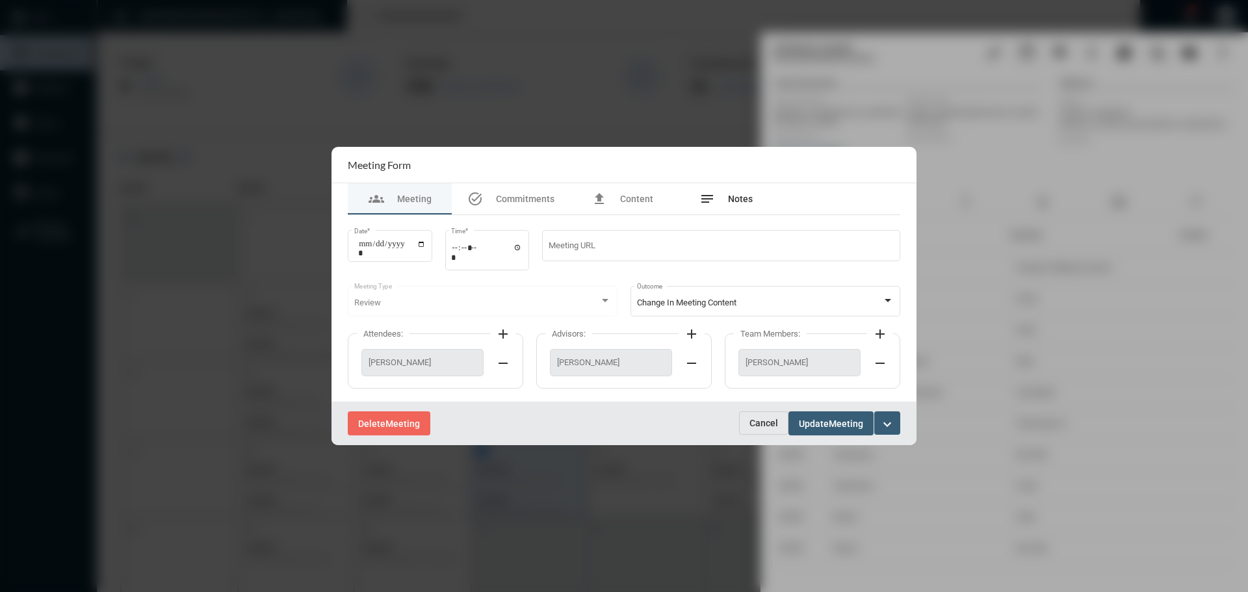
click at [724, 191] on div "notes Notes" at bounding box center [725, 199] width 53 height 16
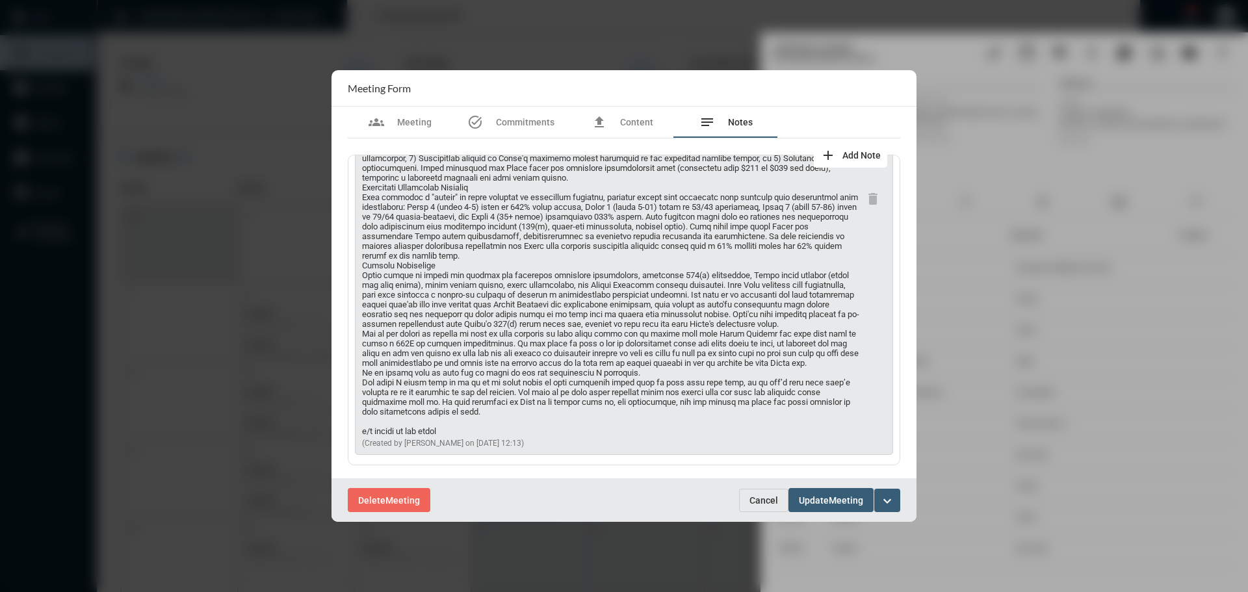
scroll to position [259, 0]
click at [758, 496] on span "Cancel" at bounding box center [763, 500] width 29 height 10
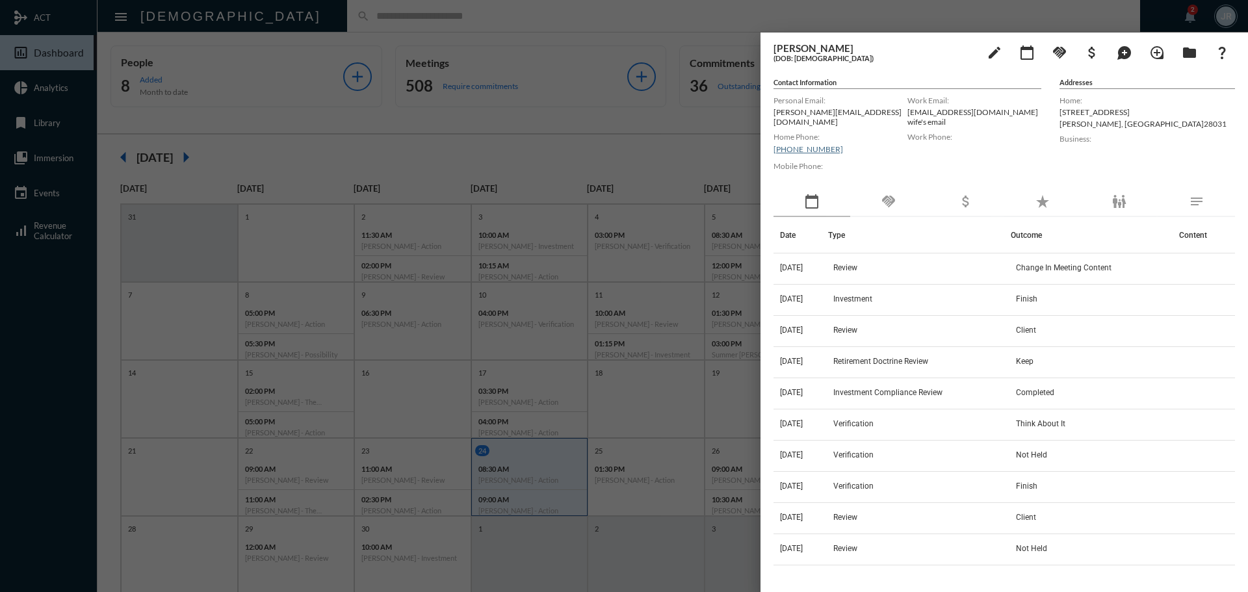
click at [487, 26] on div at bounding box center [624, 296] width 1248 height 592
